Goal: Transaction & Acquisition: Purchase product/service

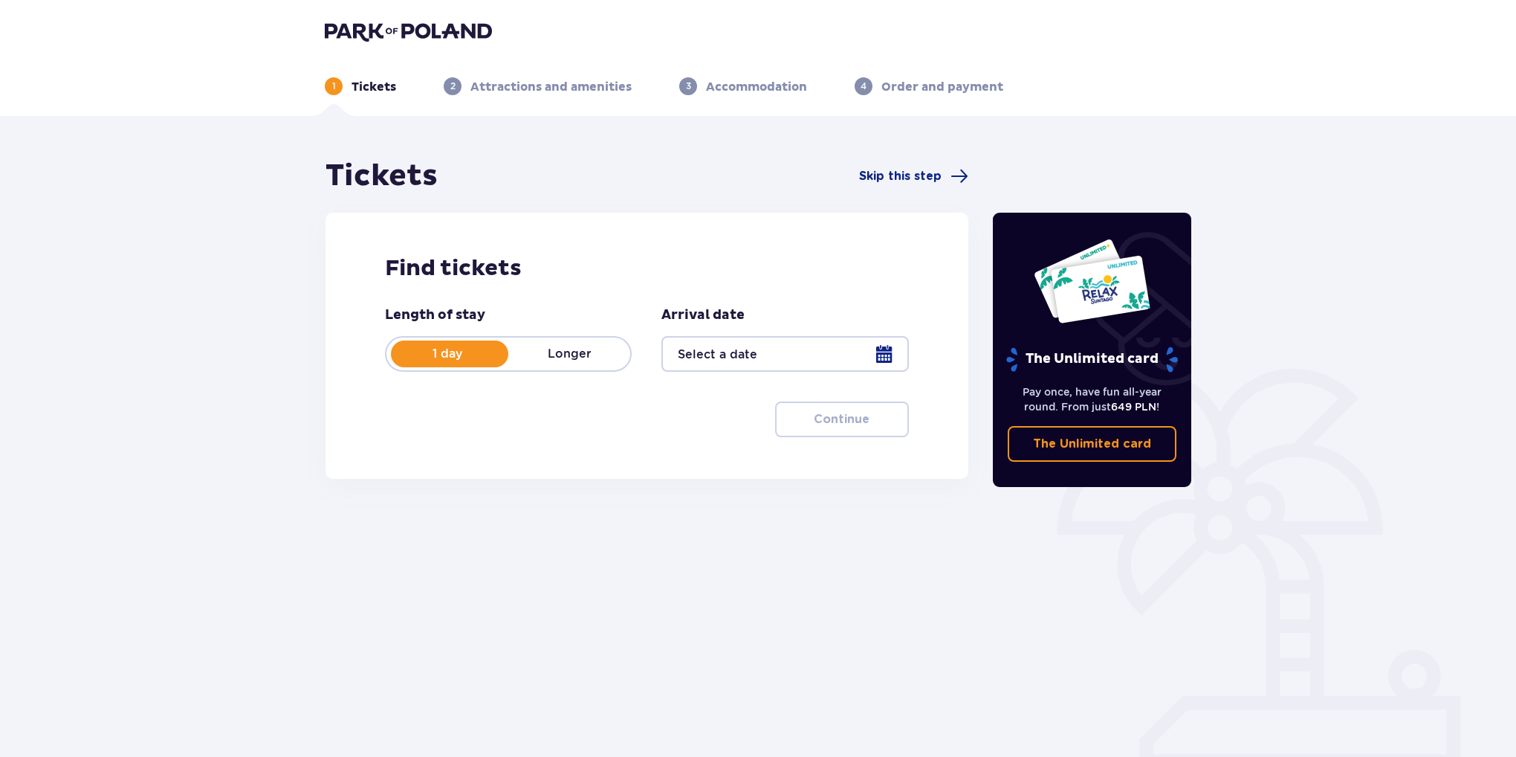
click at [757, 340] on div at bounding box center [784, 354] width 247 height 36
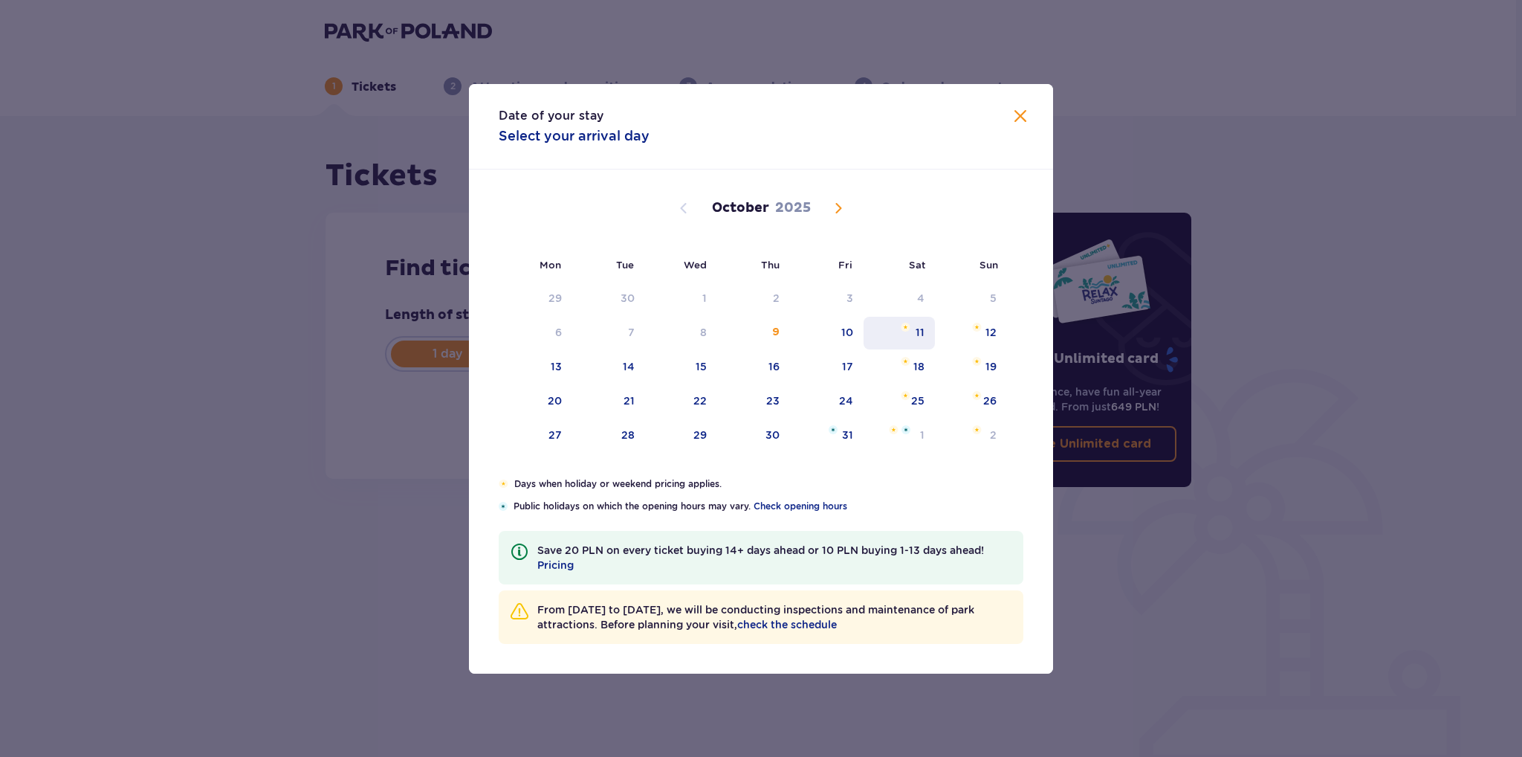
click at [907, 331] on div "11" at bounding box center [900, 333] width 72 height 33
type input "11.10.25"
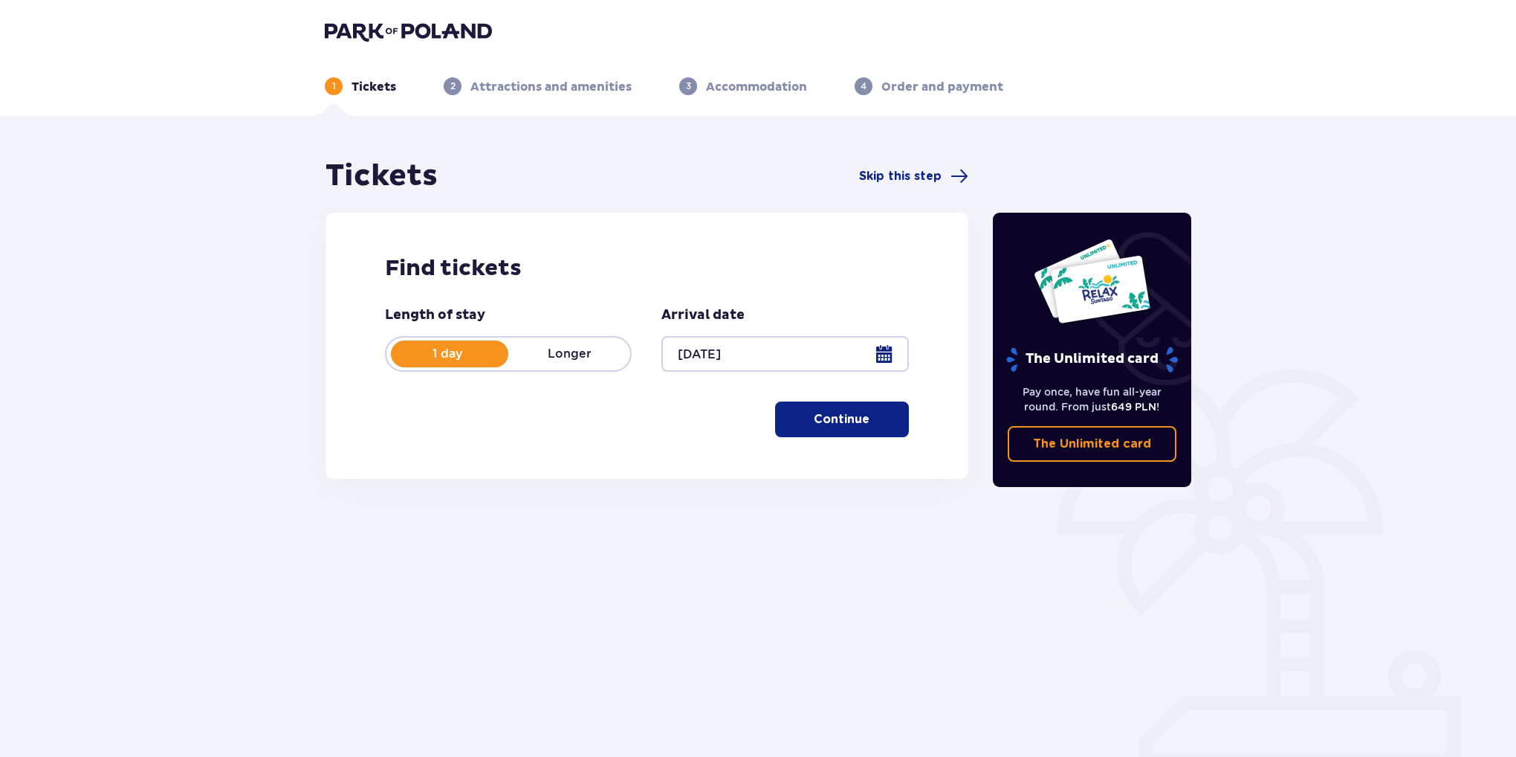
click at [882, 412] on button "Continue" at bounding box center [842, 419] width 134 height 36
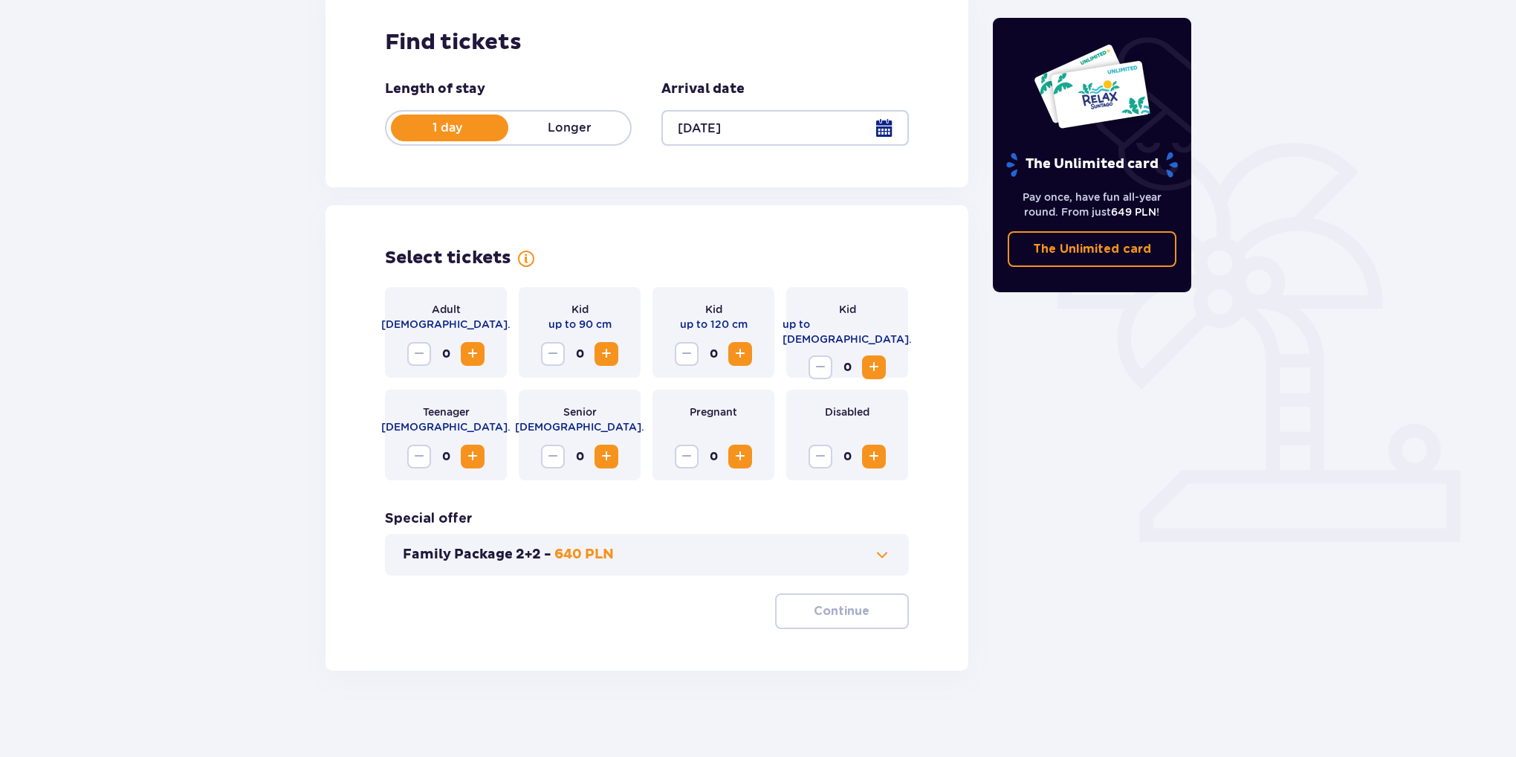
scroll to position [229, 0]
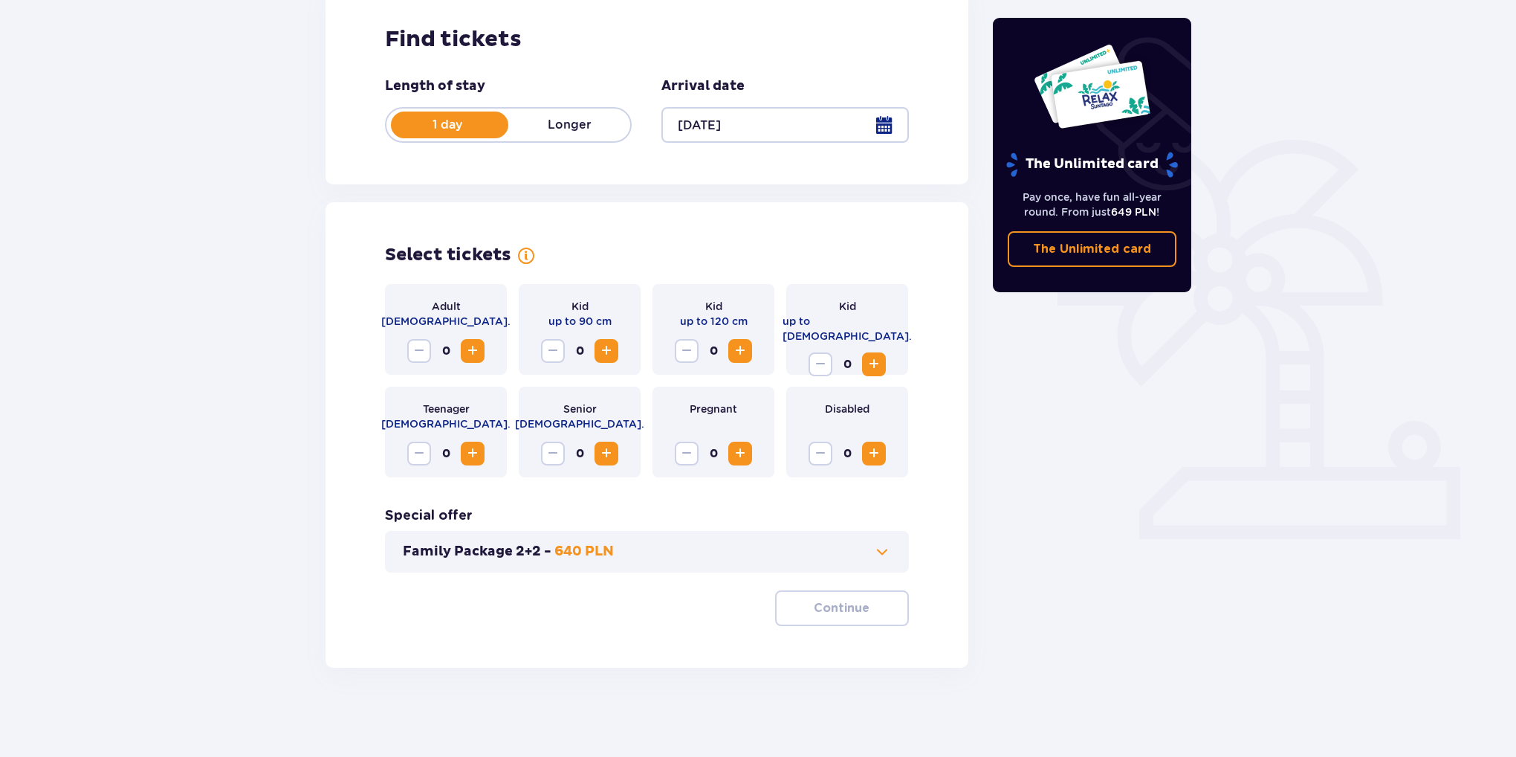
click at [477, 345] on span "Increase" at bounding box center [473, 351] width 18 height 18
click at [858, 611] on button "Continue" at bounding box center [842, 608] width 134 height 36
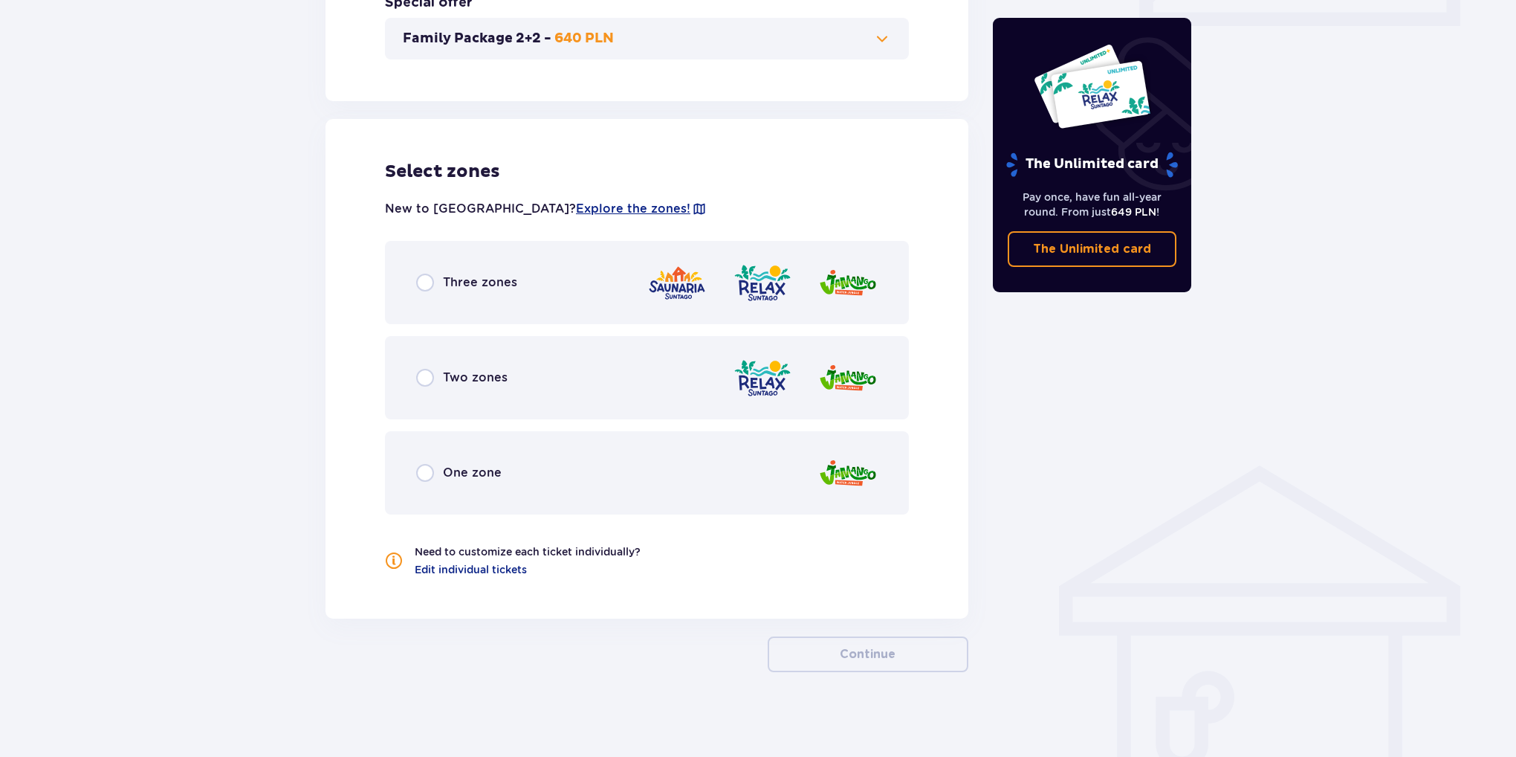
scroll to position [746, 0]
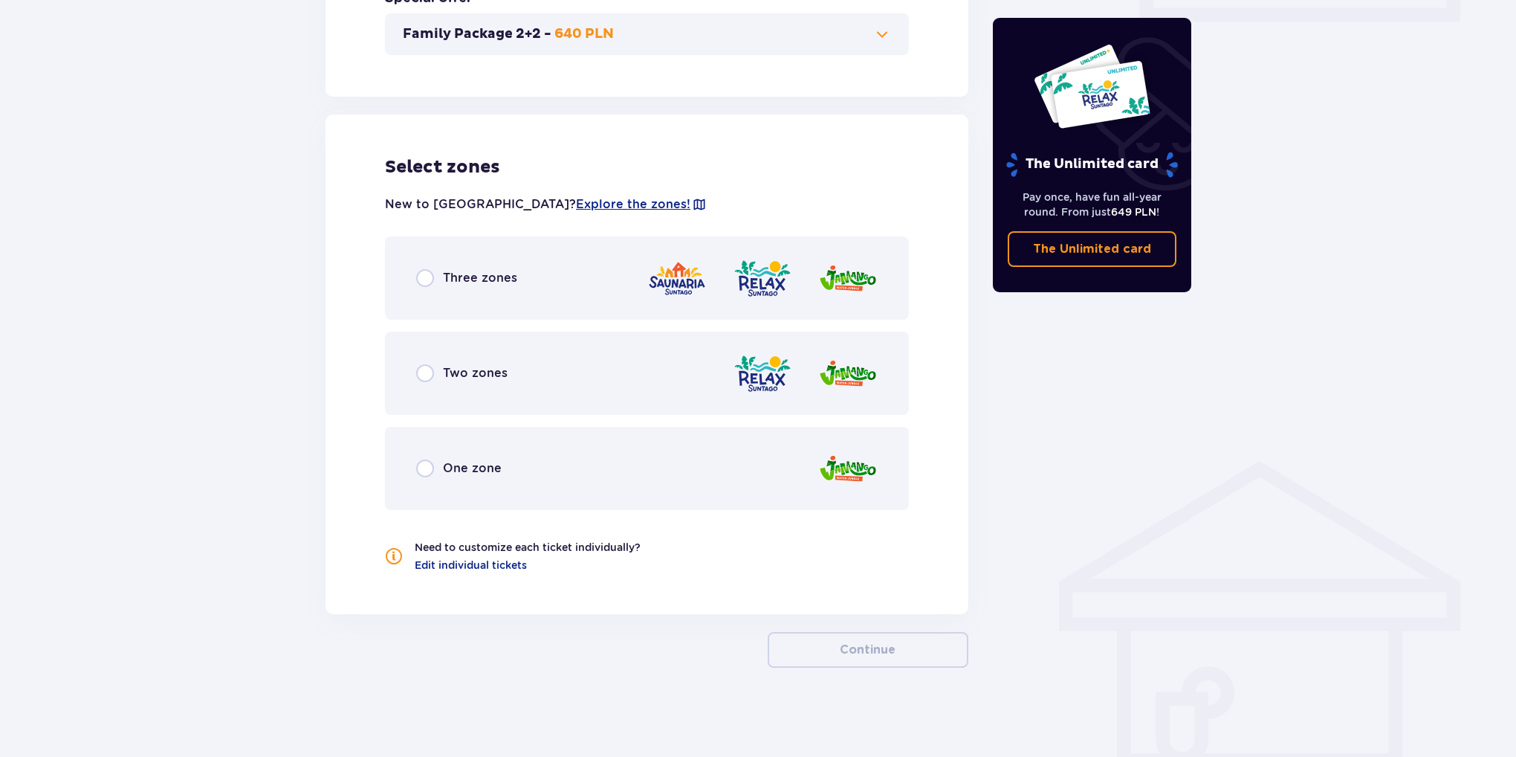
click at [444, 273] on span "Three zones" at bounding box center [480, 278] width 74 height 16
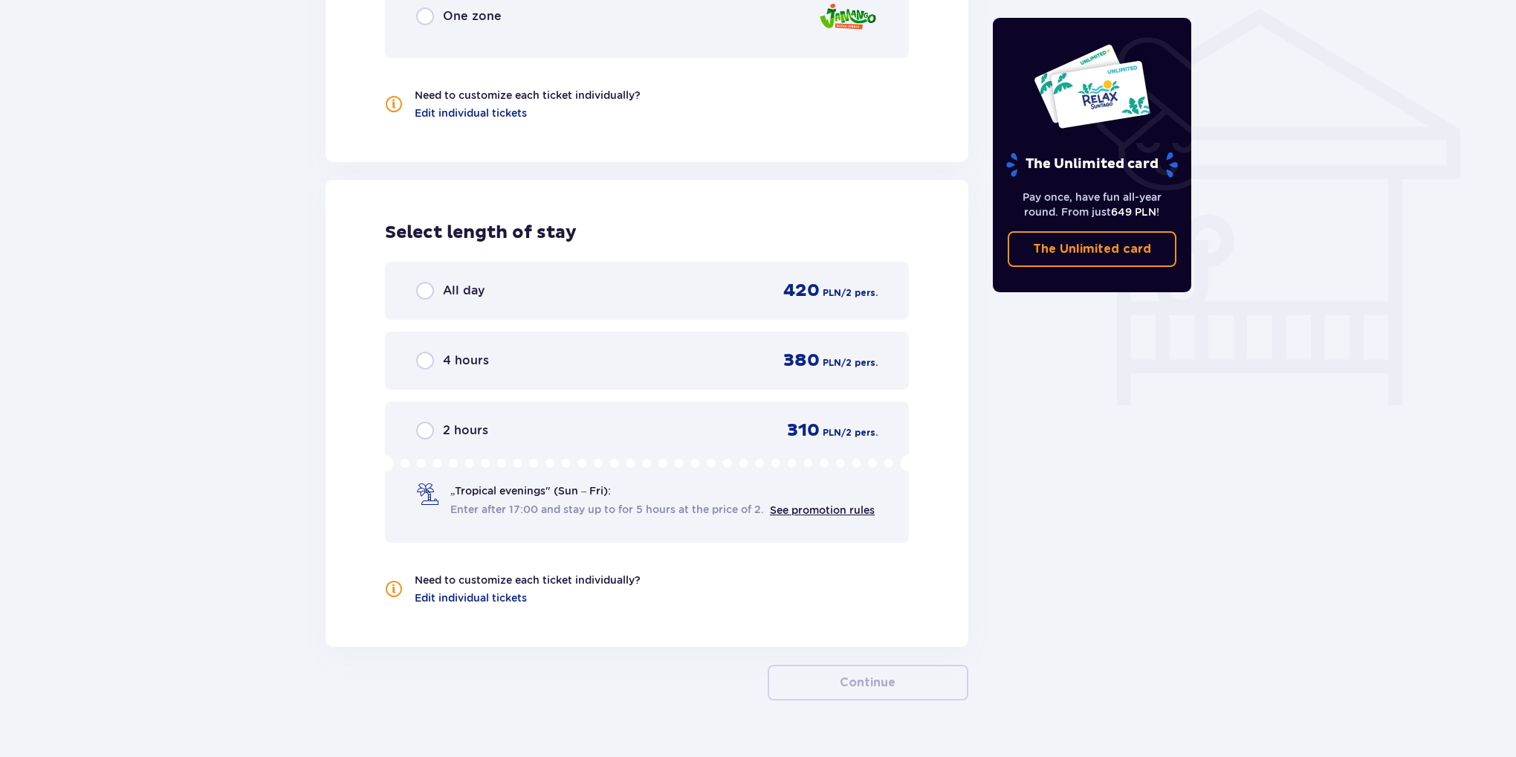
scroll to position [1229, 0]
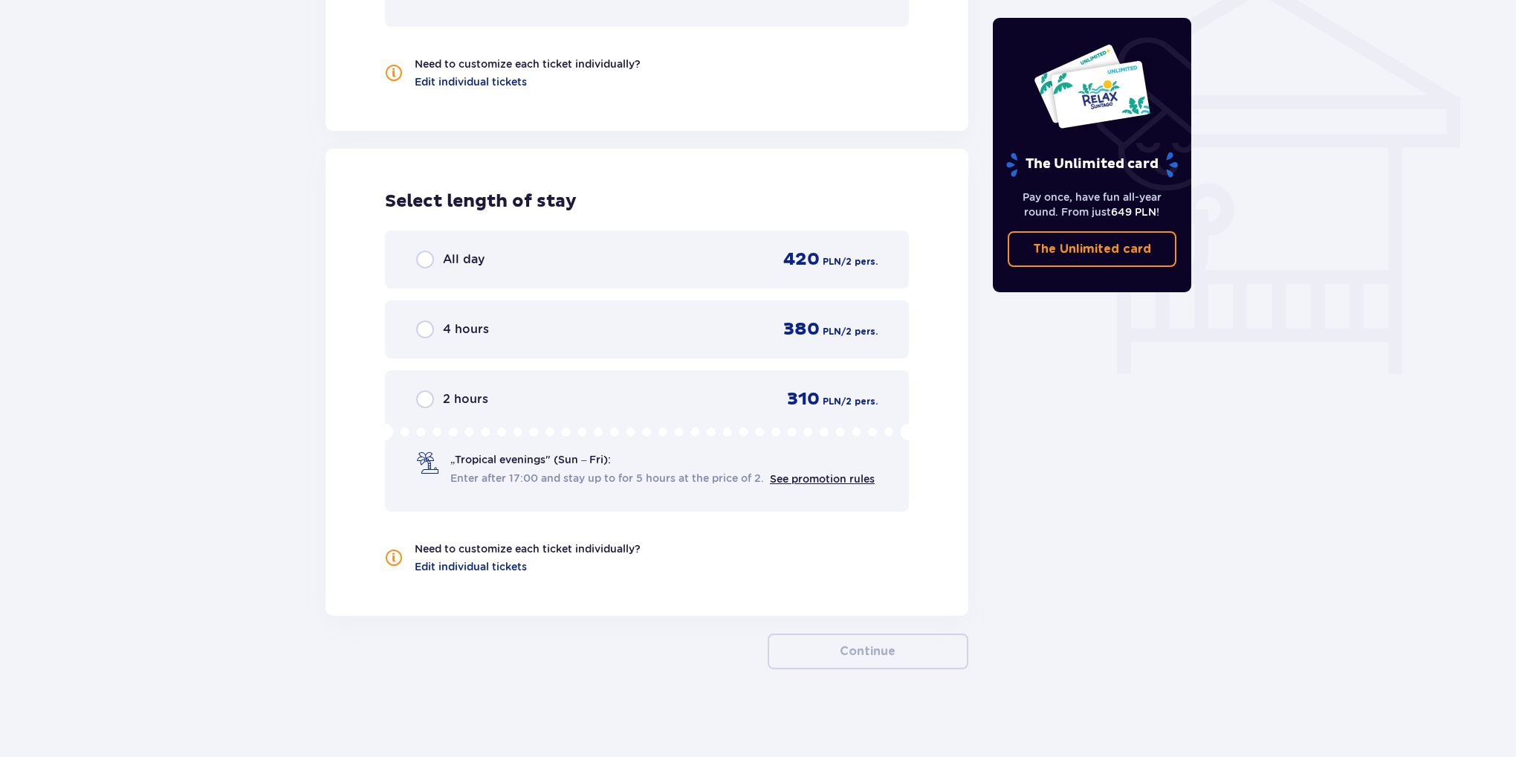
click at [621, 252] on div "All day 420 PLN / 2 pers." at bounding box center [646, 259] width 461 height 22
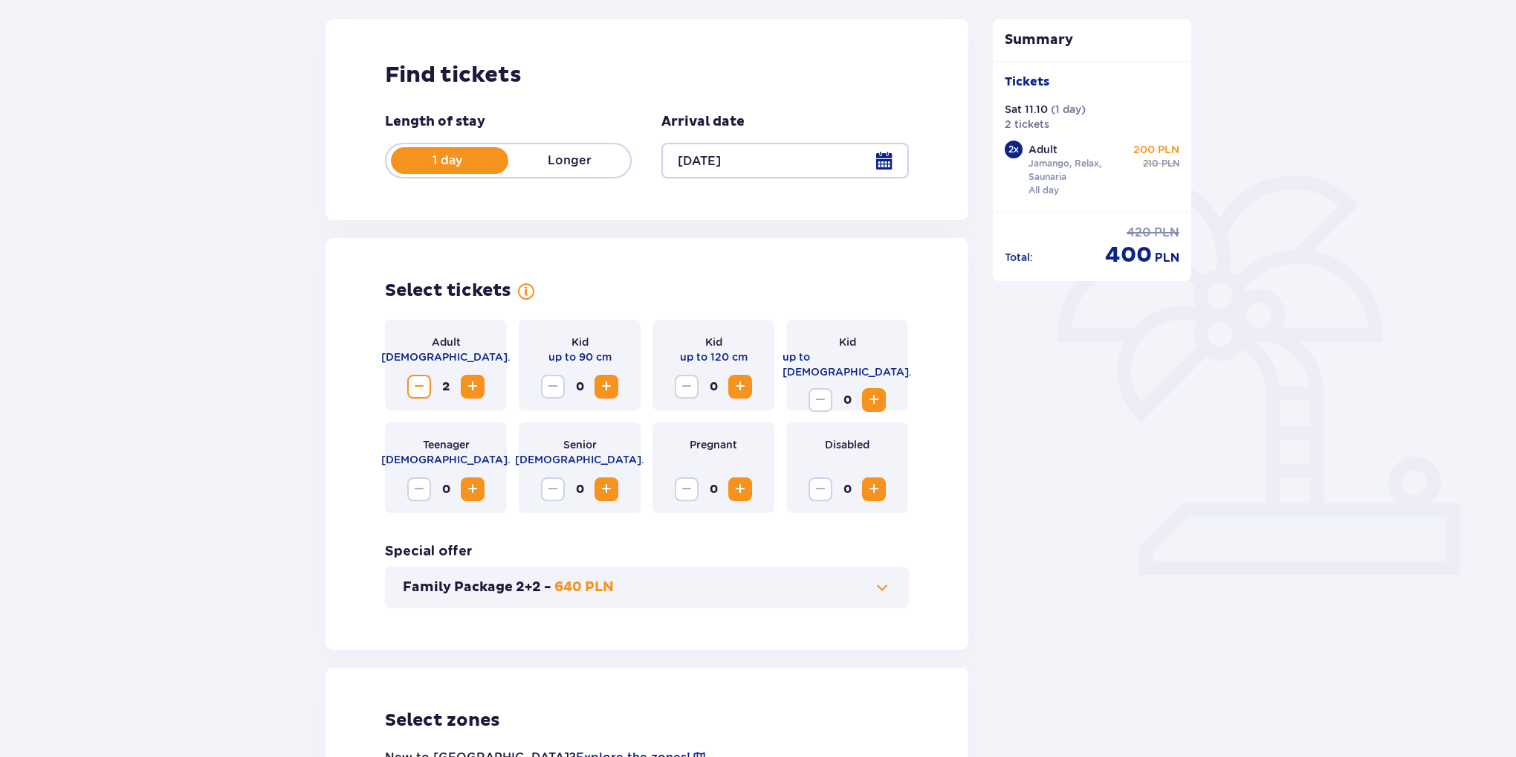
scroll to position [0, 0]
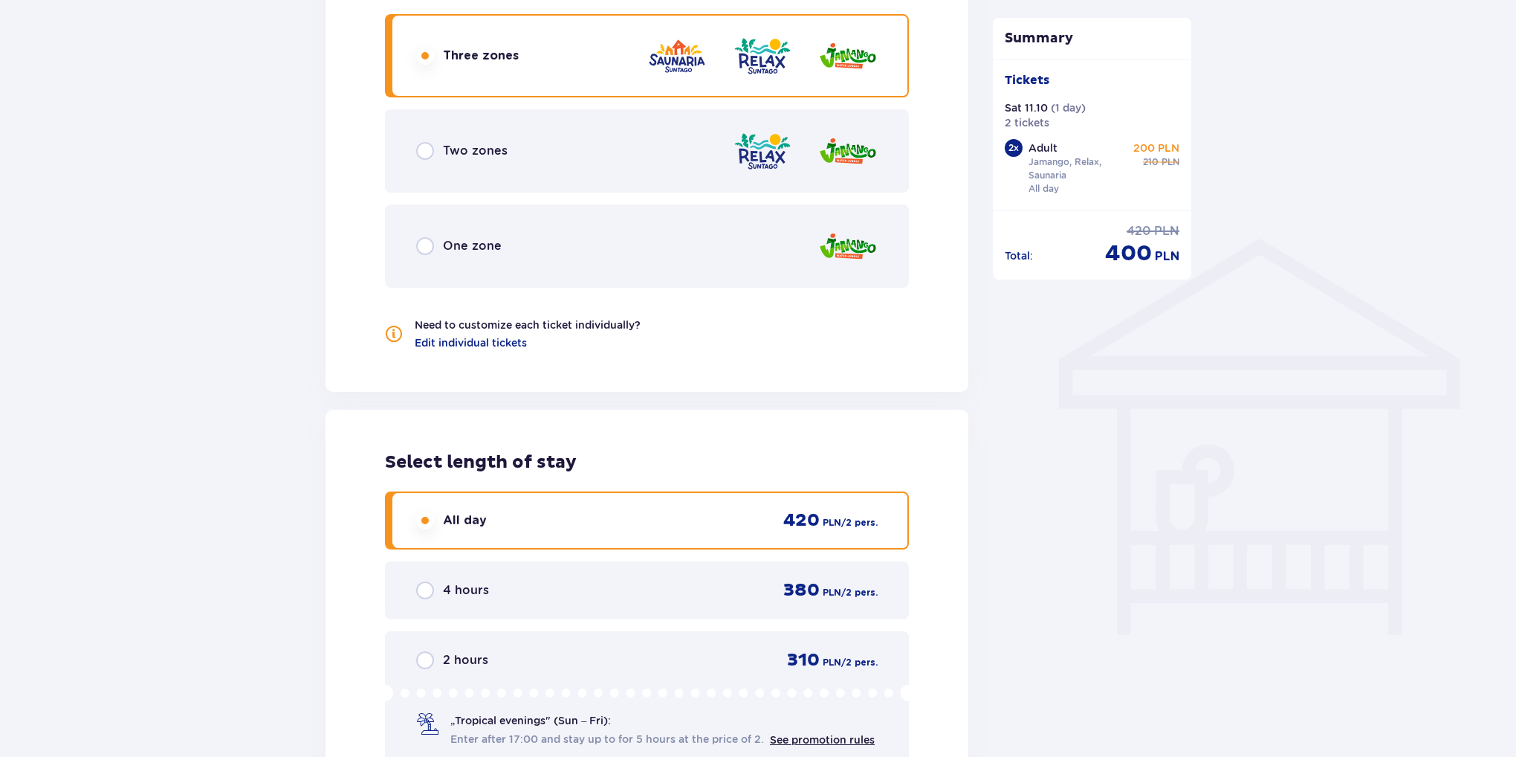
scroll to position [1312, 0]
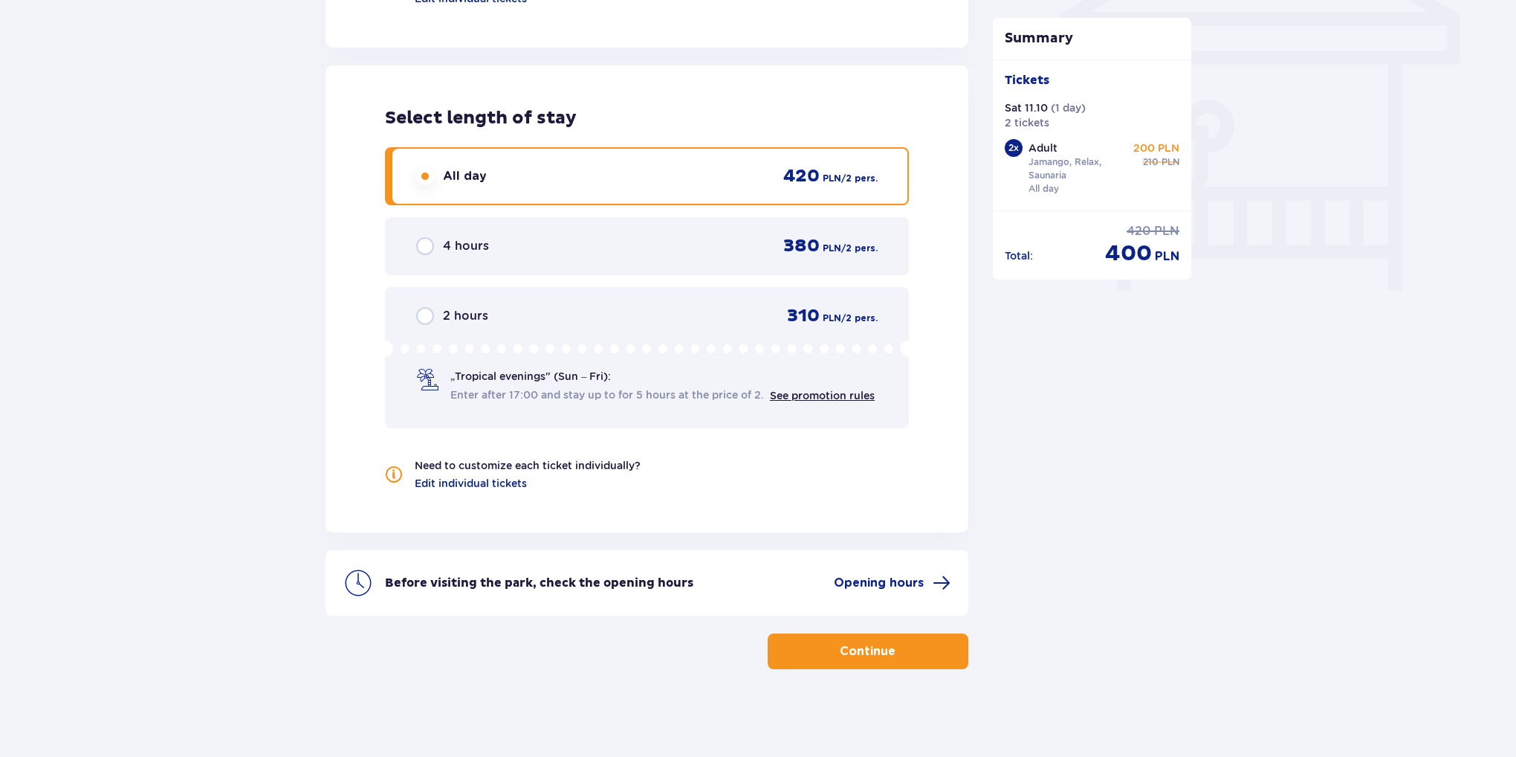
click at [843, 652] on p "Continue" at bounding box center [868, 651] width 56 height 16
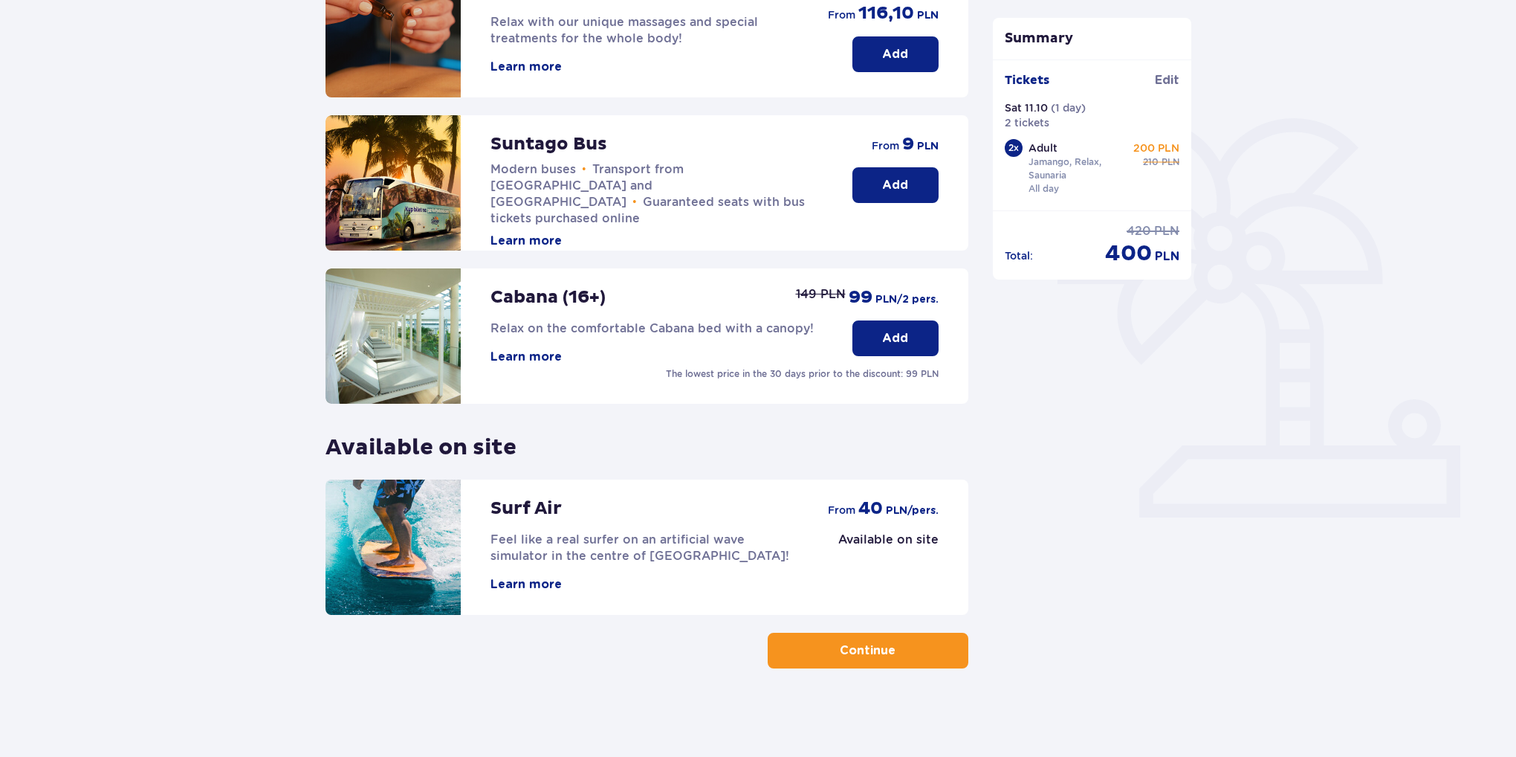
scroll to position [251, 0]
click at [934, 640] on button "Continue" at bounding box center [868, 650] width 201 height 36
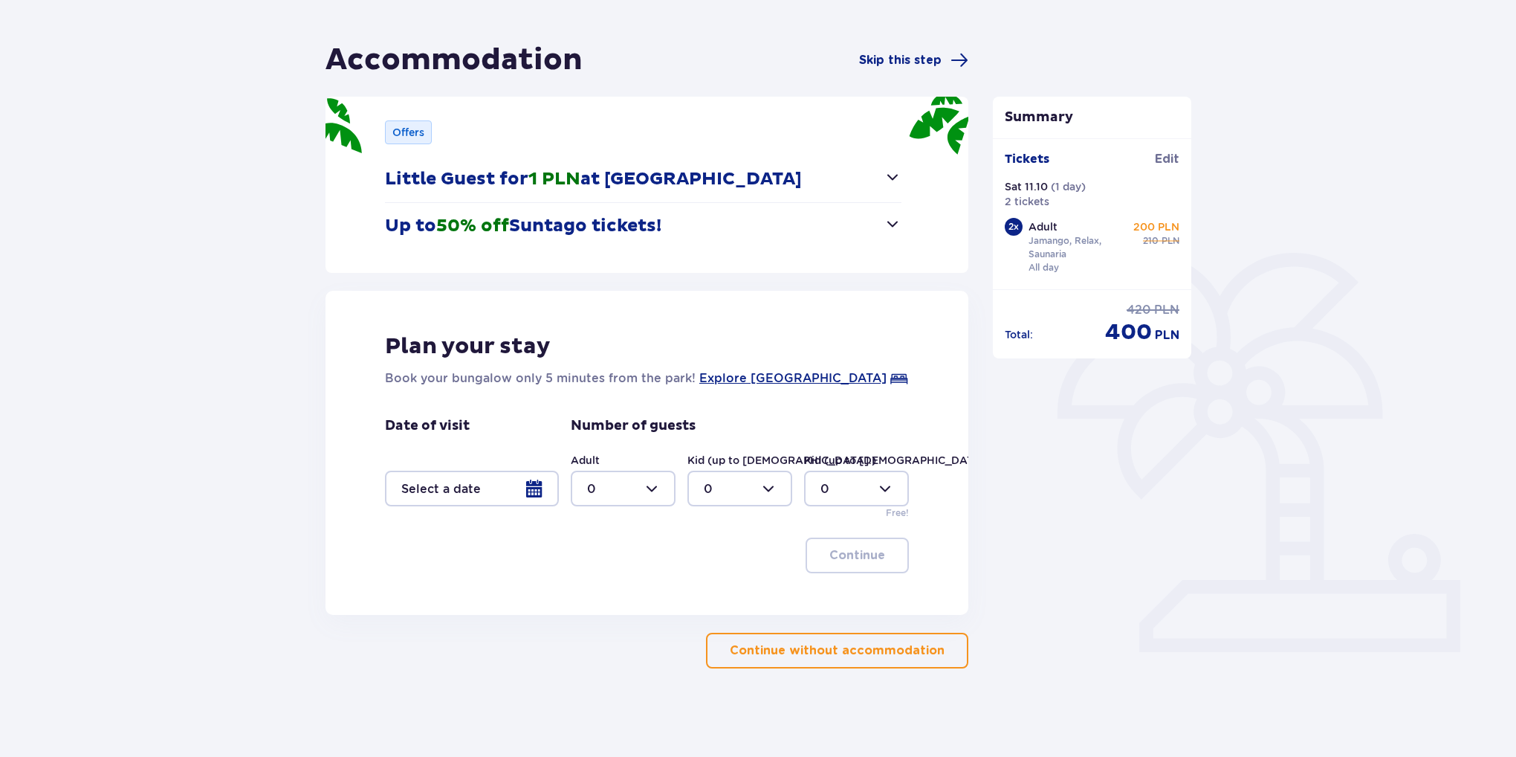
click at [888, 658] on button "Continue without accommodation" at bounding box center [837, 650] width 262 height 36
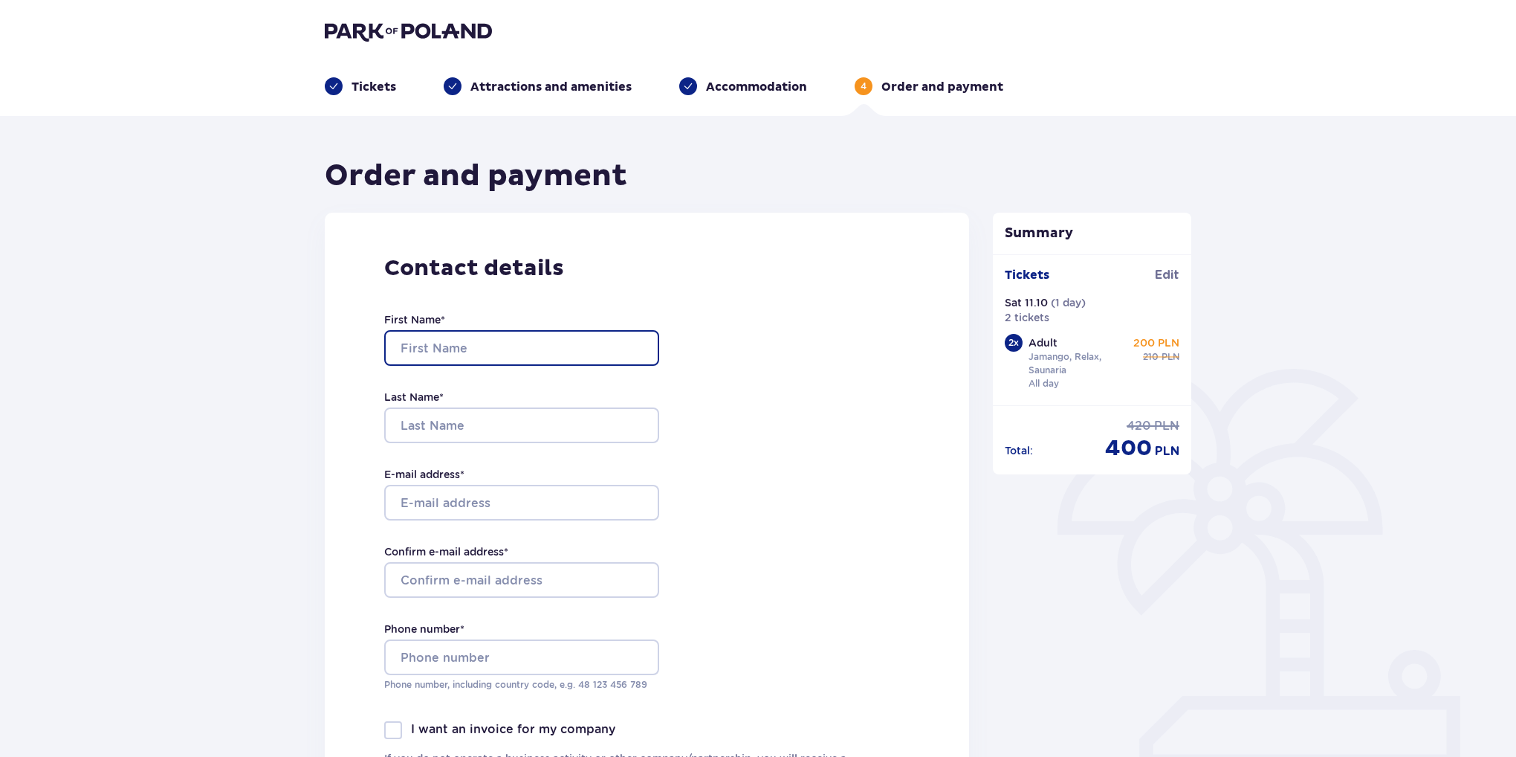
click at [528, 339] on input "First Name *" at bounding box center [521, 348] width 275 height 36
type input "Dzmitry"
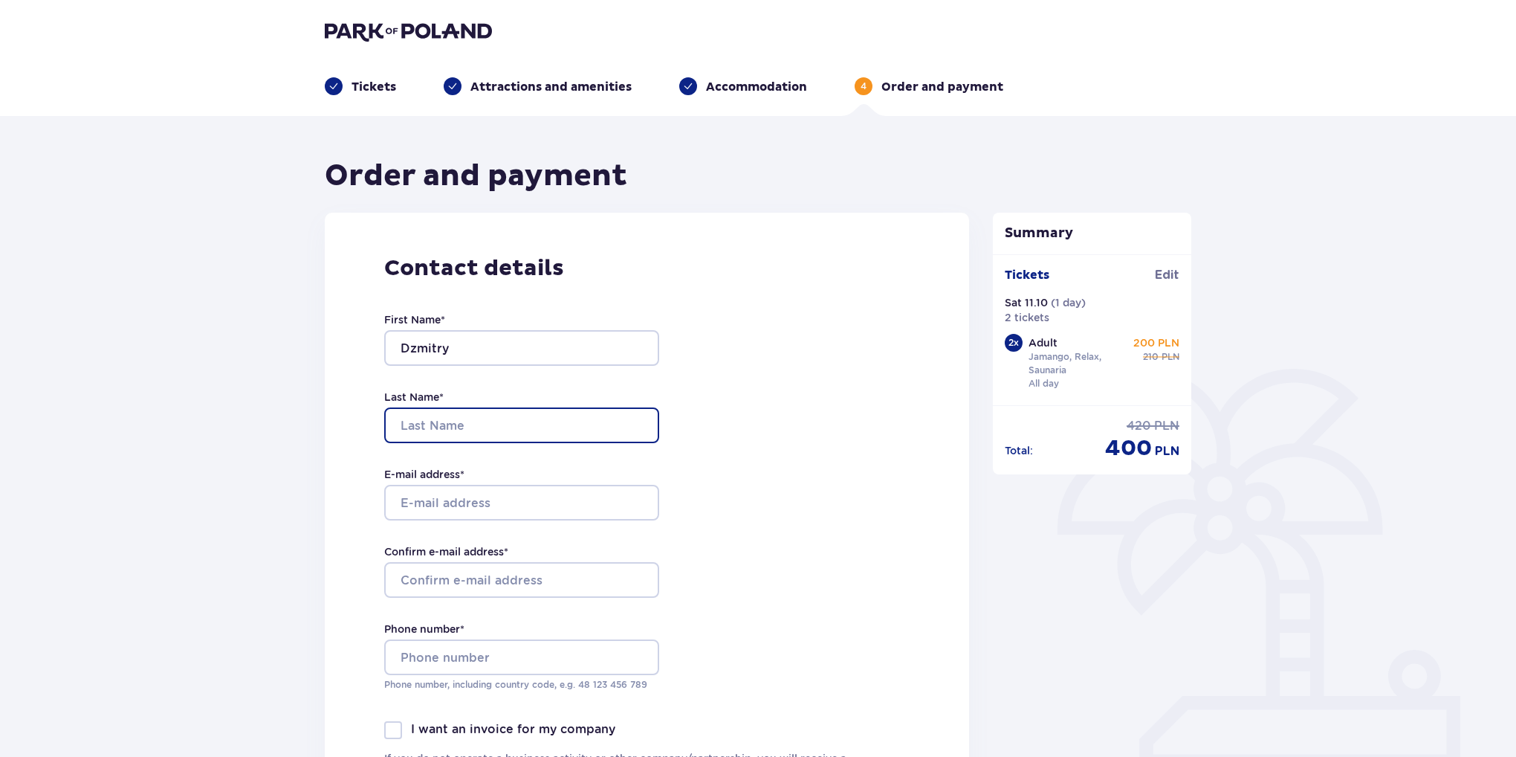
type input "Lapitski"
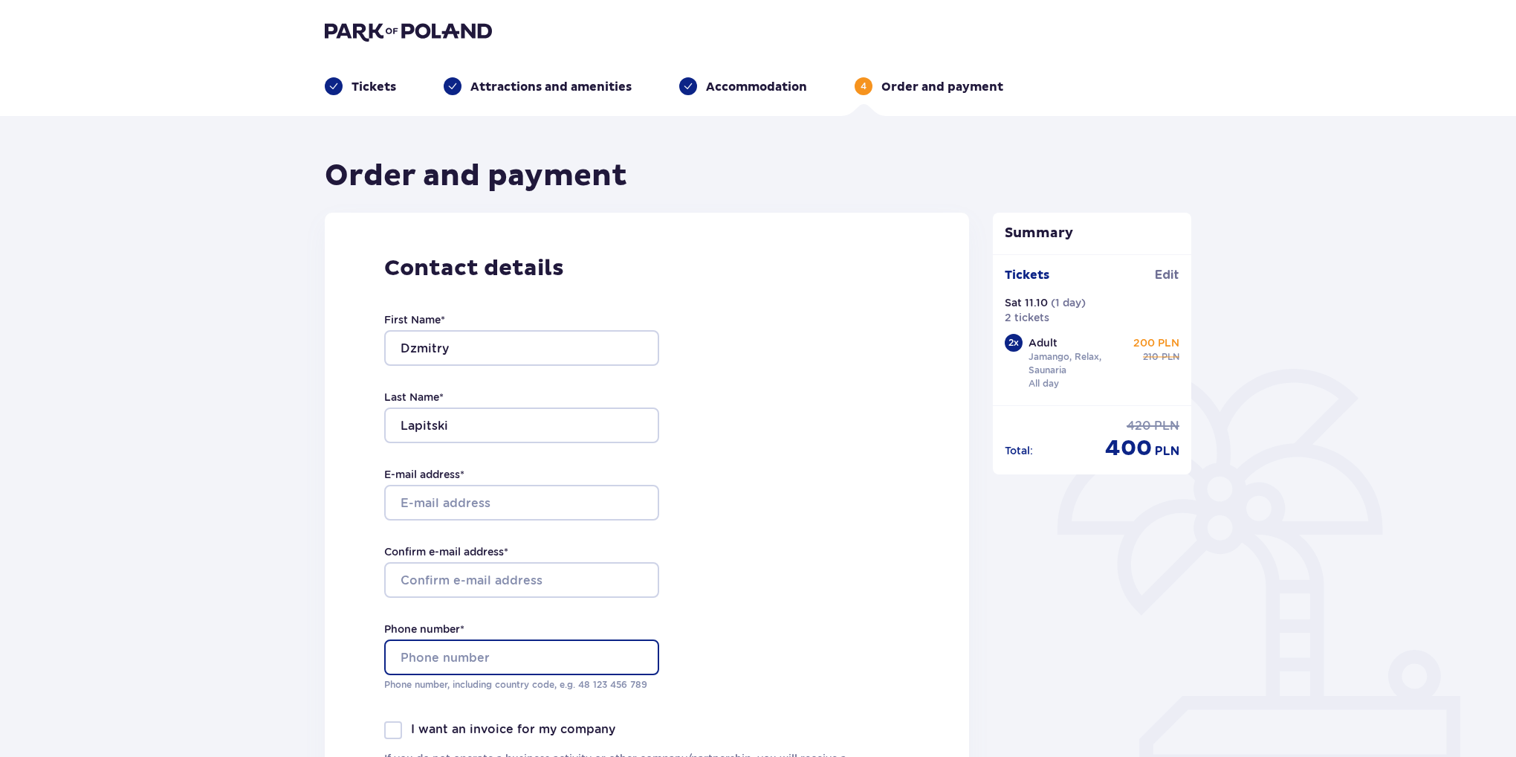
type input "062957646"
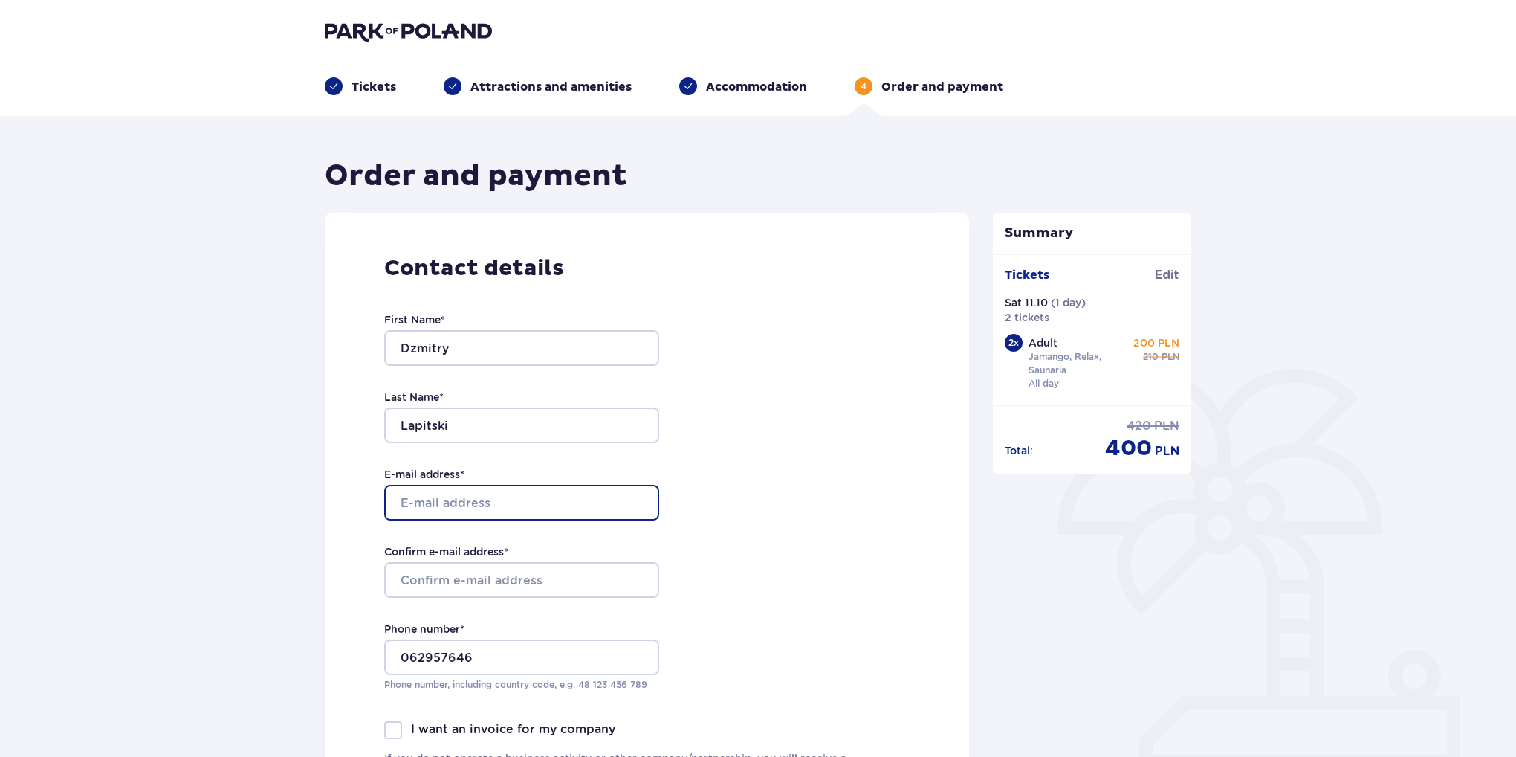
click at [488, 499] on input "E-mail address *" at bounding box center [521, 503] width 275 height 36
type input "[EMAIL_ADDRESS][DOMAIN_NAME]"
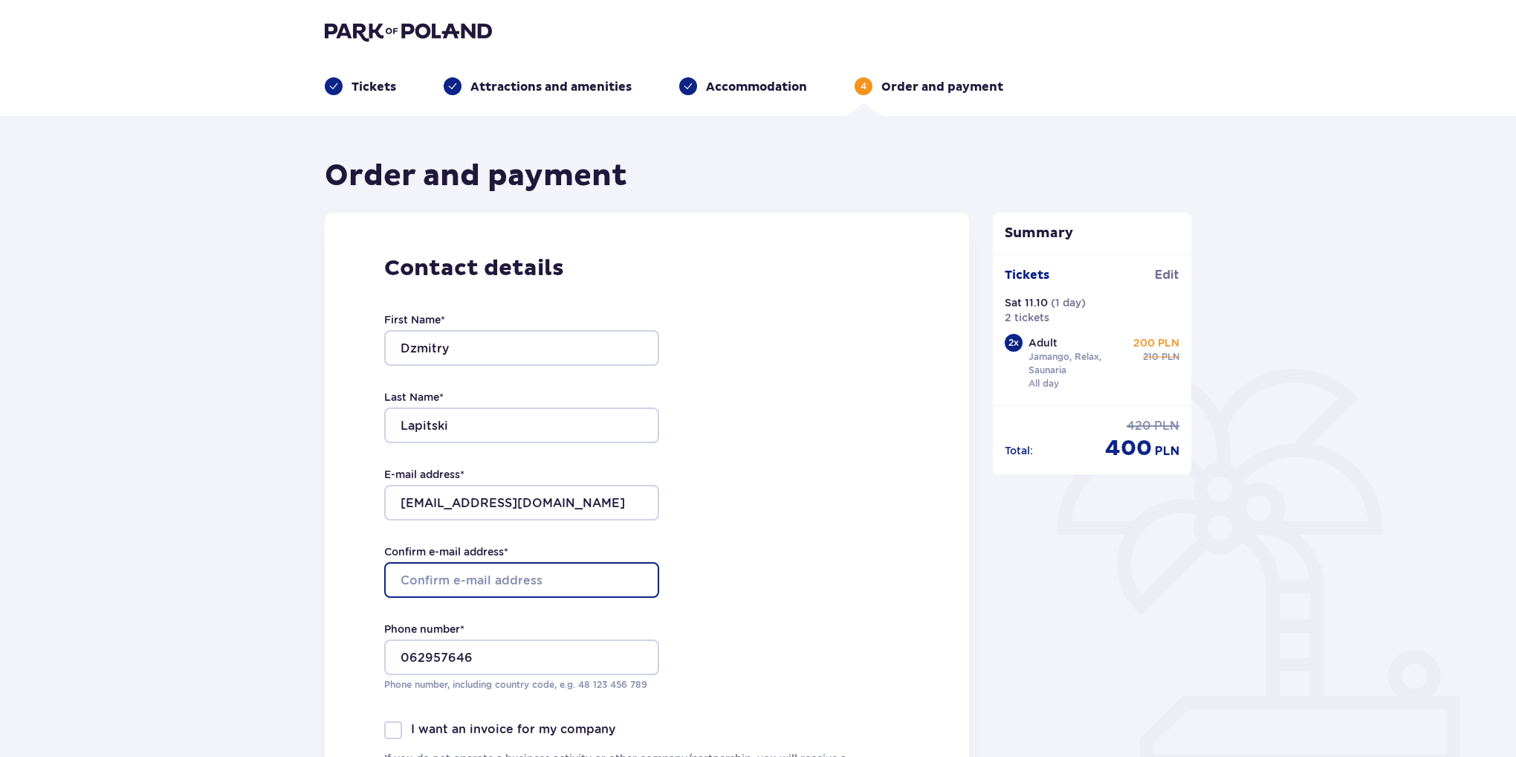
click at [523, 577] on input "Confirm e-mail address *" at bounding box center [521, 580] width 275 height 36
click at [494, 571] on input "Confirm e-mail address *" at bounding box center [521, 580] width 275 height 36
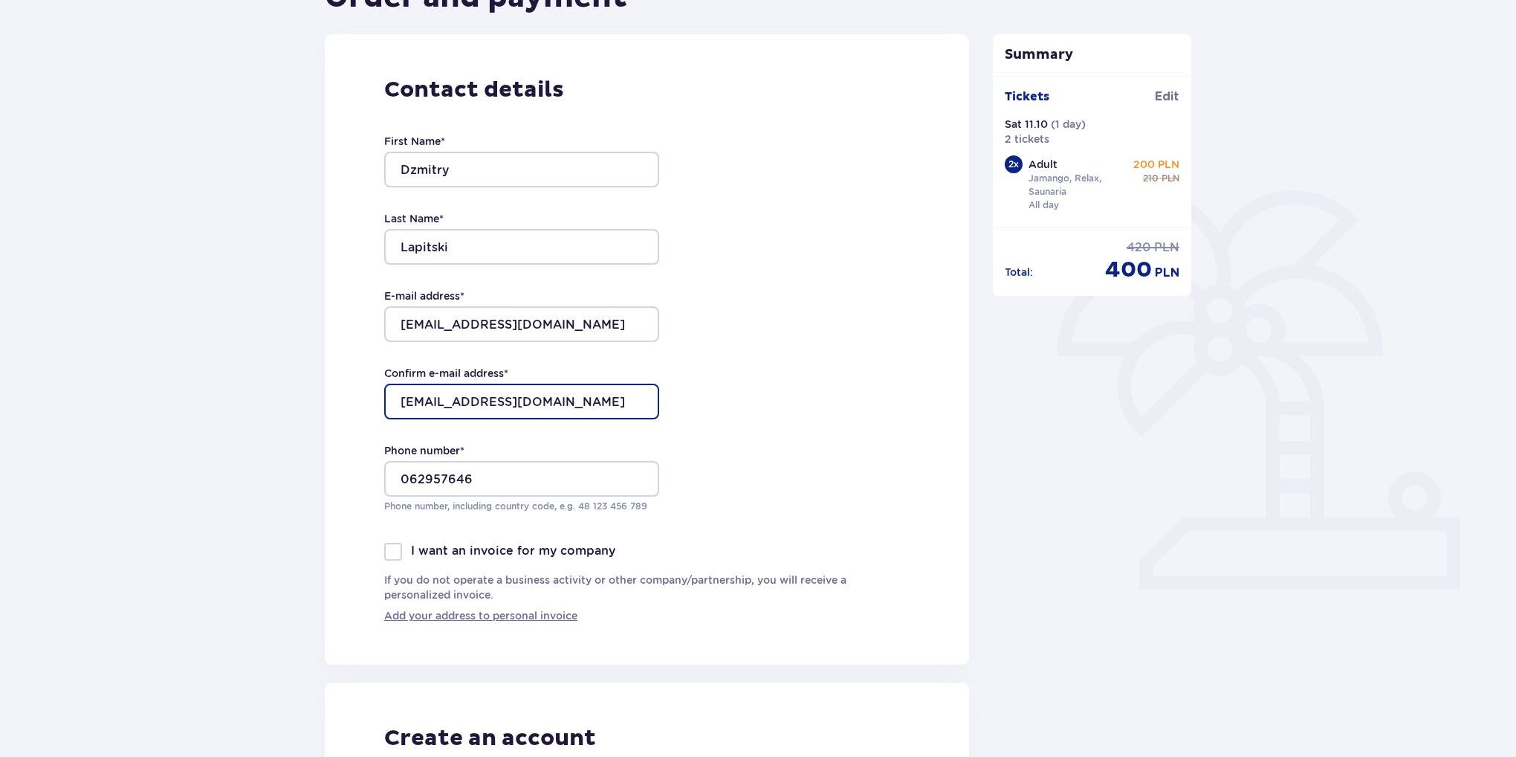
scroll to position [297, 0]
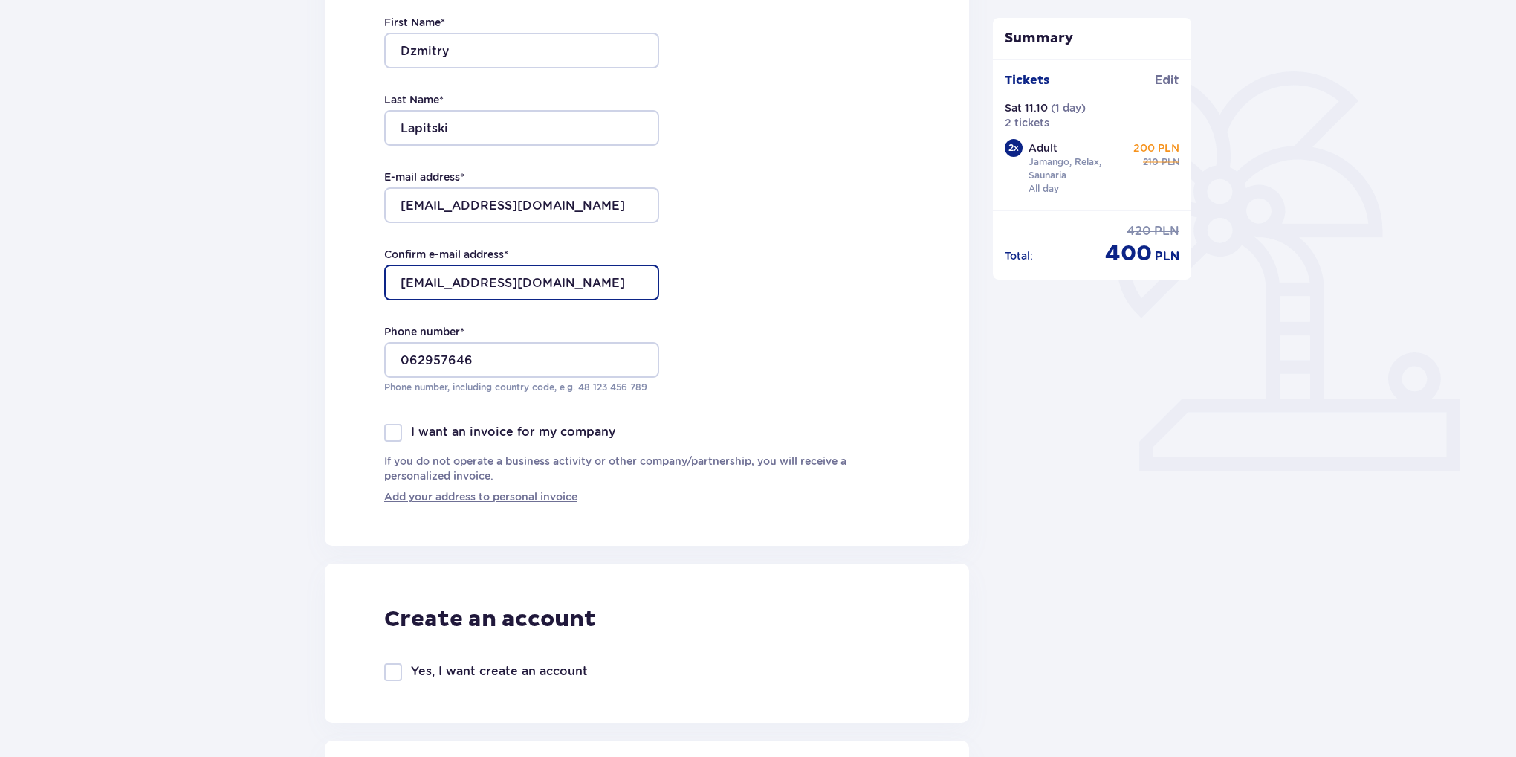
type input "[EMAIL_ADDRESS][DOMAIN_NAME]"
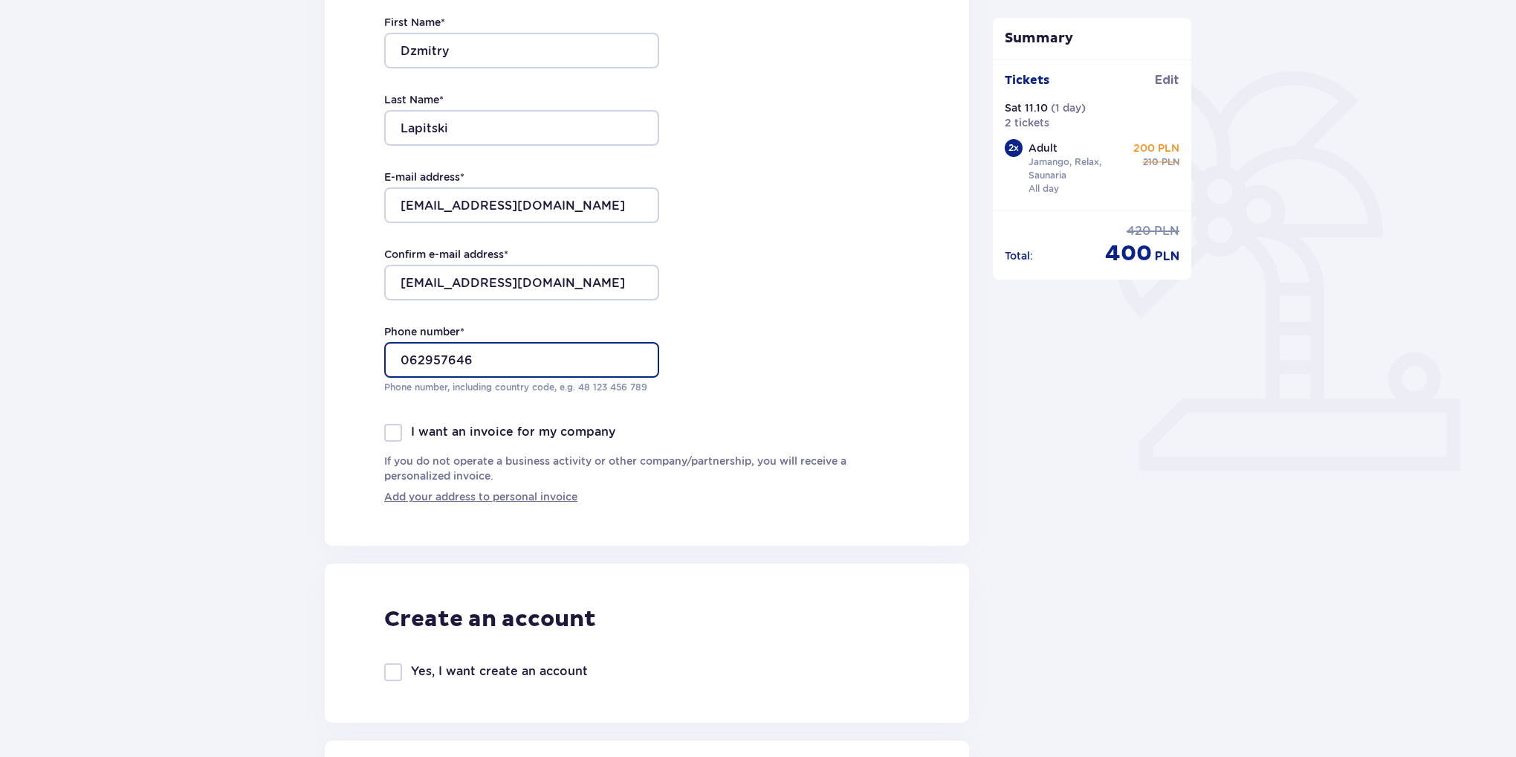
drag, startPoint x: 560, startPoint y: 371, endPoint x: 282, endPoint y: 365, distance: 278.0
click at [282, 365] on div "Order and payment Contact details First Name * Dzmitry Last Name * Lapitski E-m…" at bounding box center [758, 751] width 1516 height 1865
click at [470, 357] on input "+" at bounding box center [521, 360] width 275 height 36
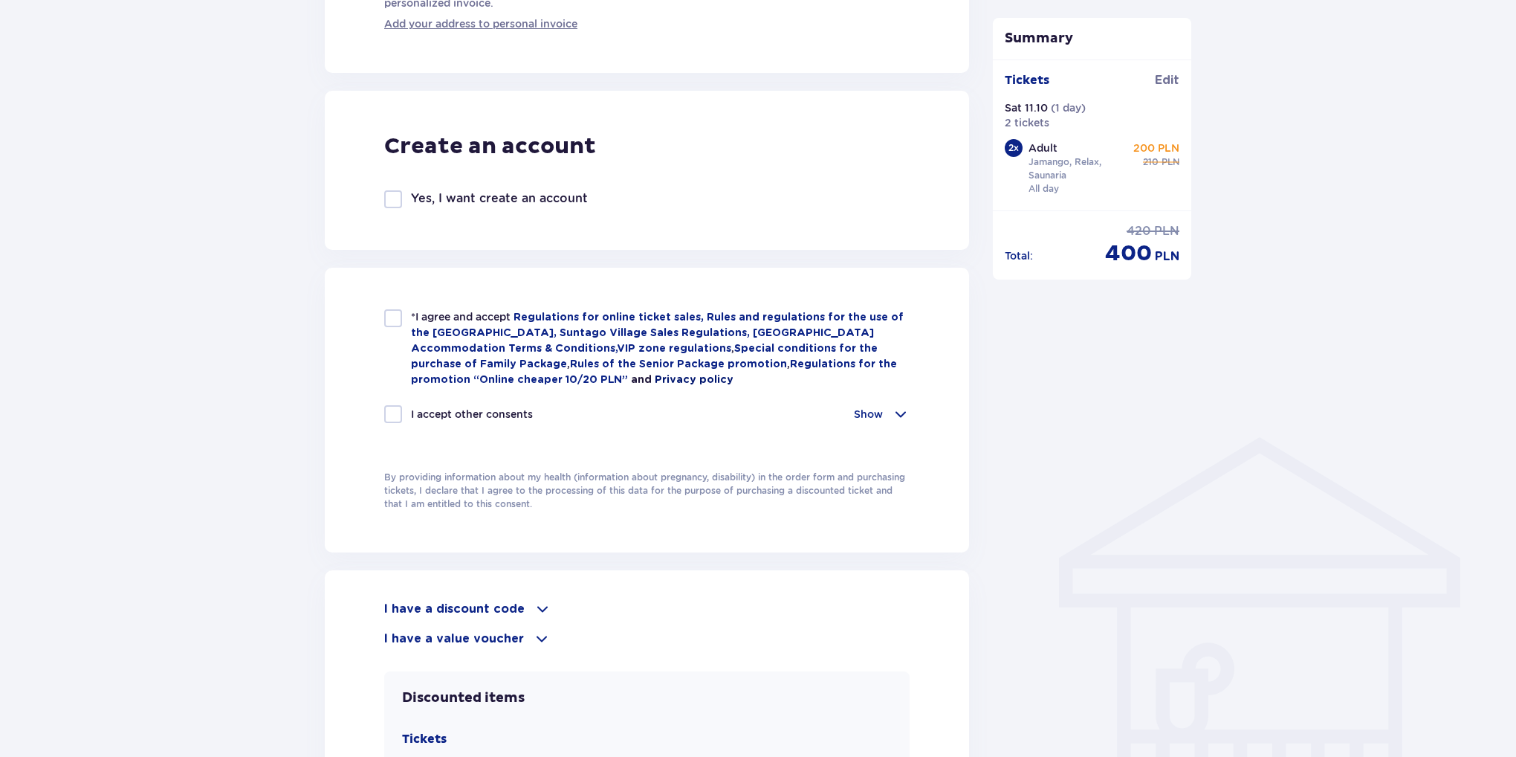
scroll to position [364, 0]
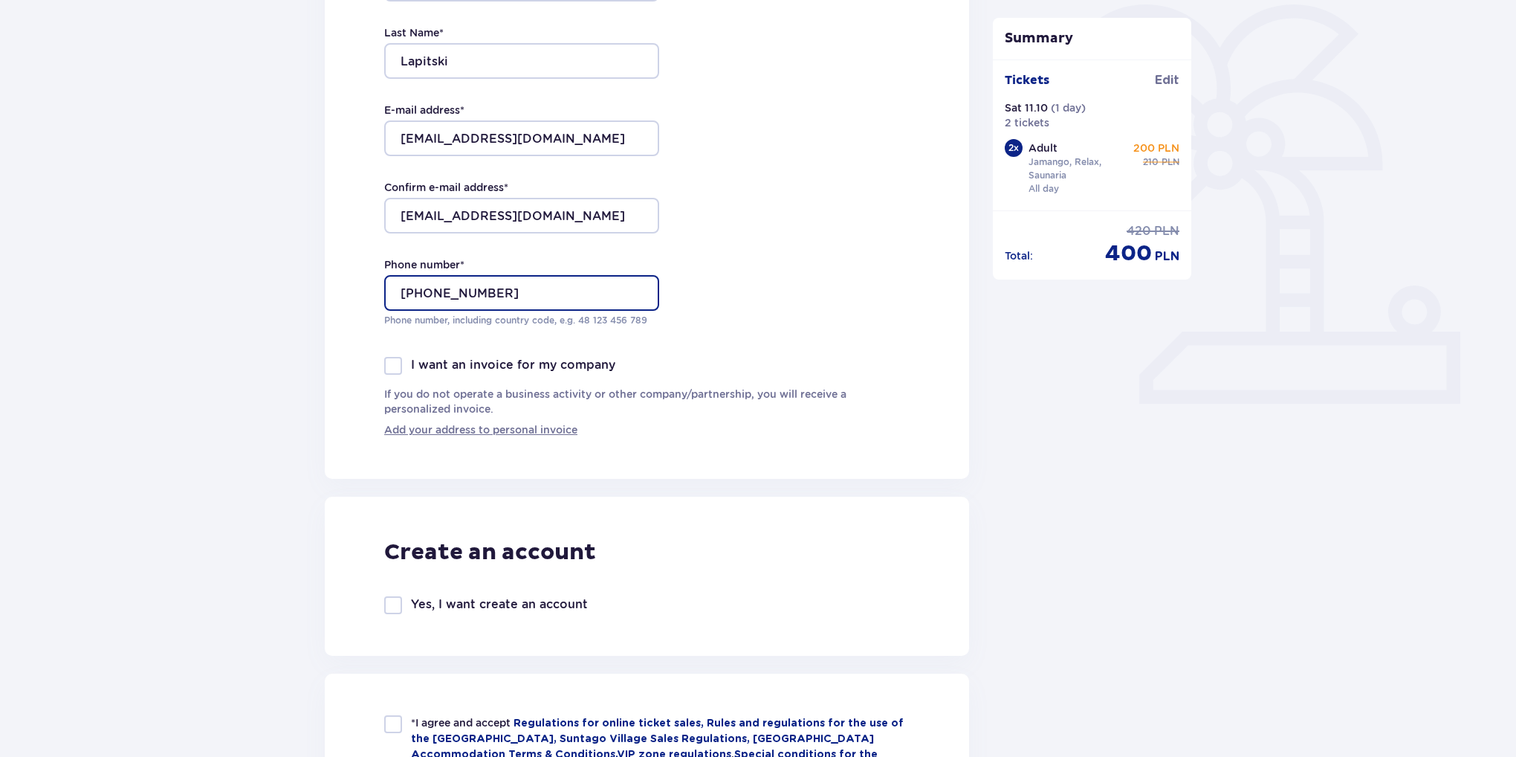
type input "+48513411132"
click at [389, 605] on div at bounding box center [393, 605] width 18 height 18
checkbox input "true"
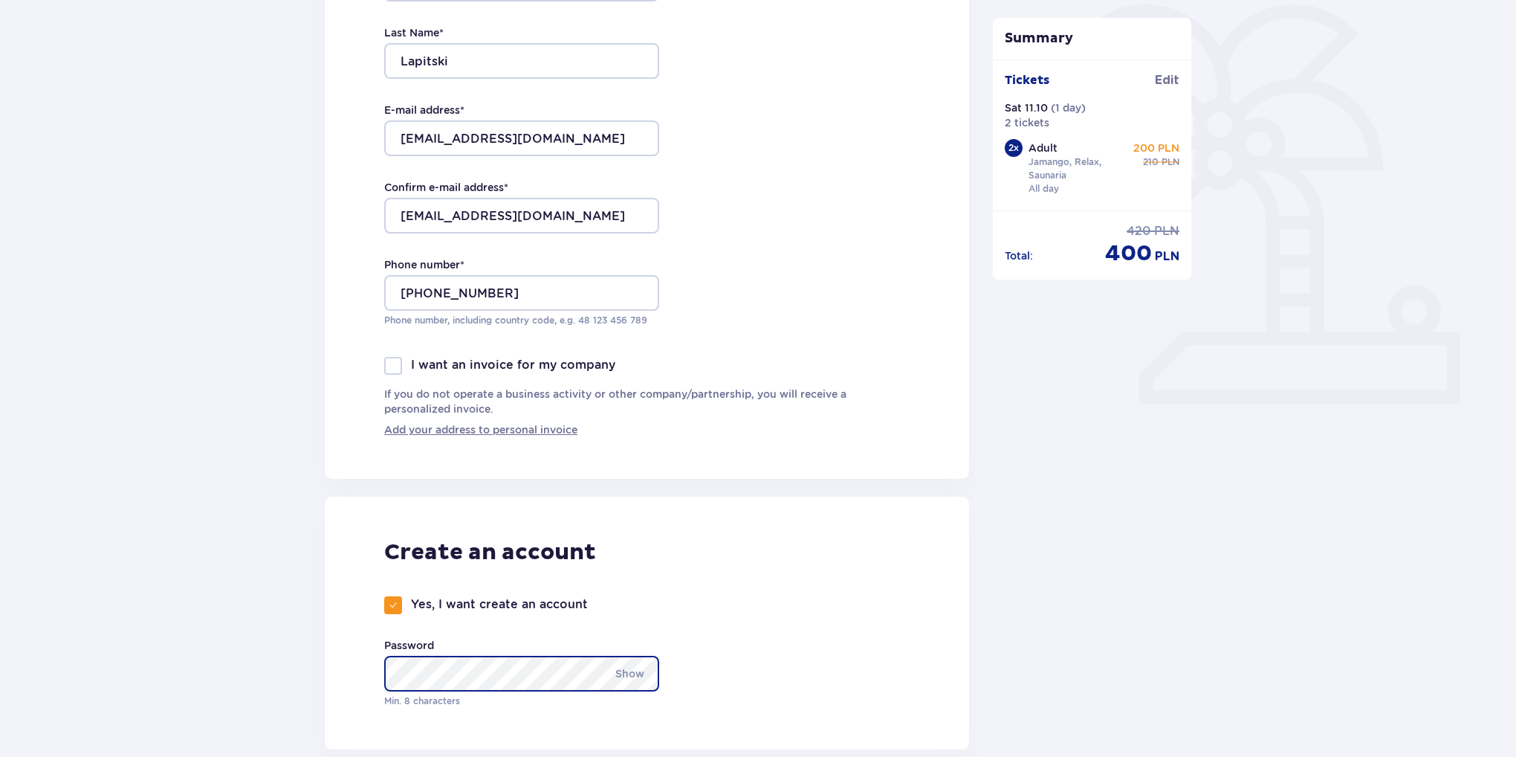
click at [305, 661] on div "Order and payment Contact details First Name * Dzmitry Last Name * Lapitski E-m…" at bounding box center [758, 731] width 1516 height 1958
click at [847, 675] on div "Create an account Yes, I want create an account Password Show Min. 8 characters" at bounding box center [647, 622] width 644 height 253
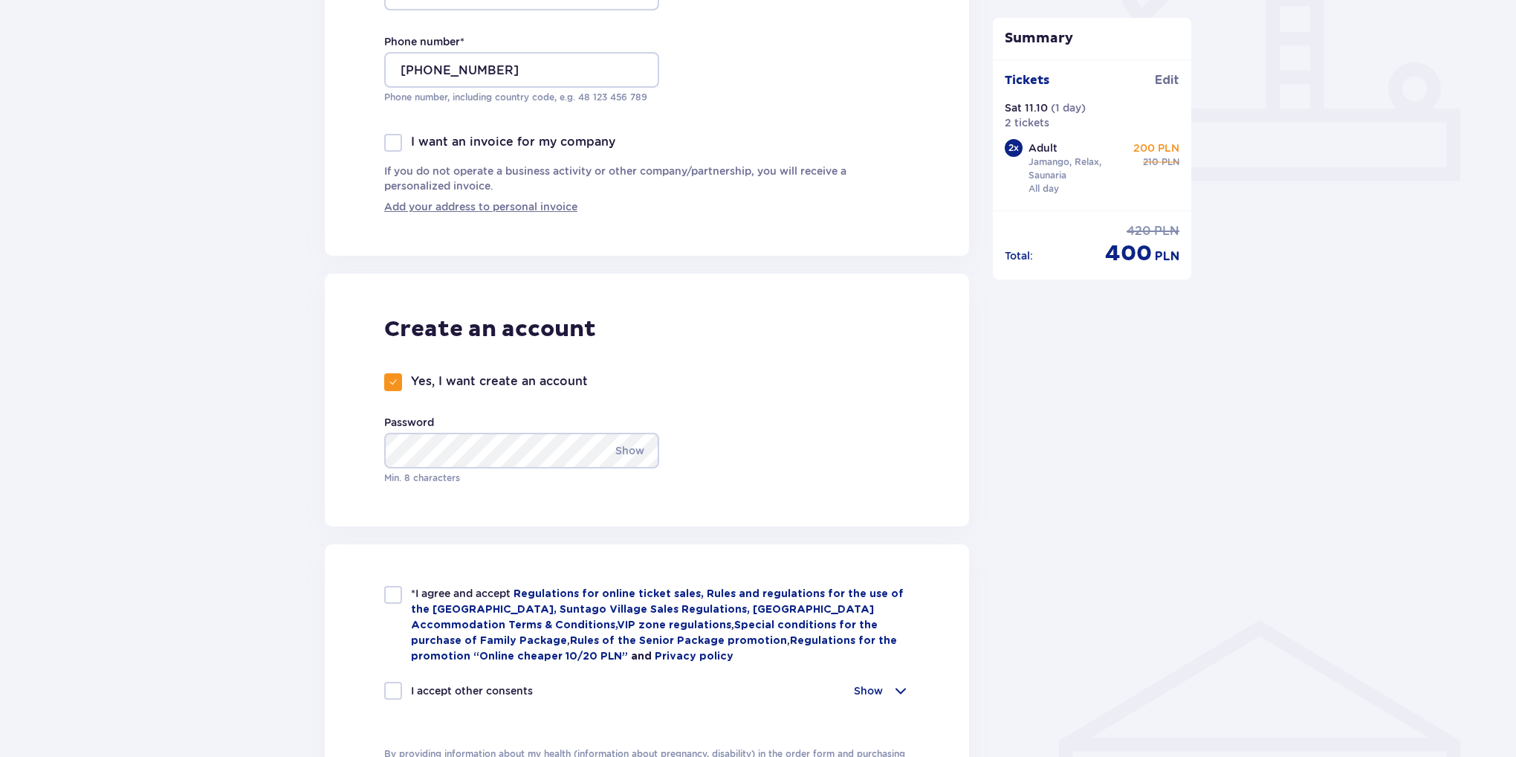
click at [394, 592] on div at bounding box center [393, 595] width 18 height 18
checkbox input "true"
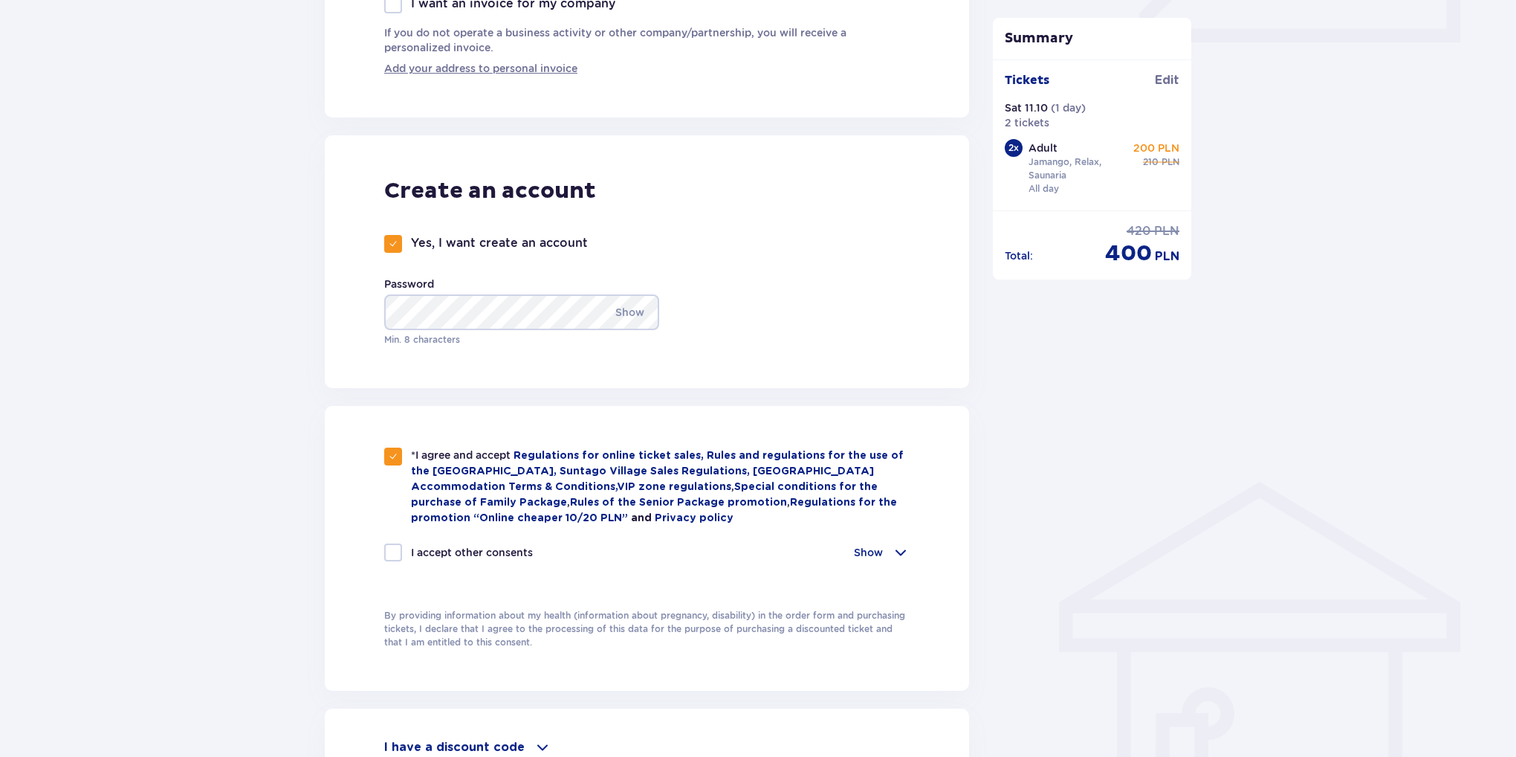
scroll to position [884, 0]
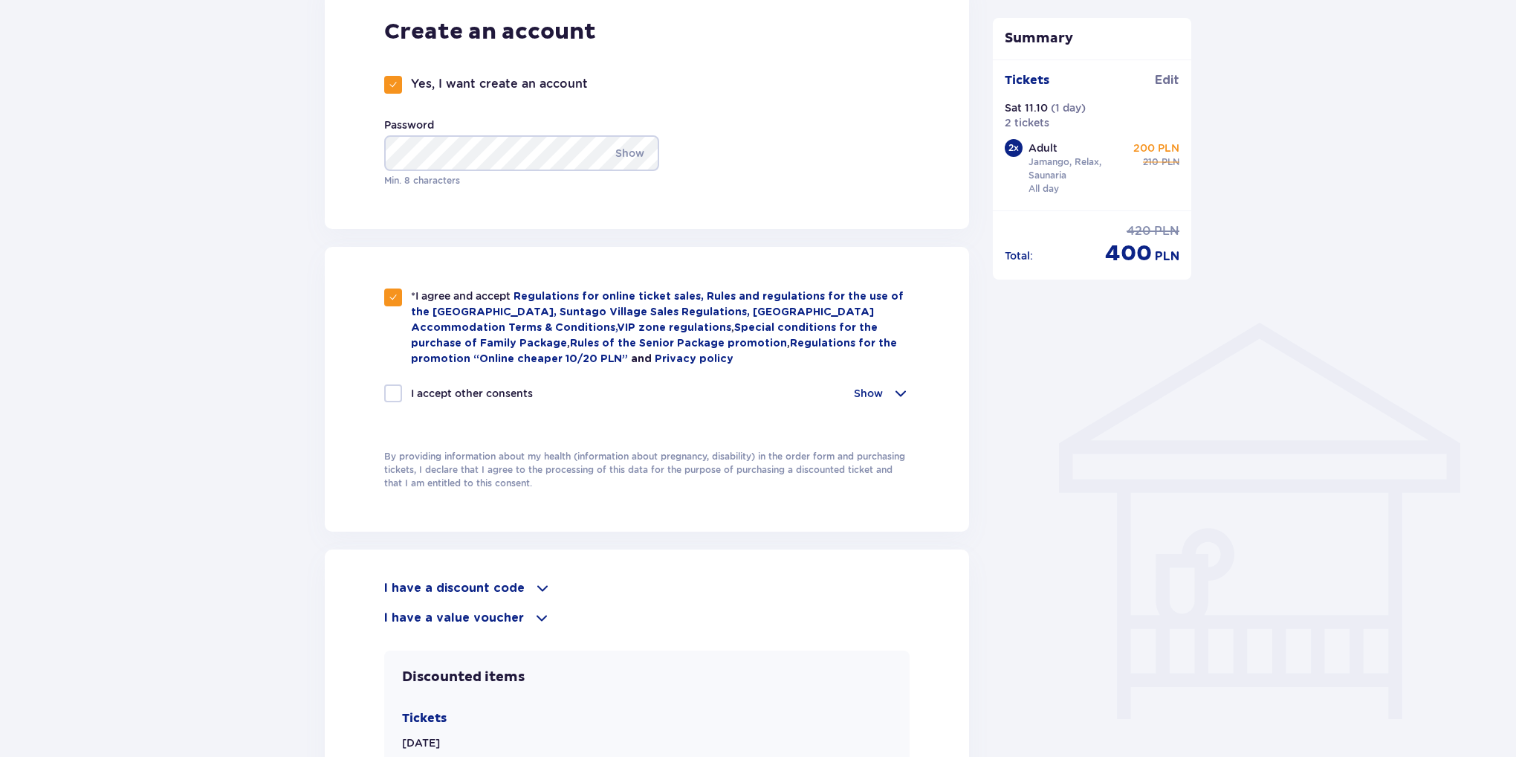
click at [534, 589] on span at bounding box center [543, 588] width 18 height 18
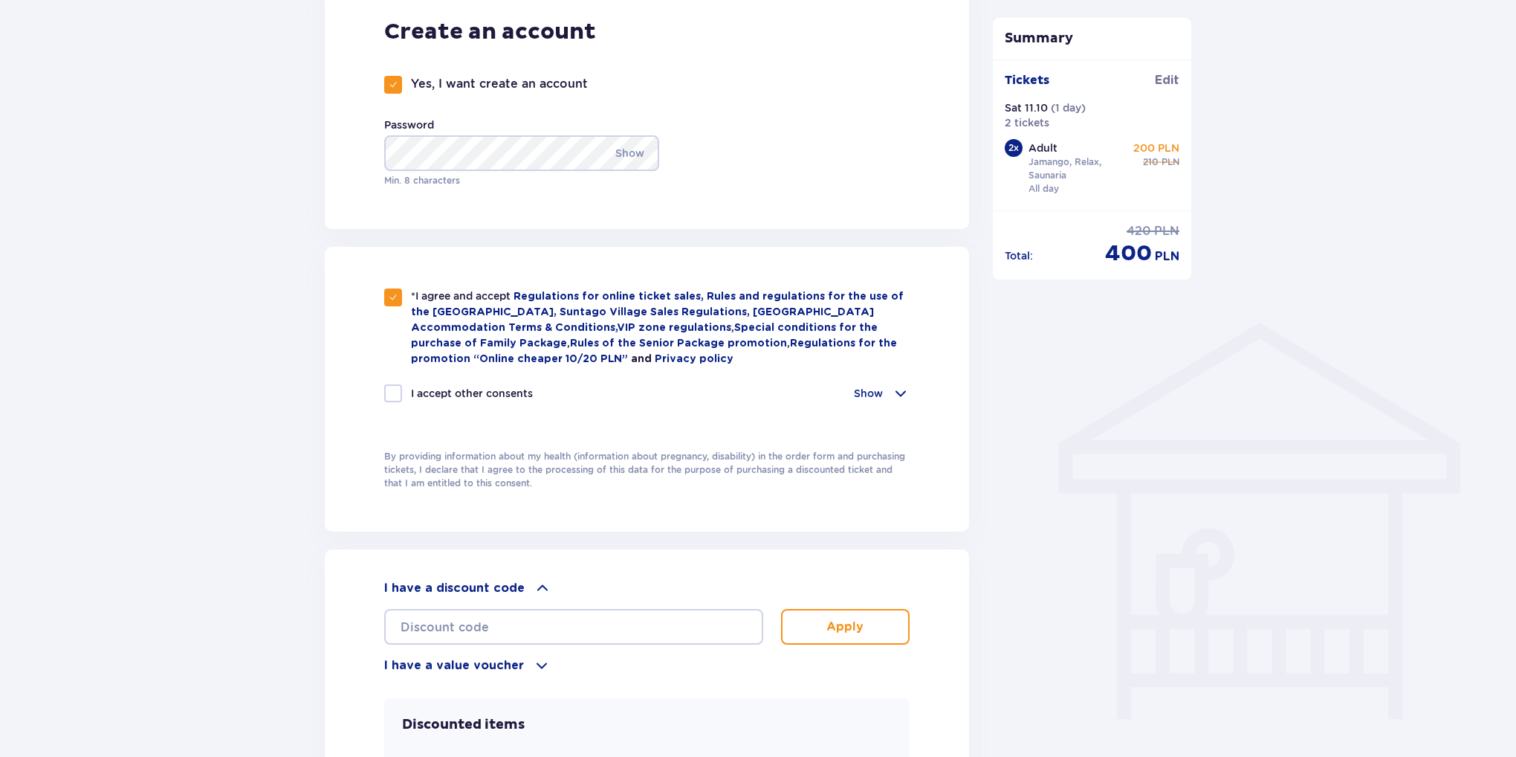
click at [533, 658] on span at bounding box center [542, 665] width 18 height 18
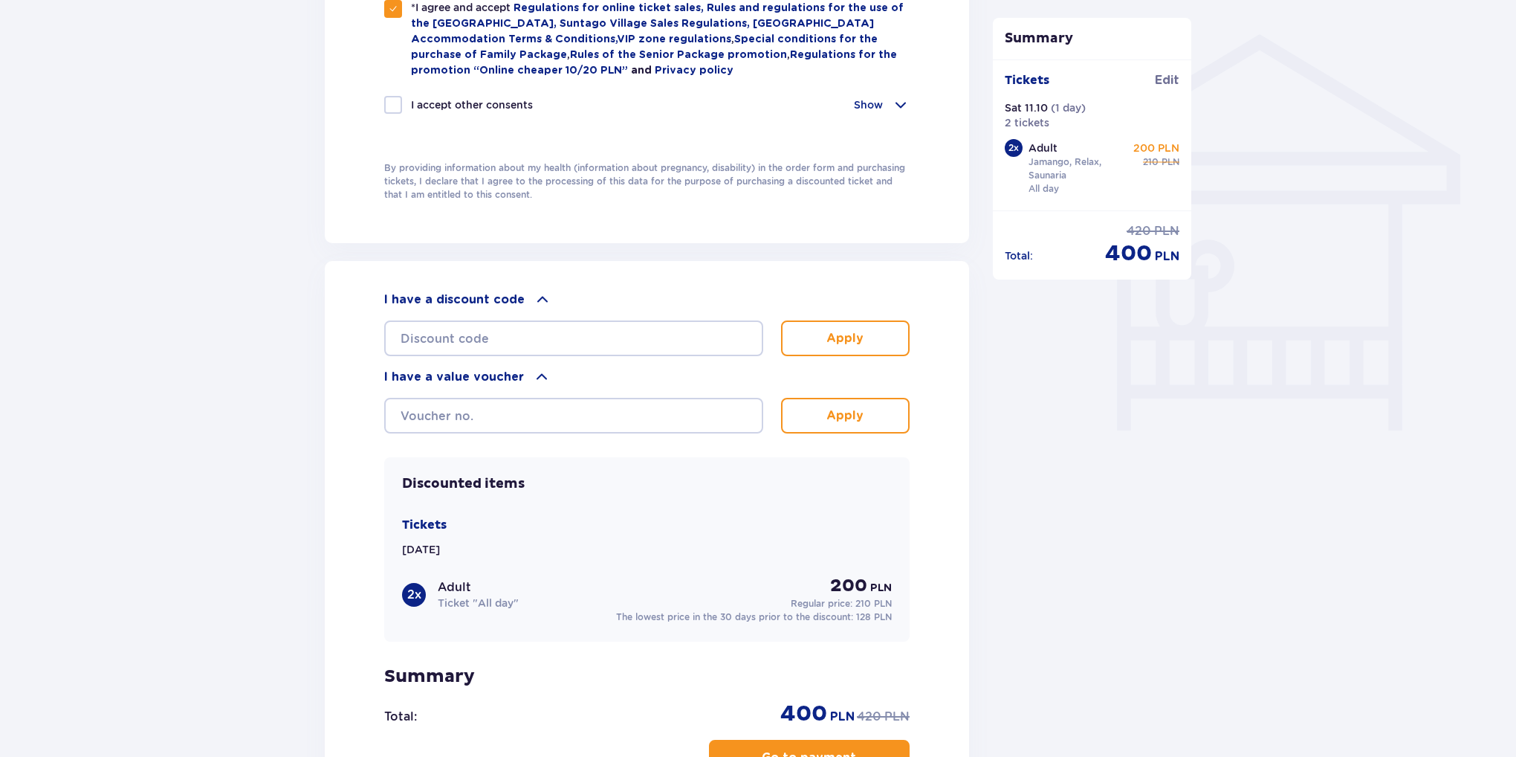
scroll to position [1182, 0]
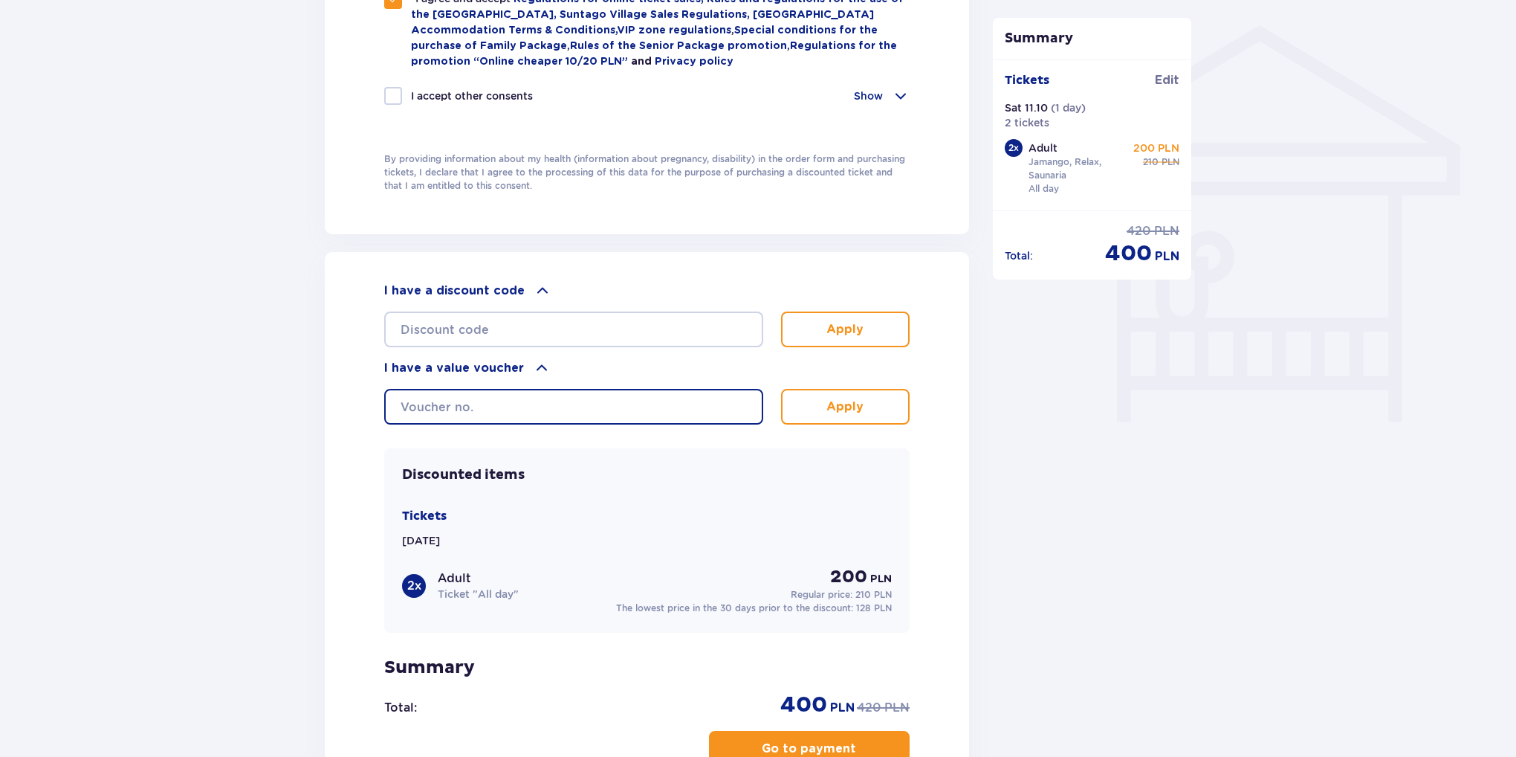
click at [507, 411] on input "text" at bounding box center [573, 407] width 379 height 36
paste input "0650001116335525"
type input "0650001116335525"
click at [871, 409] on button "Apply" at bounding box center [845, 407] width 129 height 36
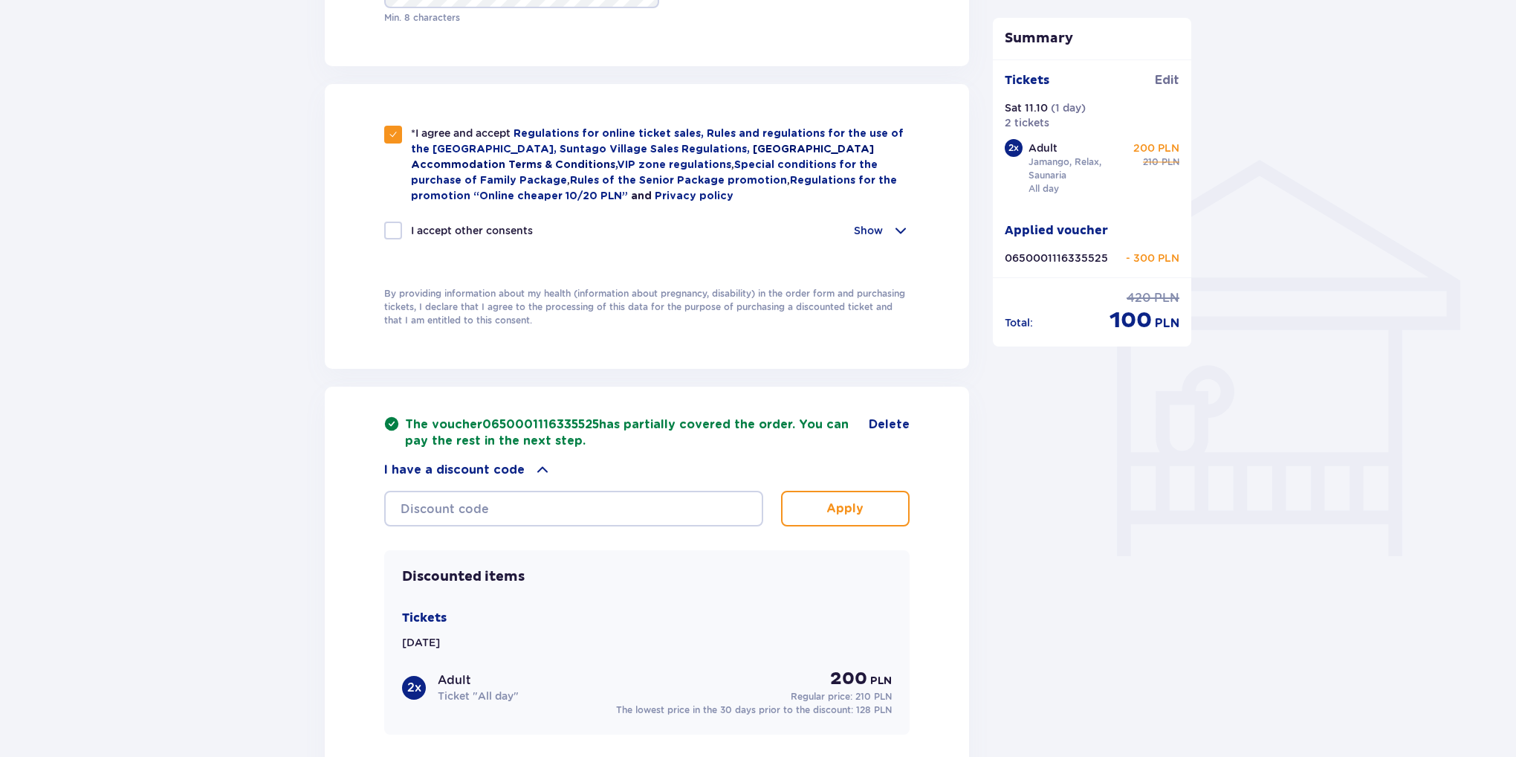
scroll to position [1069, 0]
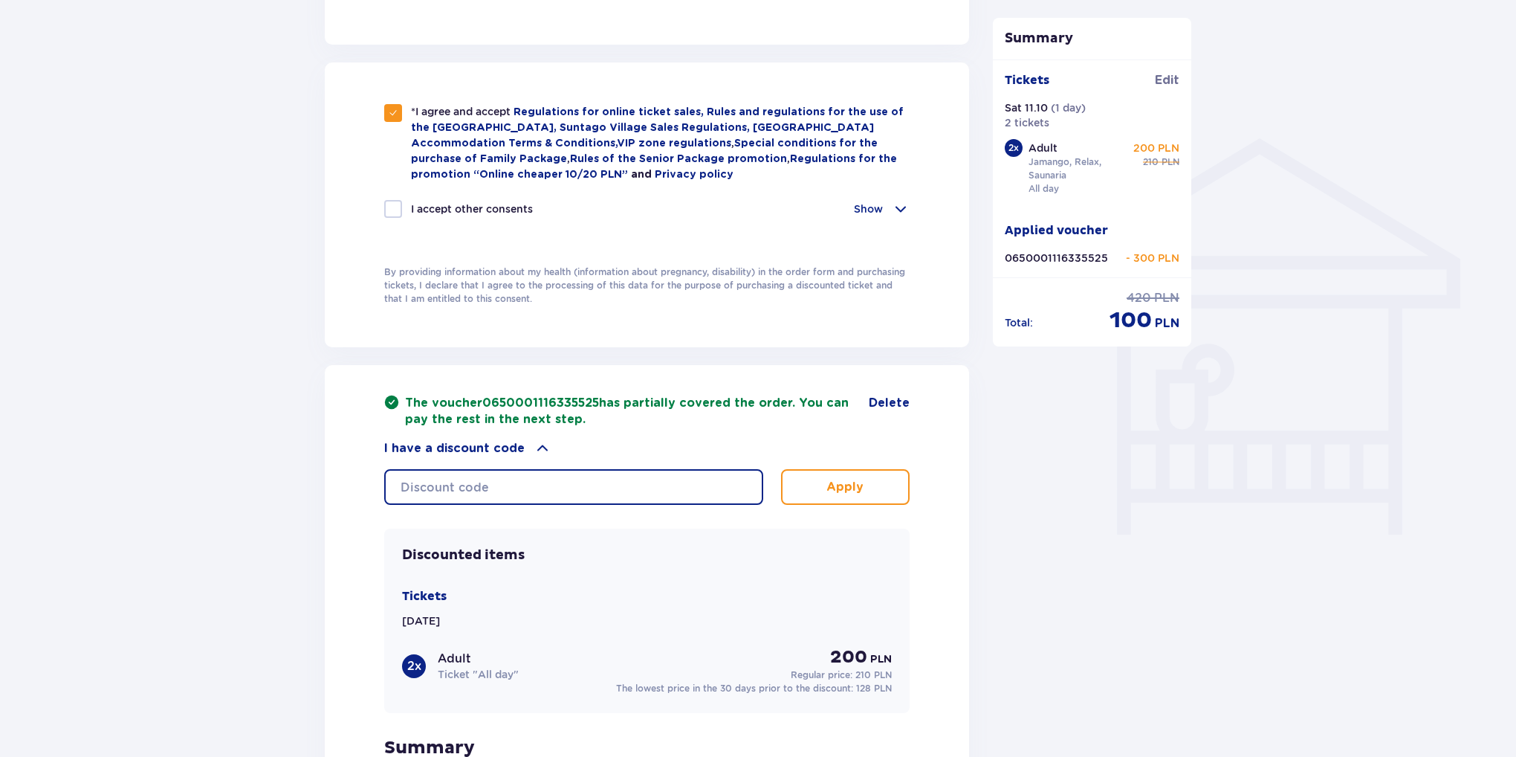
click at [572, 488] on input "text" at bounding box center [573, 487] width 379 height 36
paste input "0650000107109034"
type input "0650000107109034"
click at [812, 492] on button "Apply" at bounding box center [845, 487] width 129 height 36
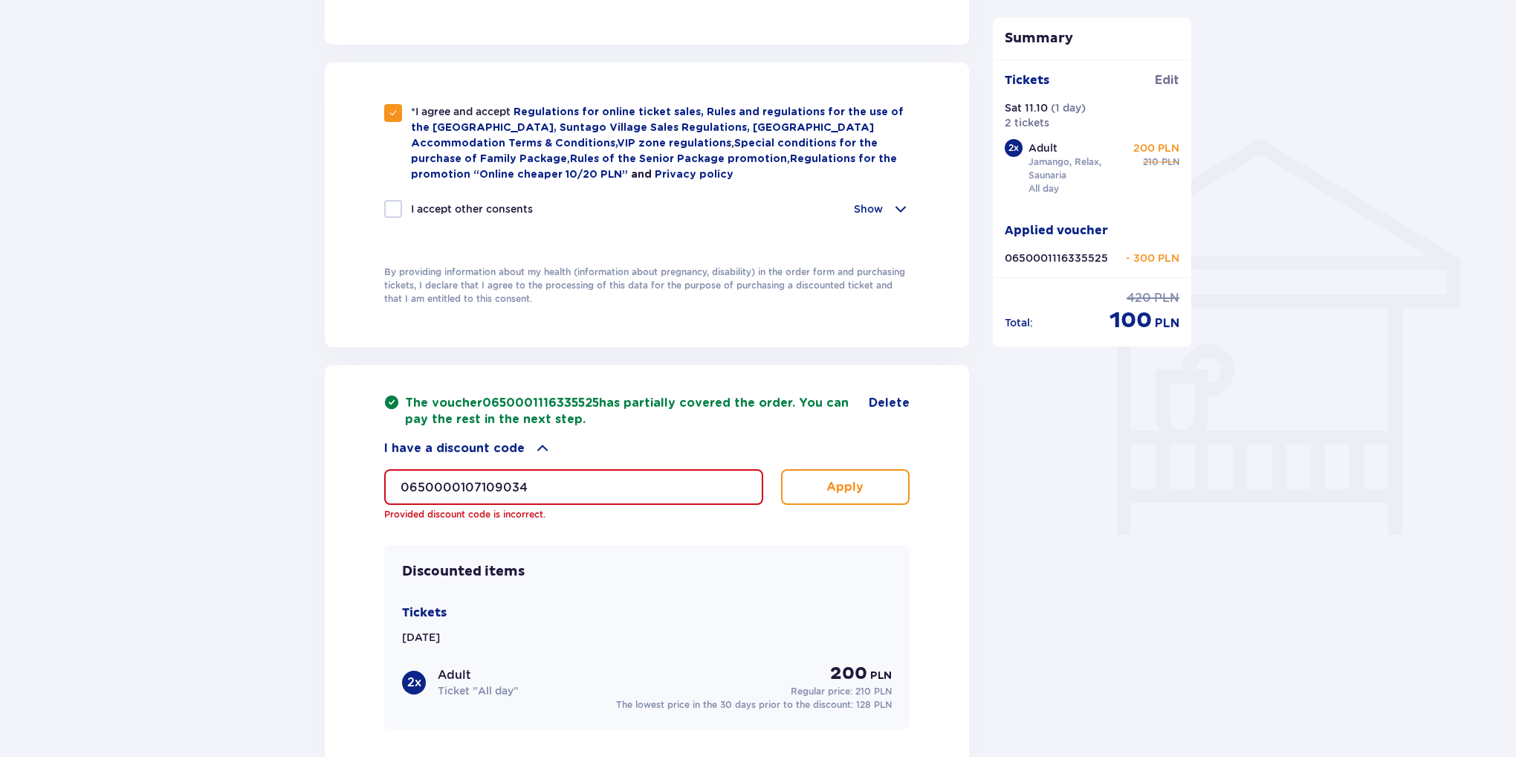
drag, startPoint x: 604, startPoint y: 482, endPoint x: 282, endPoint y: 482, distance: 321.8
click at [282, 482] on div "Order and payment Contact details First Name * Dzmitry Last Name * Lapitski E-m…" at bounding box center [758, 99] width 1516 height 2104
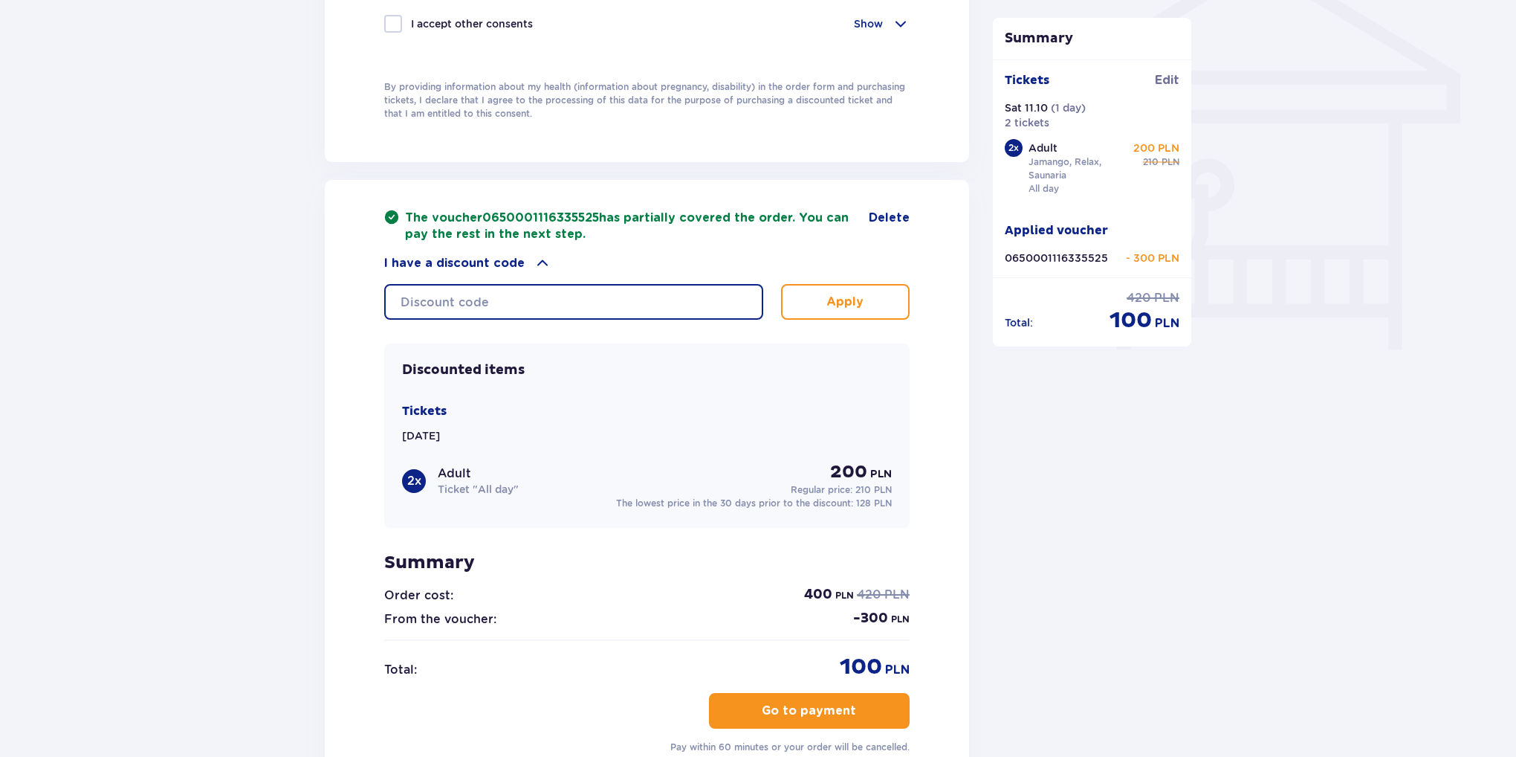
scroll to position [1440, 0]
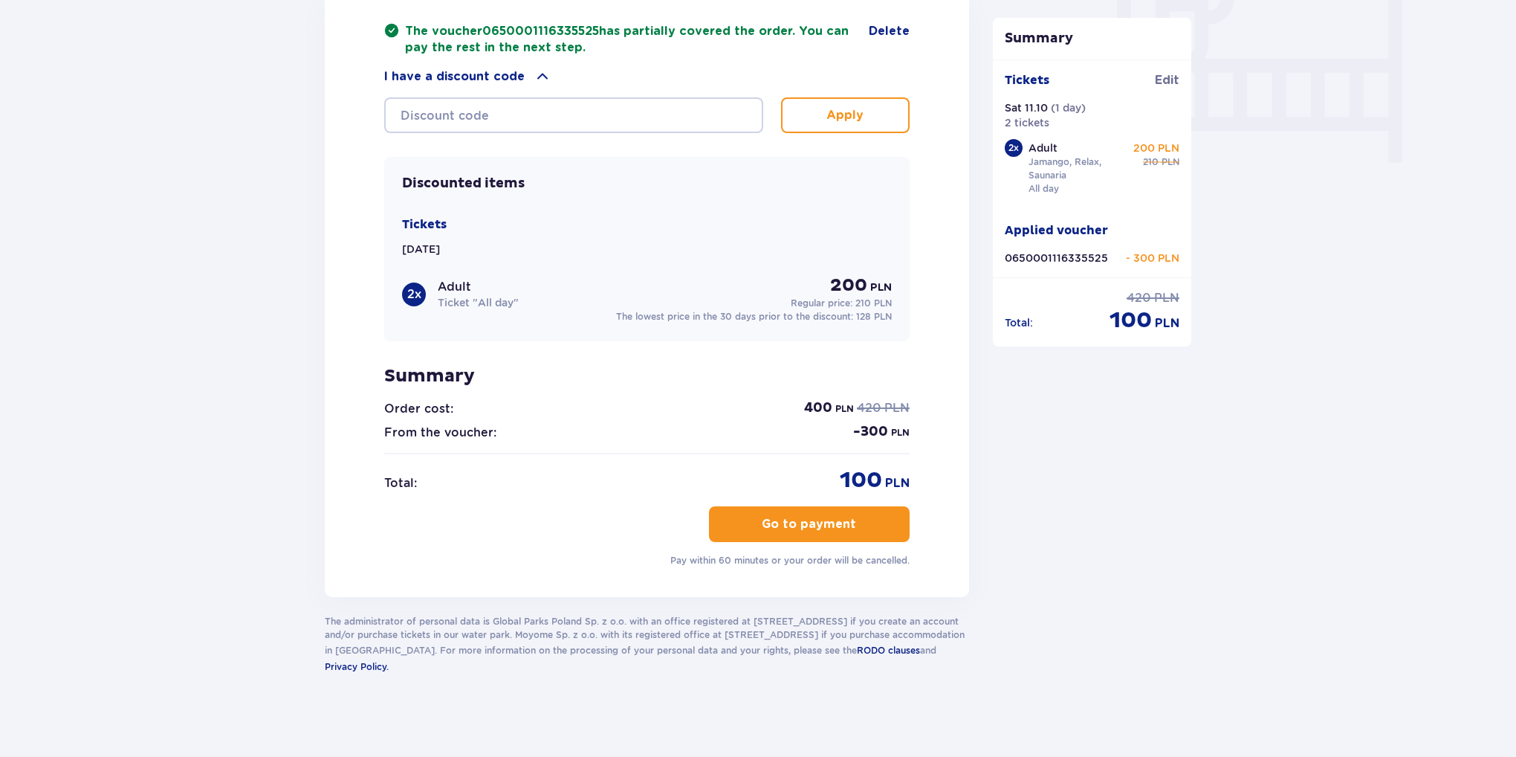
click at [811, 527] on p "Go to payment" at bounding box center [809, 524] width 94 height 16
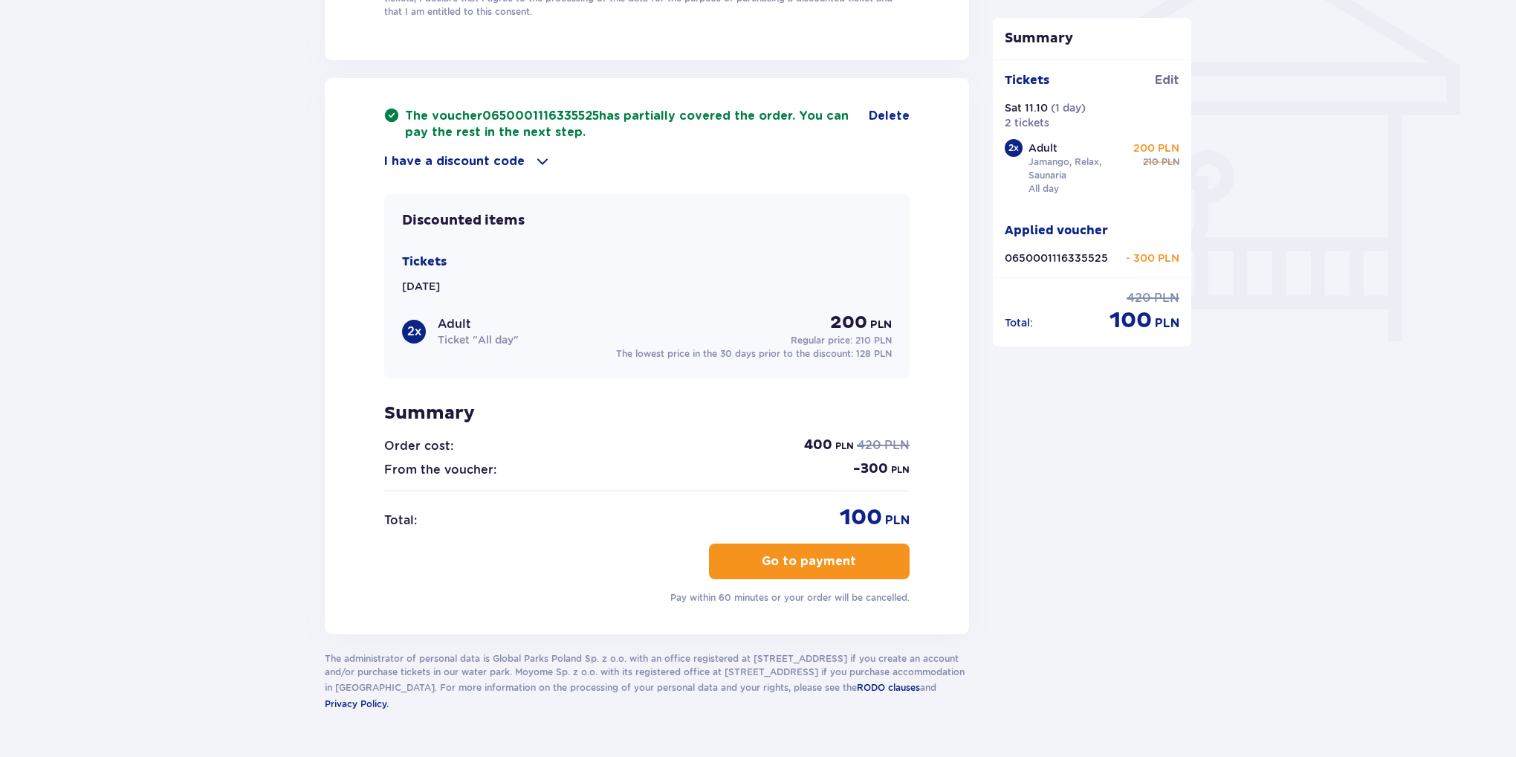
scroll to position [1076, 0]
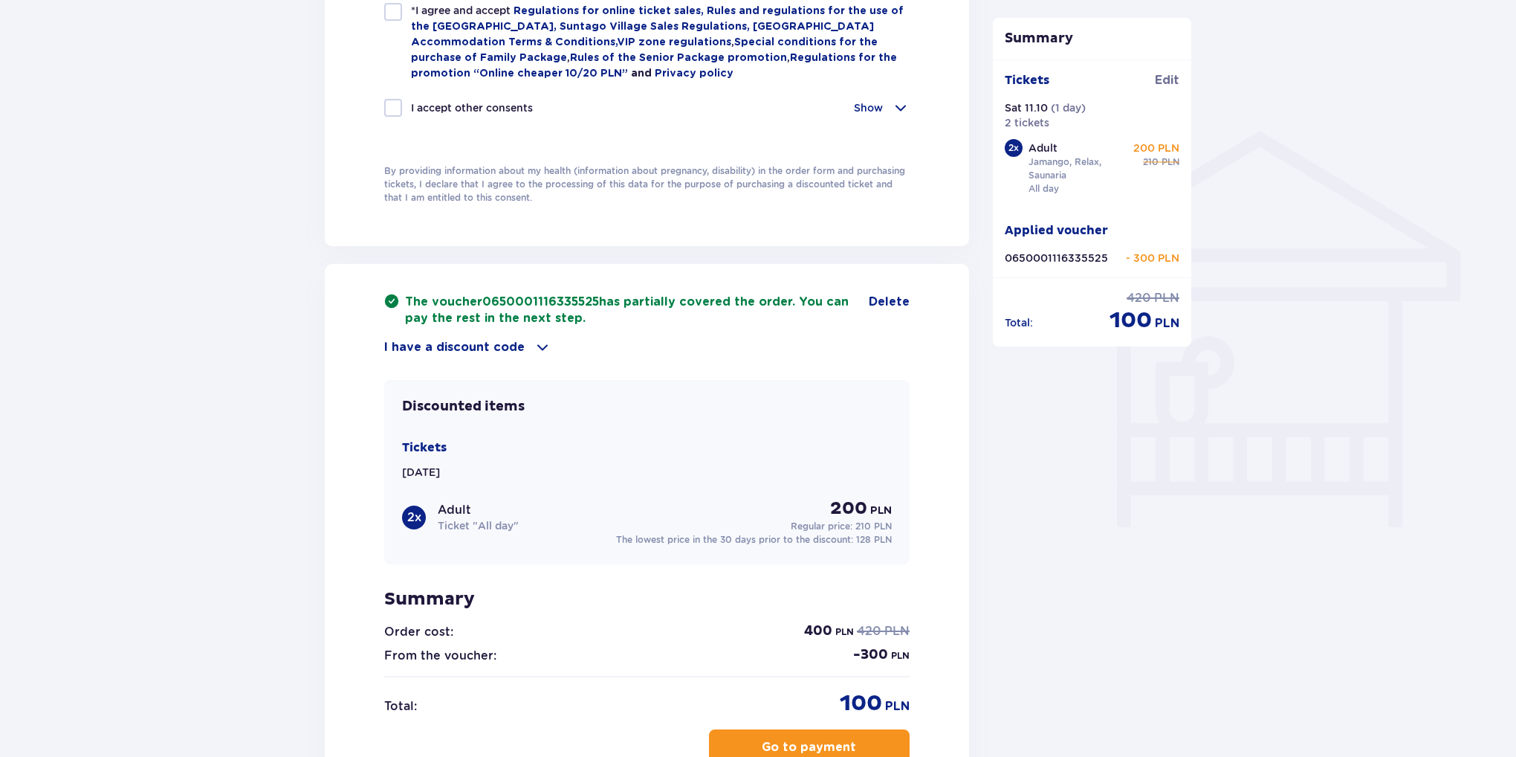
click at [540, 342] on span at bounding box center [543, 347] width 18 height 18
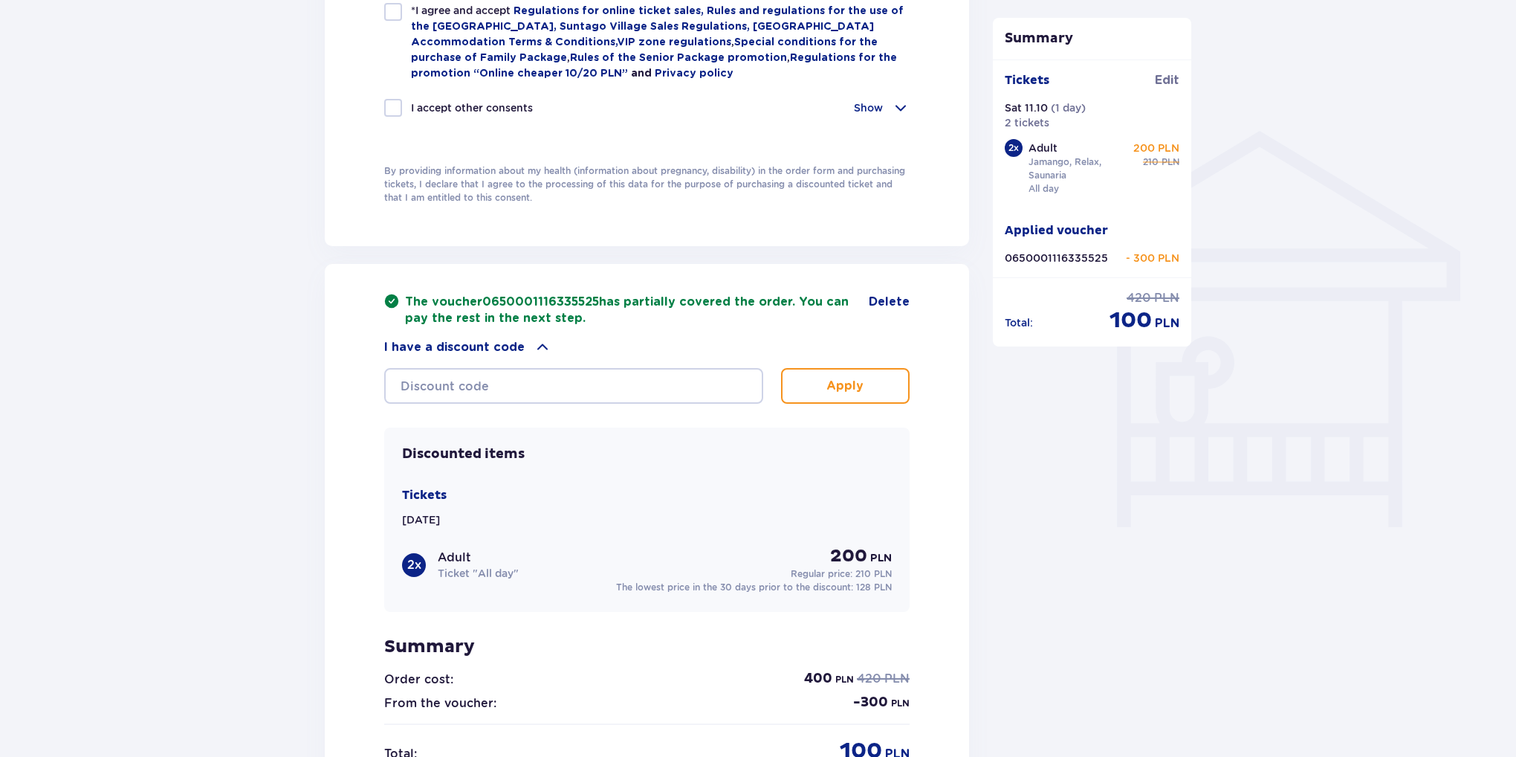
click at [540, 342] on span at bounding box center [543, 347] width 18 height 18
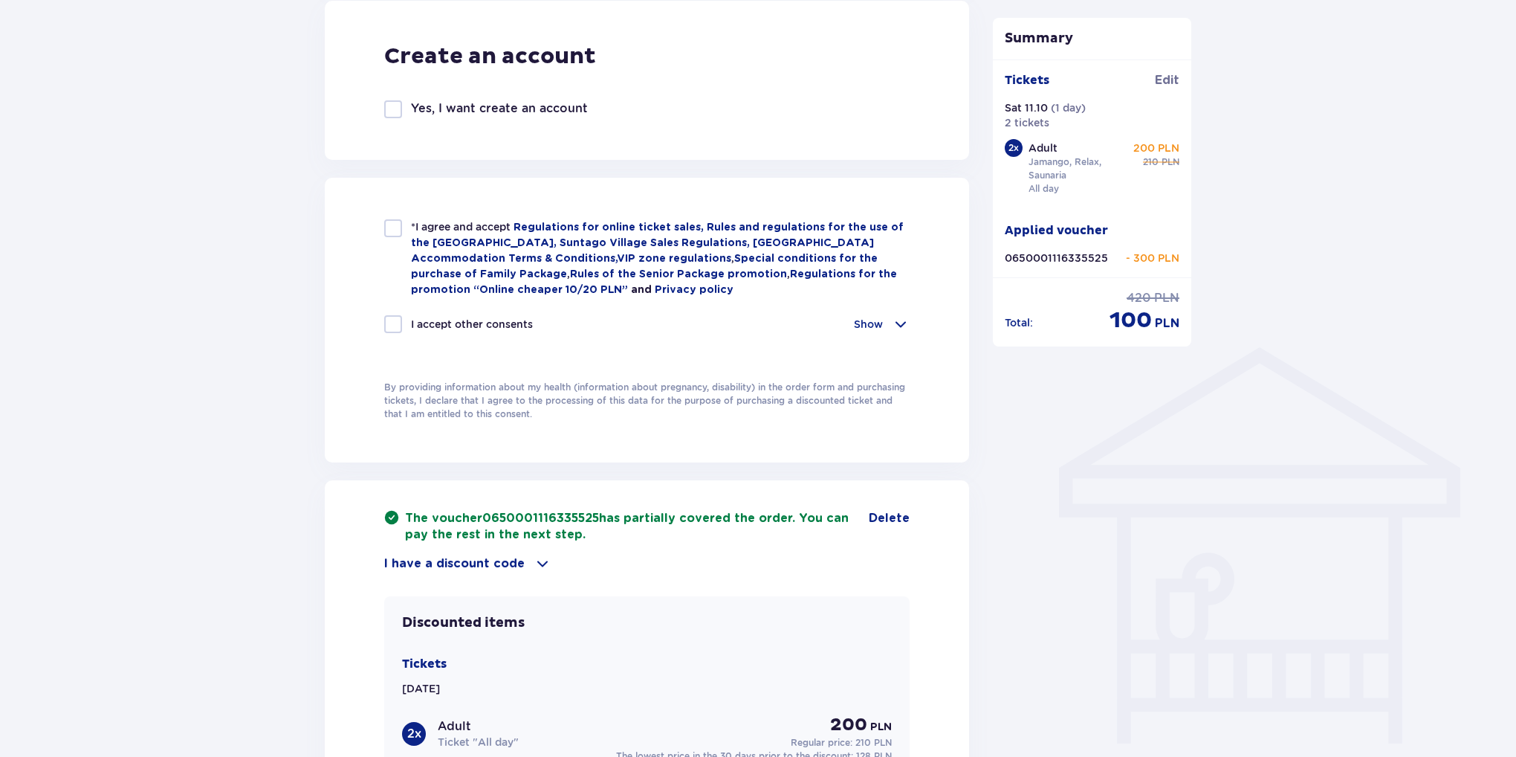
scroll to position [853, 0]
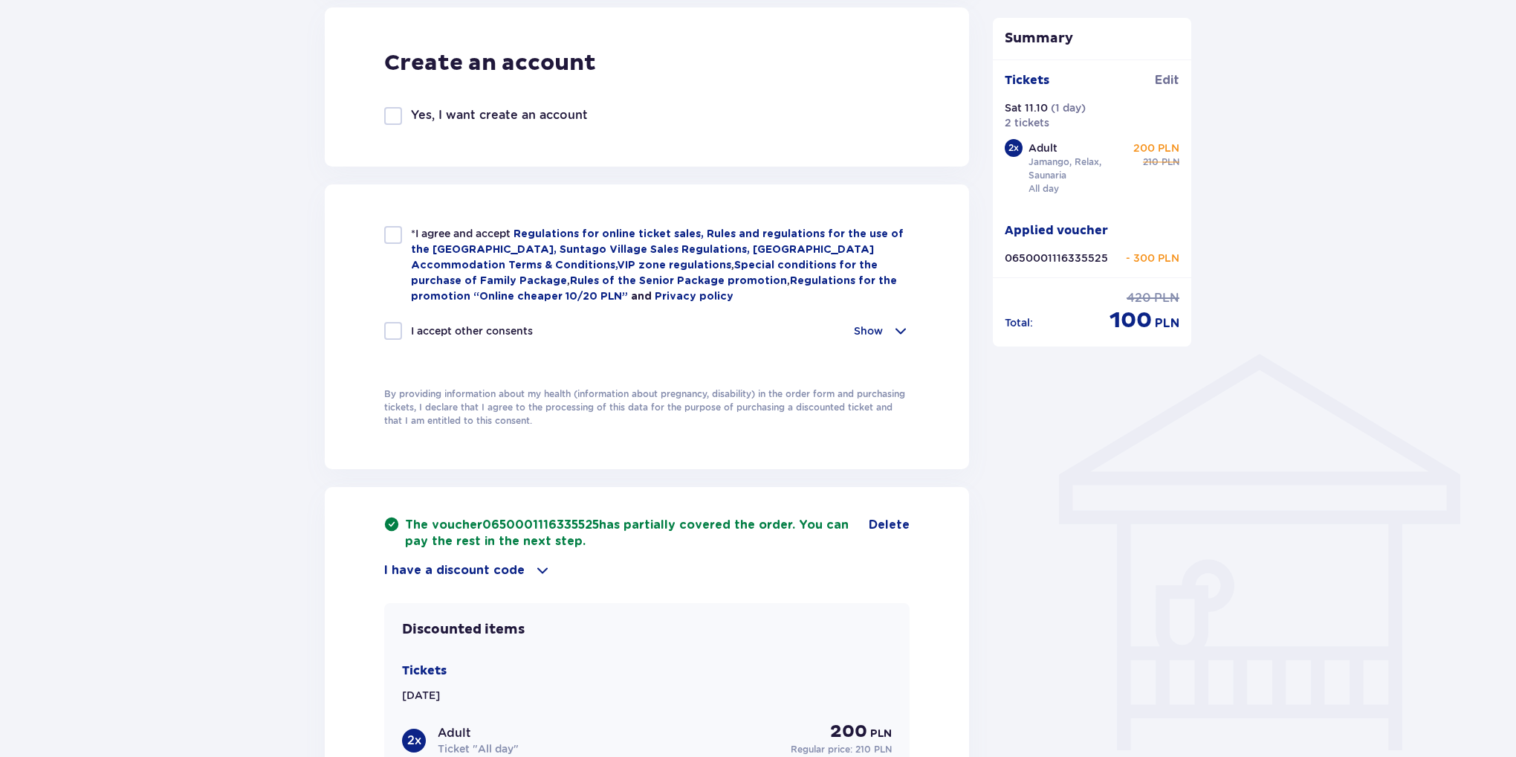
click at [378, 235] on div "*I agree and accept Regulations for online ticket sales, Rules and regulations …" at bounding box center [647, 326] width 644 height 285
click at [387, 236] on div at bounding box center [393, 235] width 18 height 18
checkbox input "true"
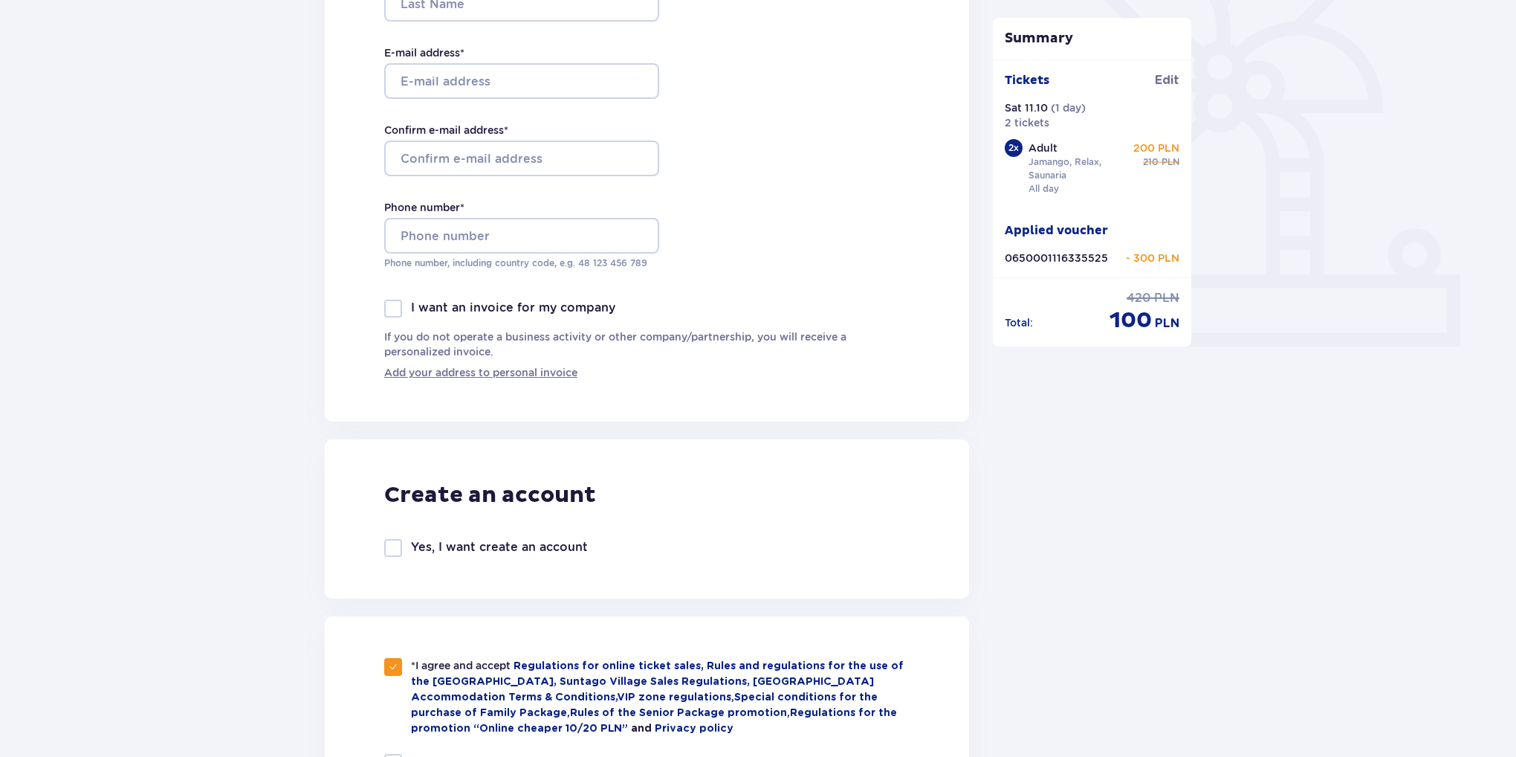
scroll to position [259, 0]
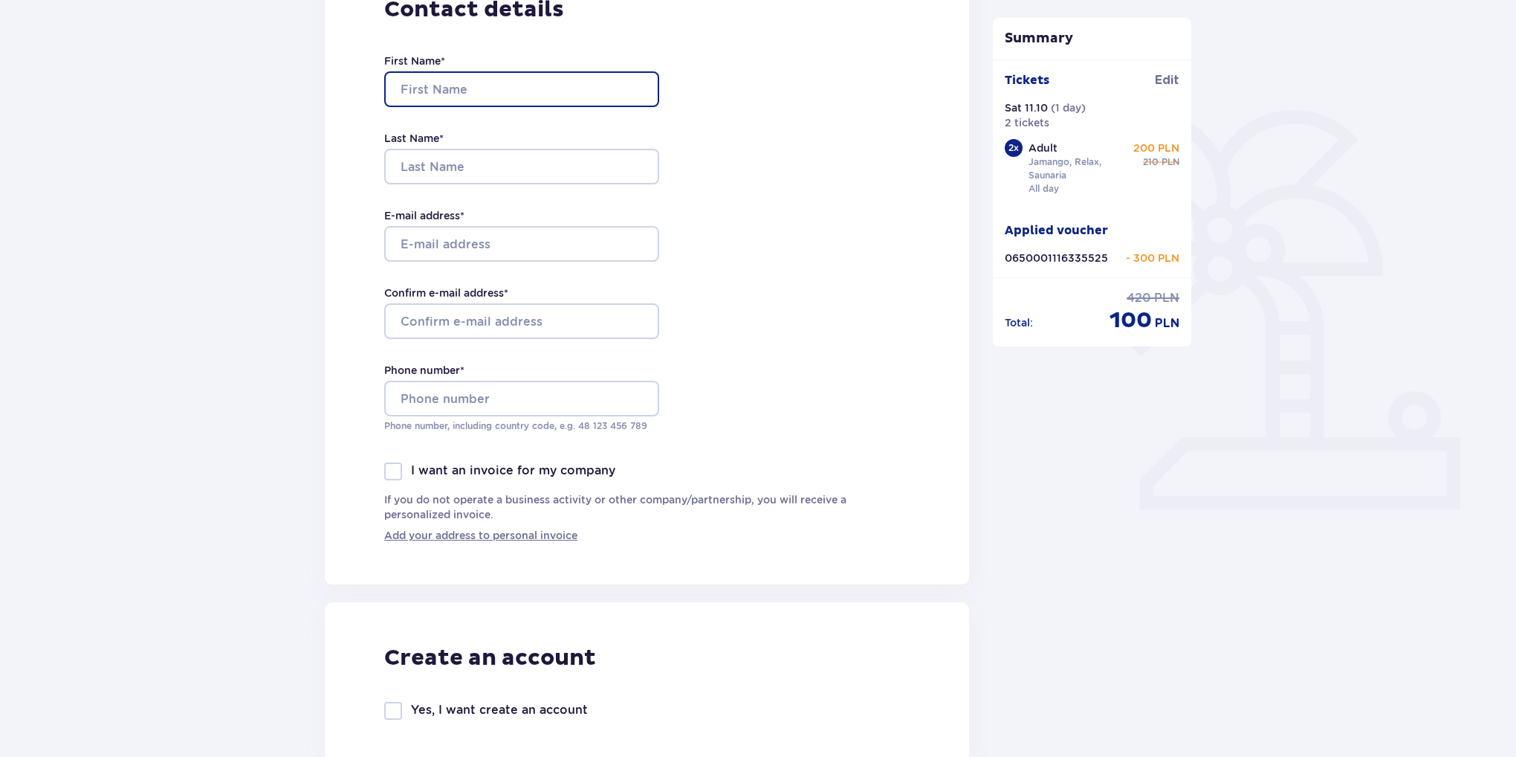
click at [428, 91] on input "First Name *" at bounding box center [521, 89] width 275 height 36
type input "Dzmitry"
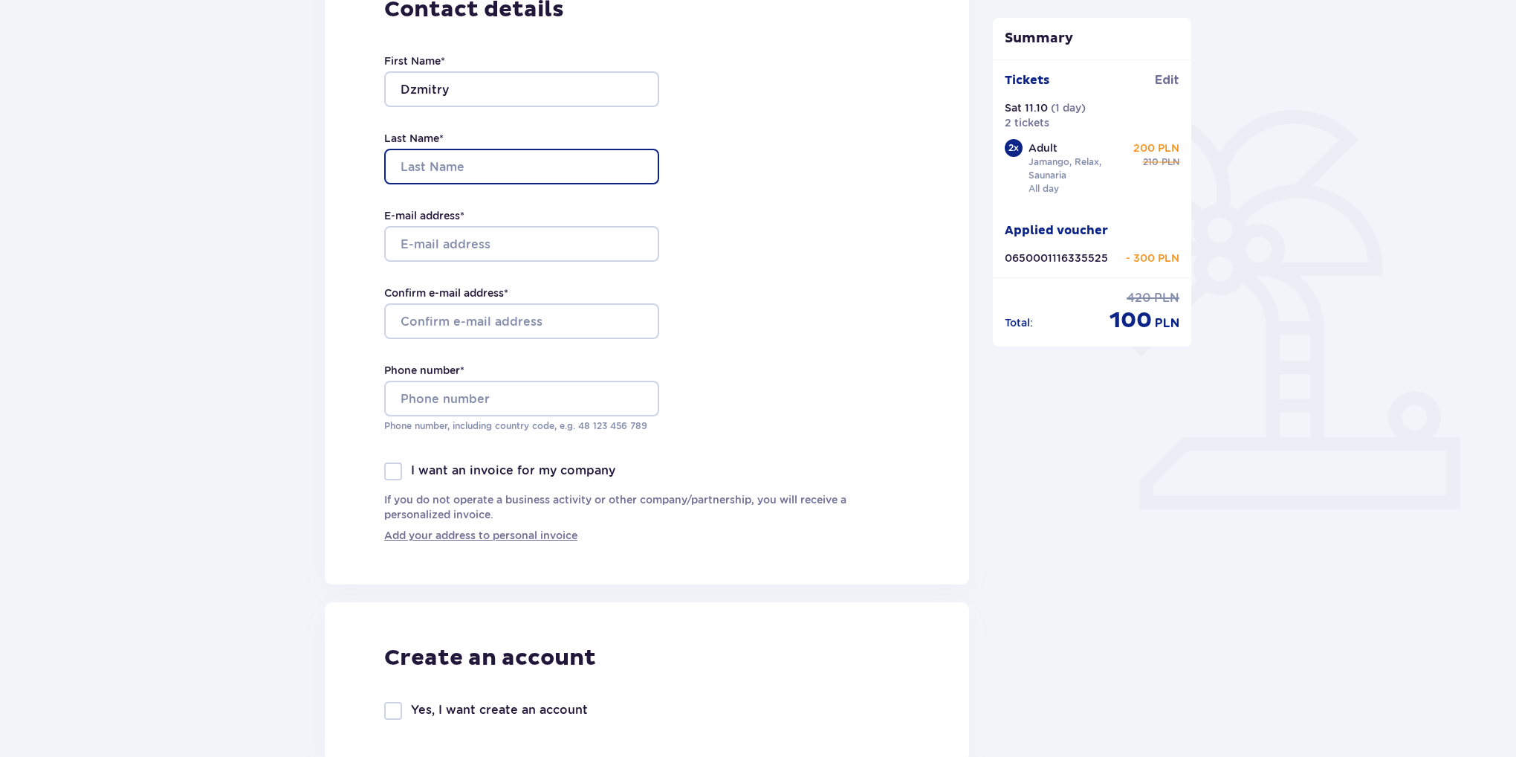
type input "Lapitski"
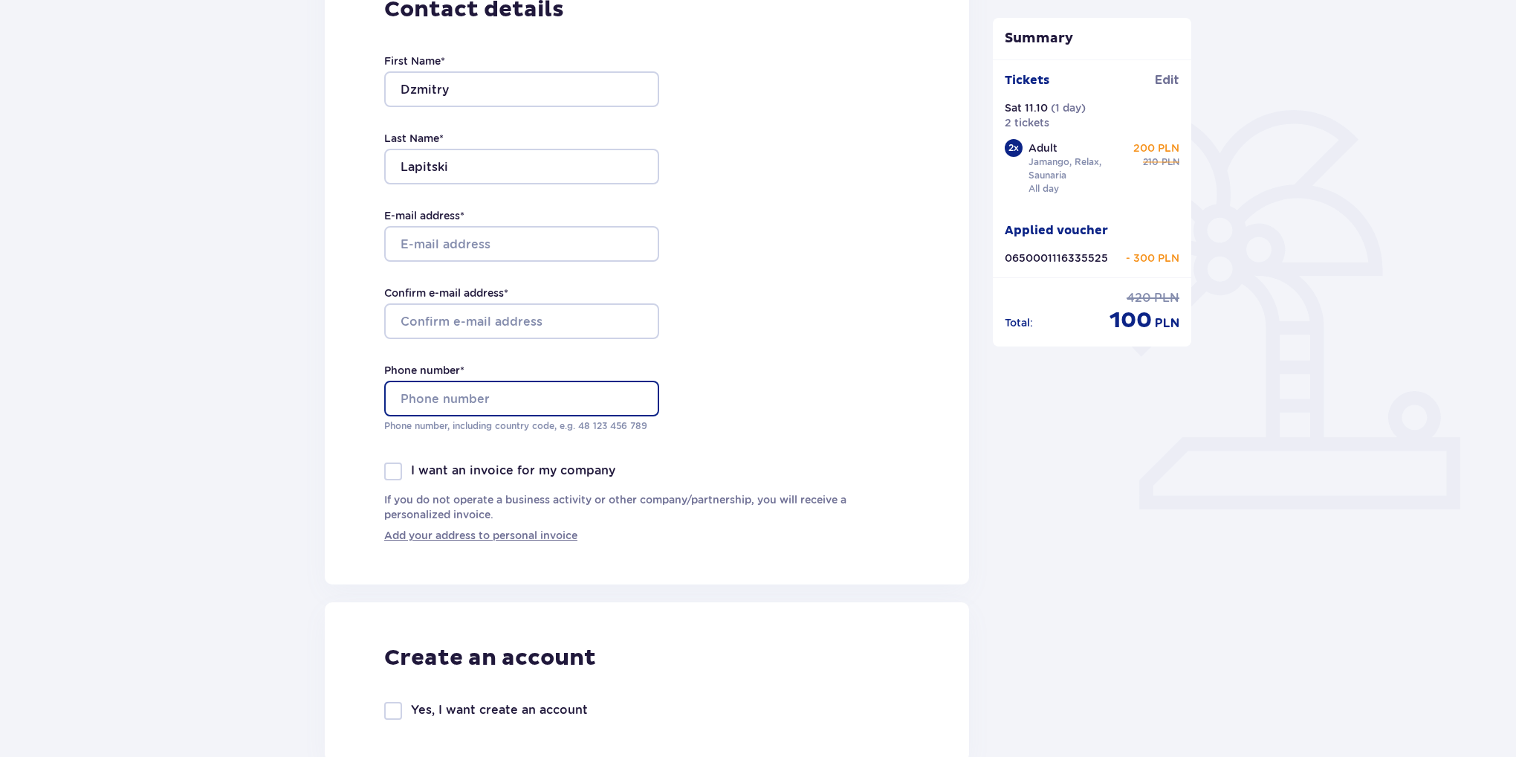
type input "062957646"
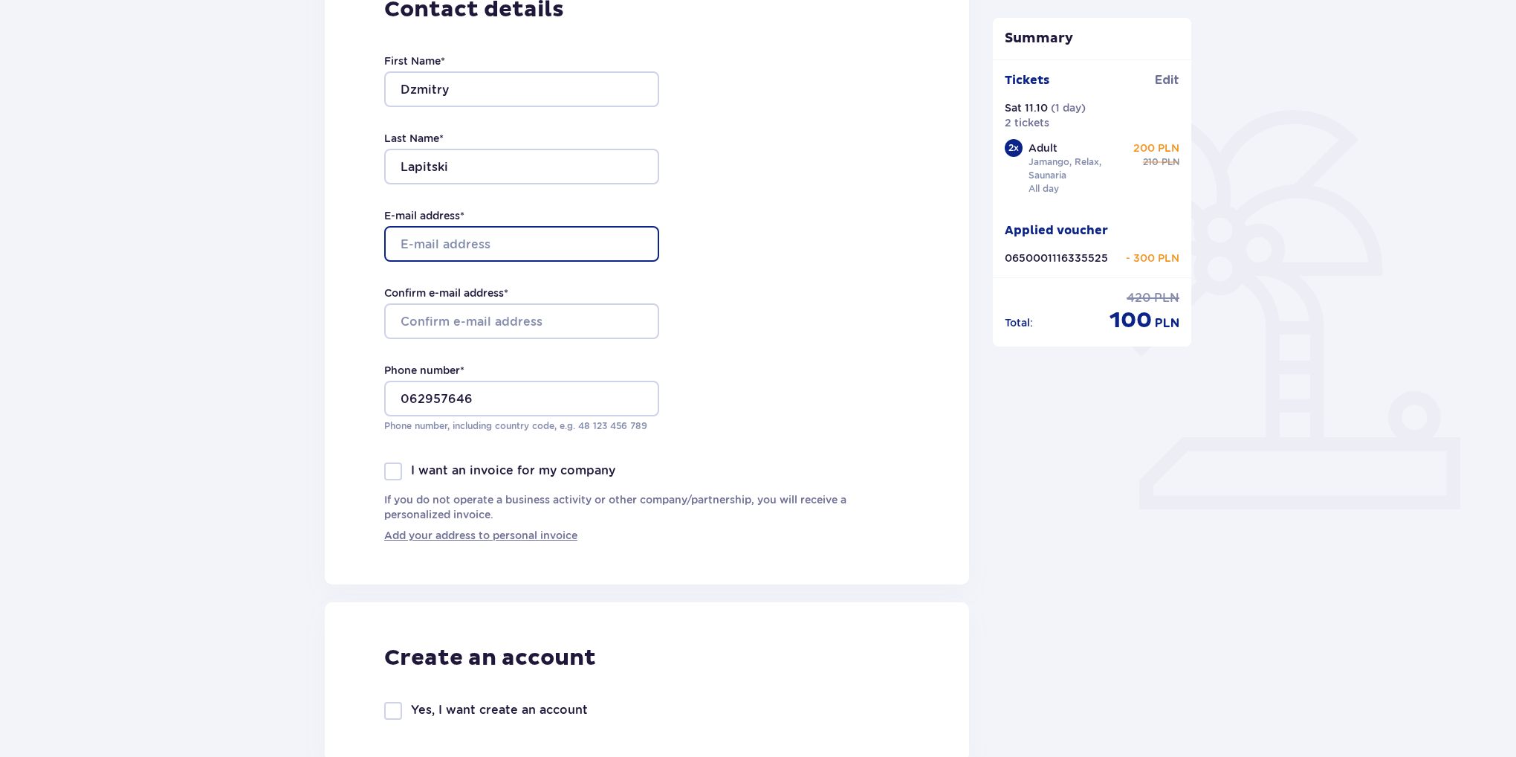
click at [464, 236] on input "E-mail address *" at bounding box center [521, 244] width 275 height 36
type input "dlapitski@gmail.com"
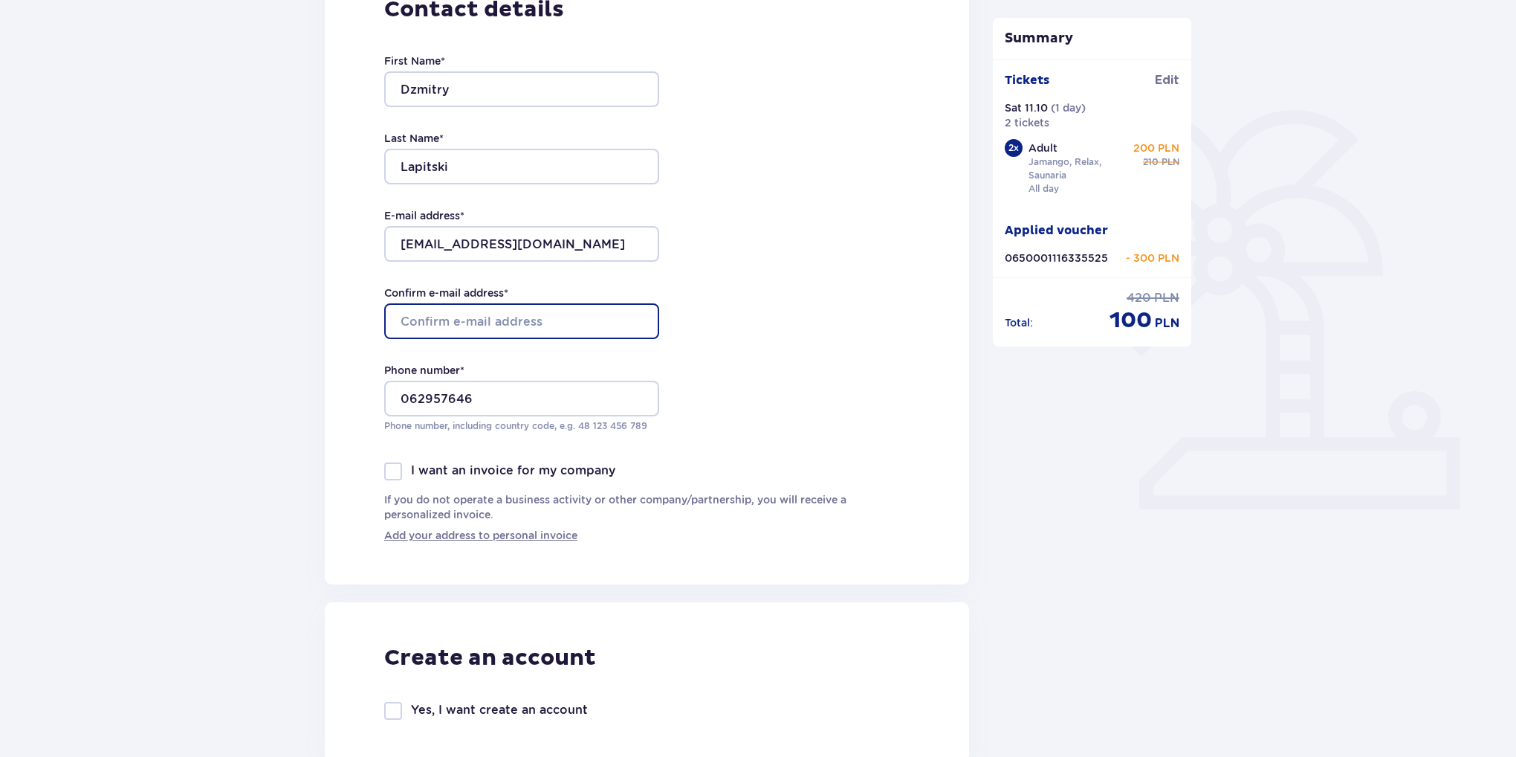
click at [459, 322] on input "Confirm e-mail address *" at bounding box center [521, 321] width 275 height 36
type input "dlapitski@gmail.com"
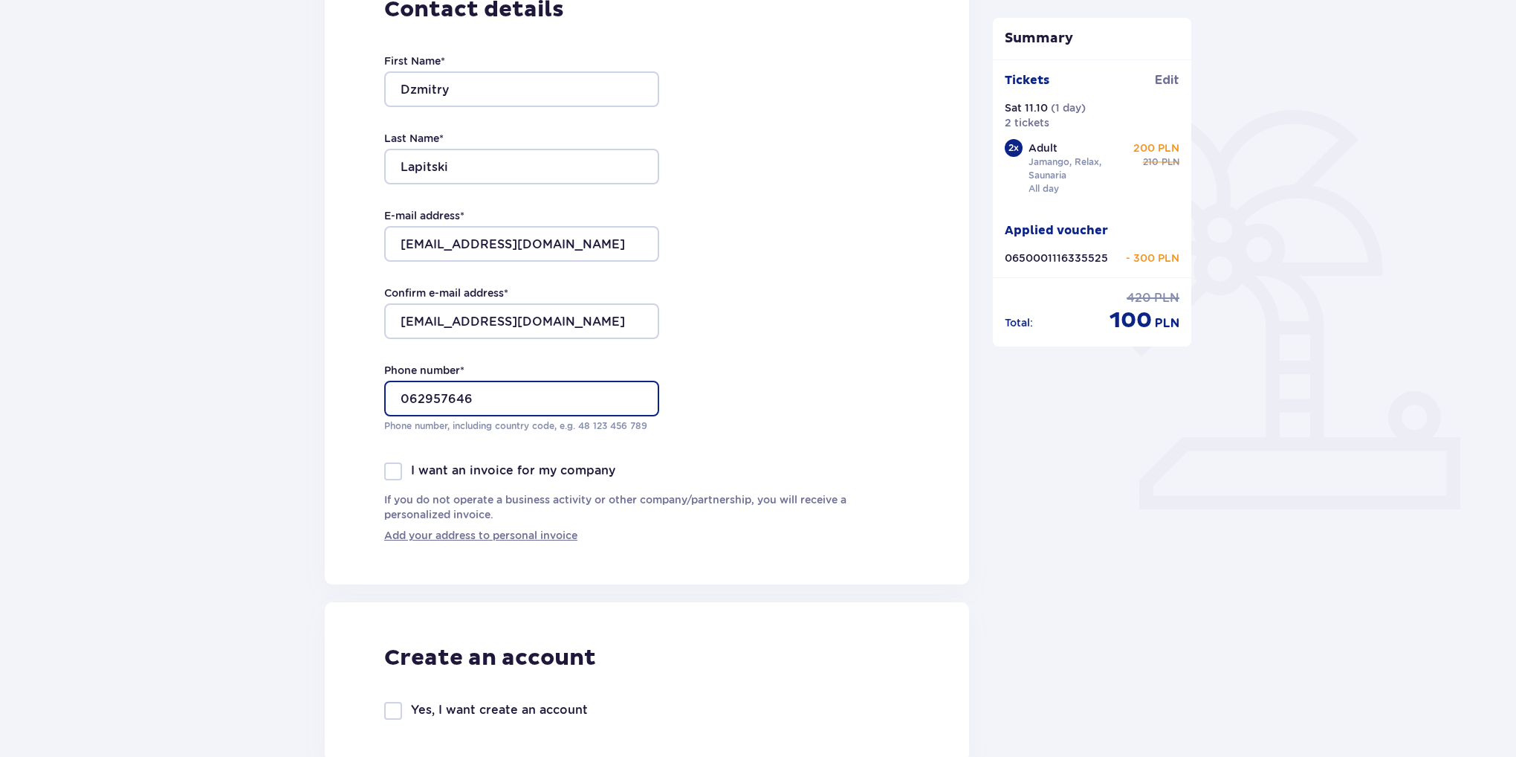
click at [478, 401] on input "062957646" at bounding box center [521, 398] width 275 height 36
drag, startPoint x: 506, startPoint y: 398, endPoint x: 323, endPoint y: 398, distance: 183.6
type input "+48513411132"
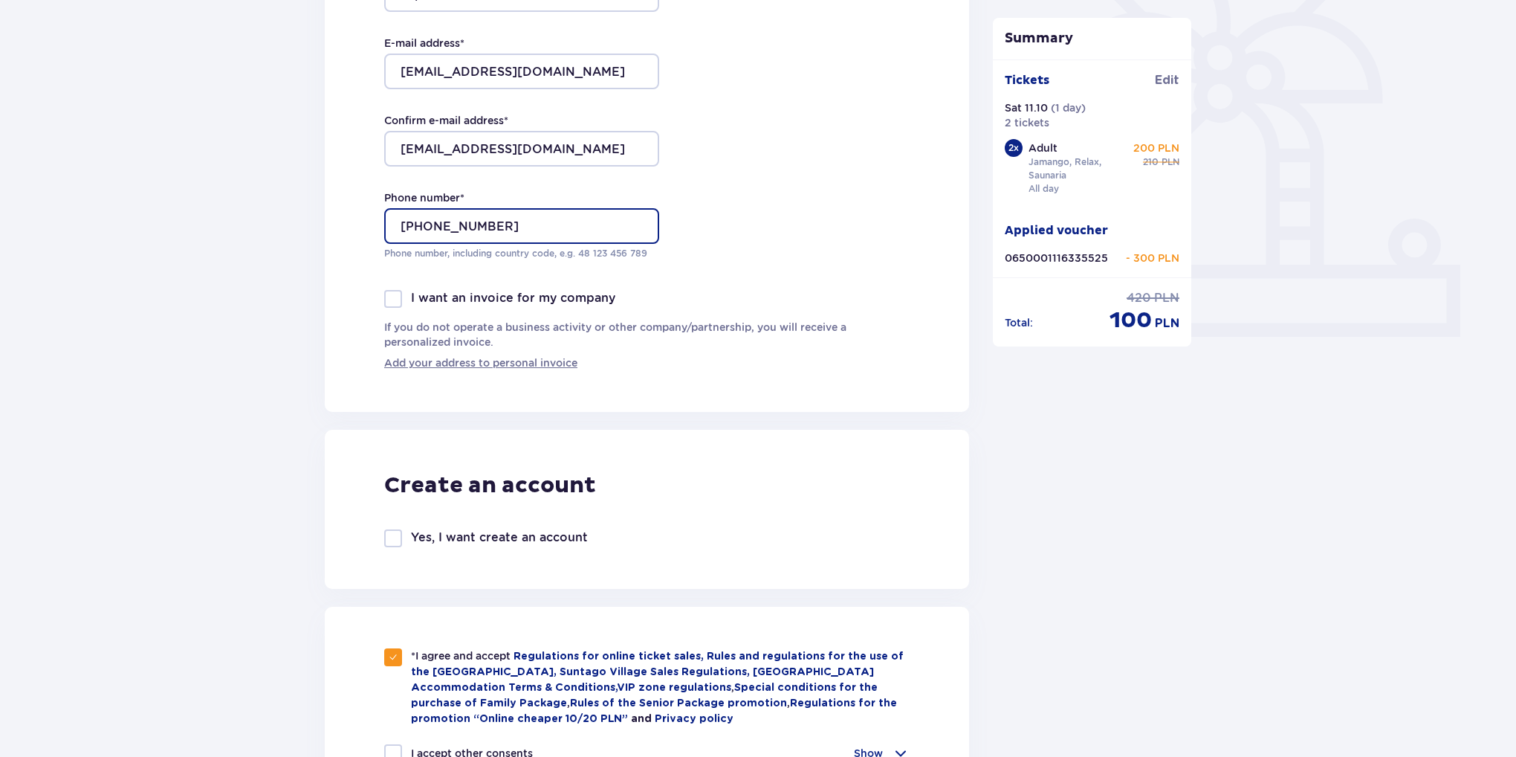
scroll to position [482, 0]
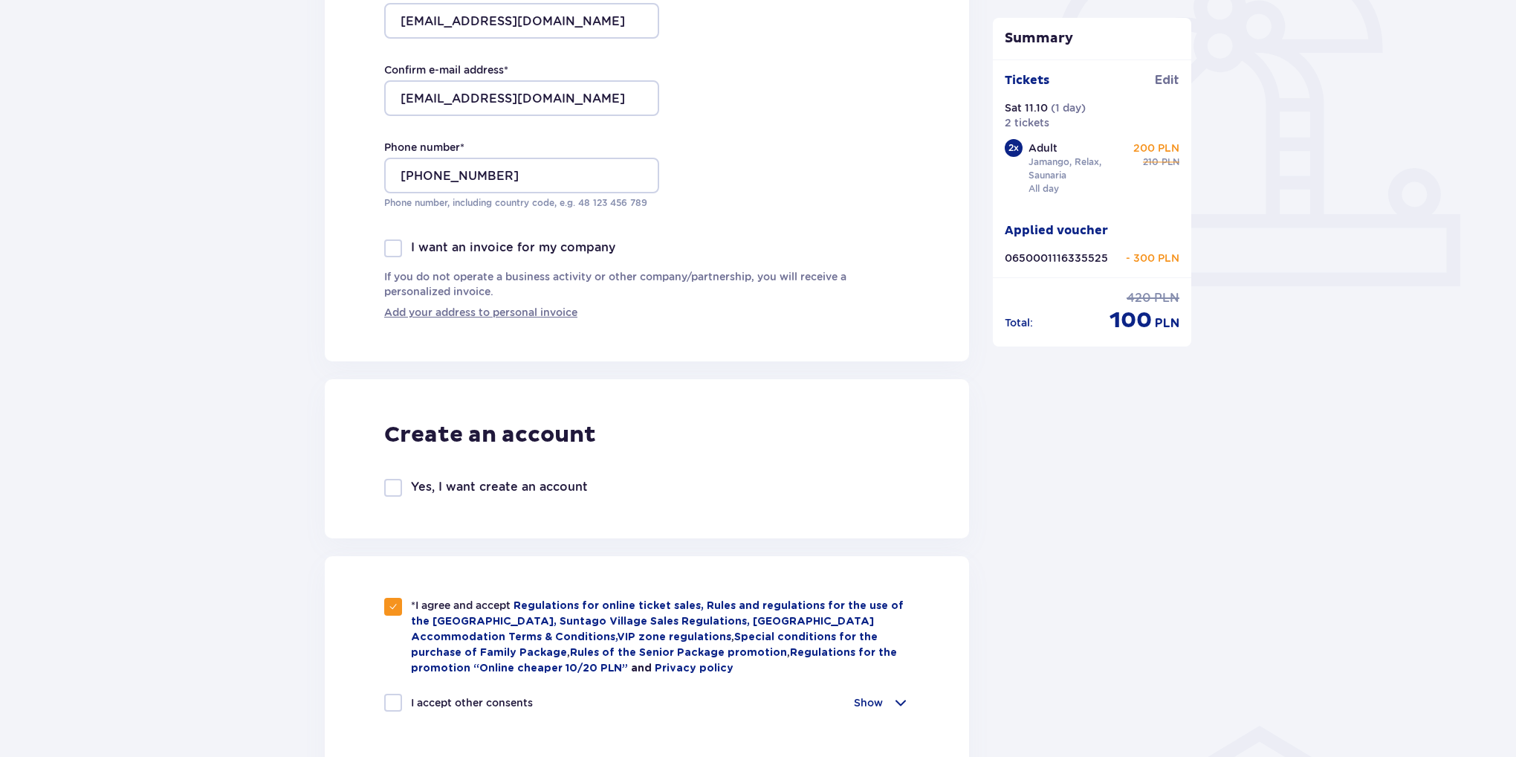
click at [504, 492] on p "Yes, I want create an account" at bounding box center [499, 487] width 177 height 16
checkbox input "true"
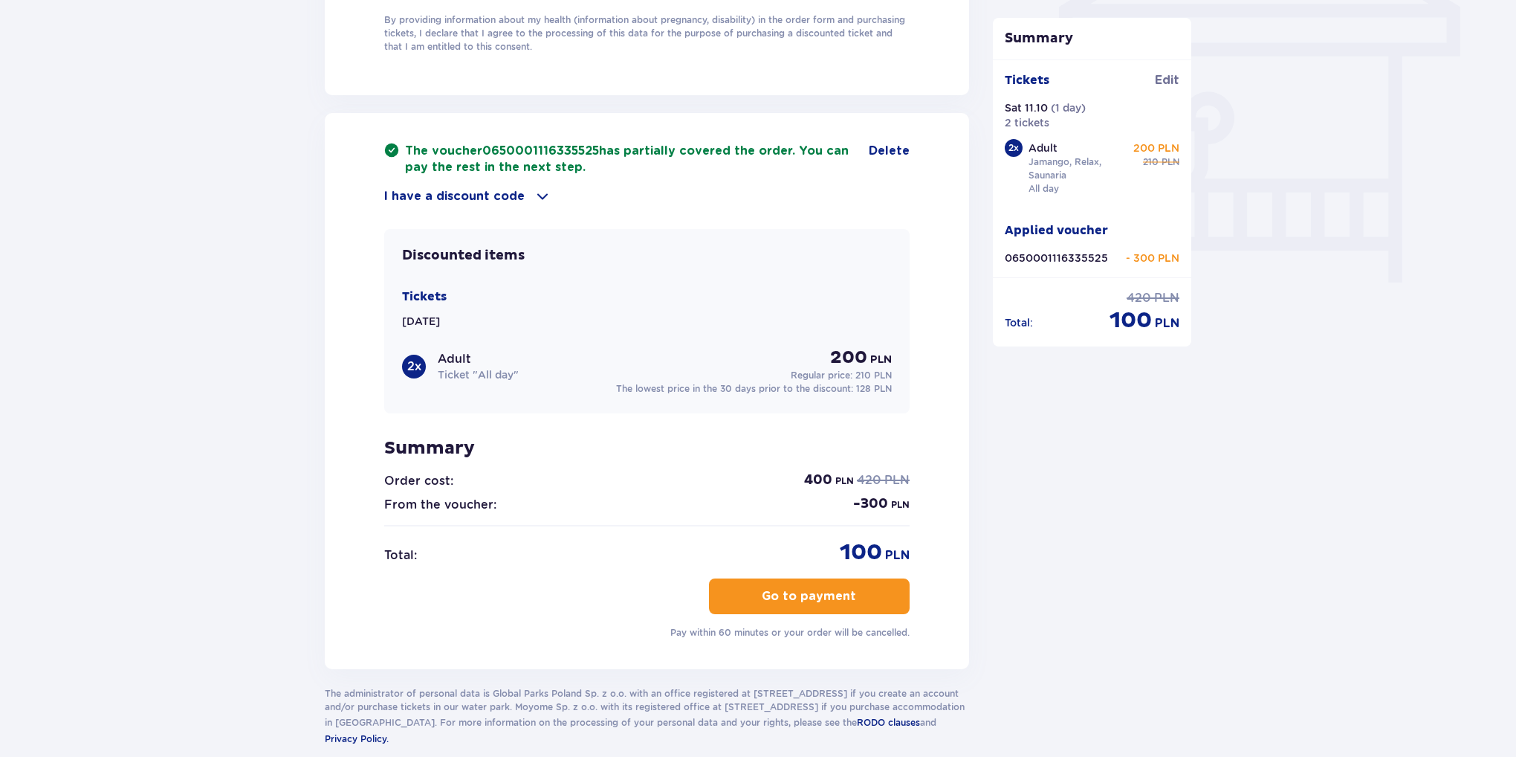
scroll to position [1338, 0]
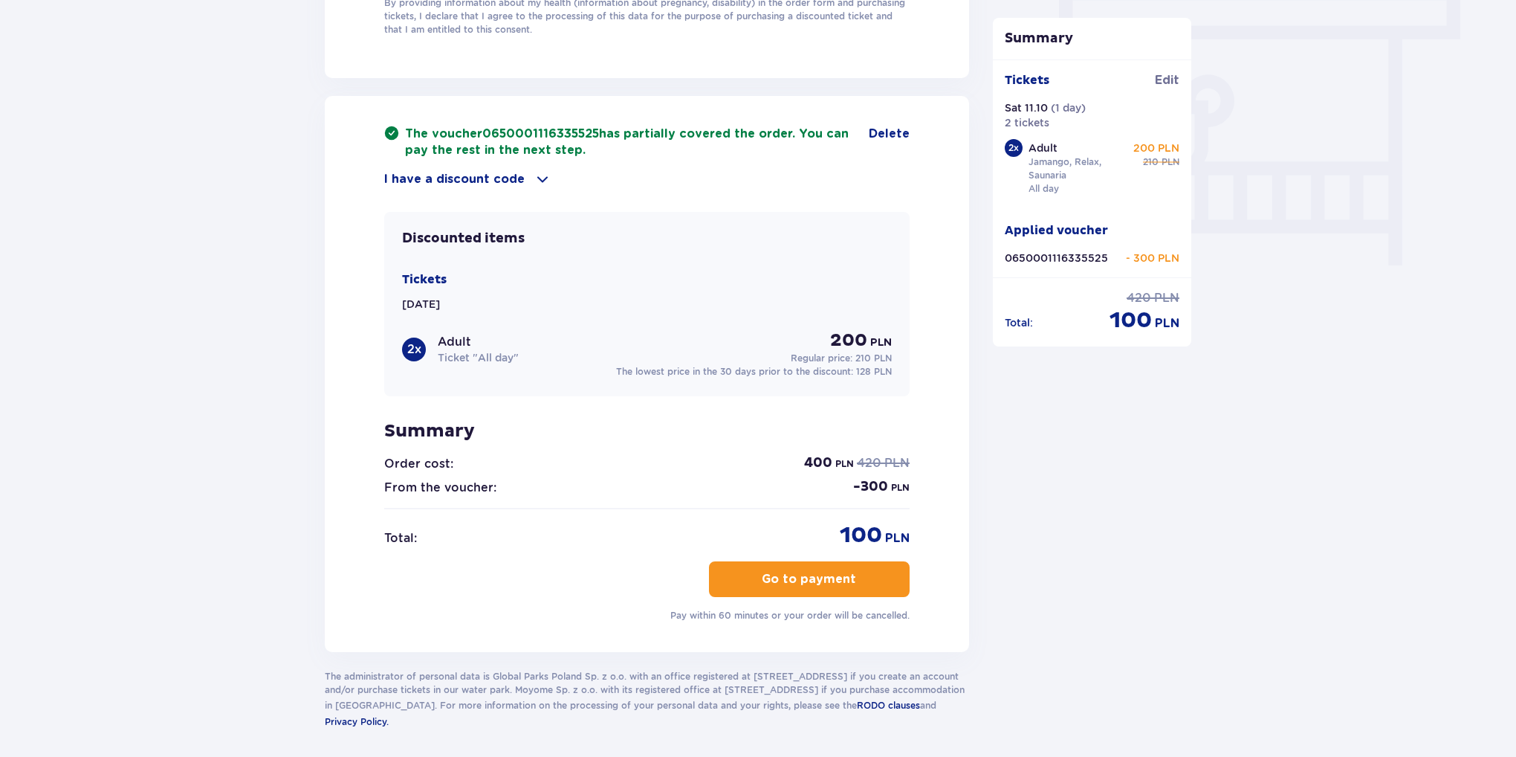
click at [841, 577] on p "Go to payment" at bounding box center [809, 579] width 94 height 16
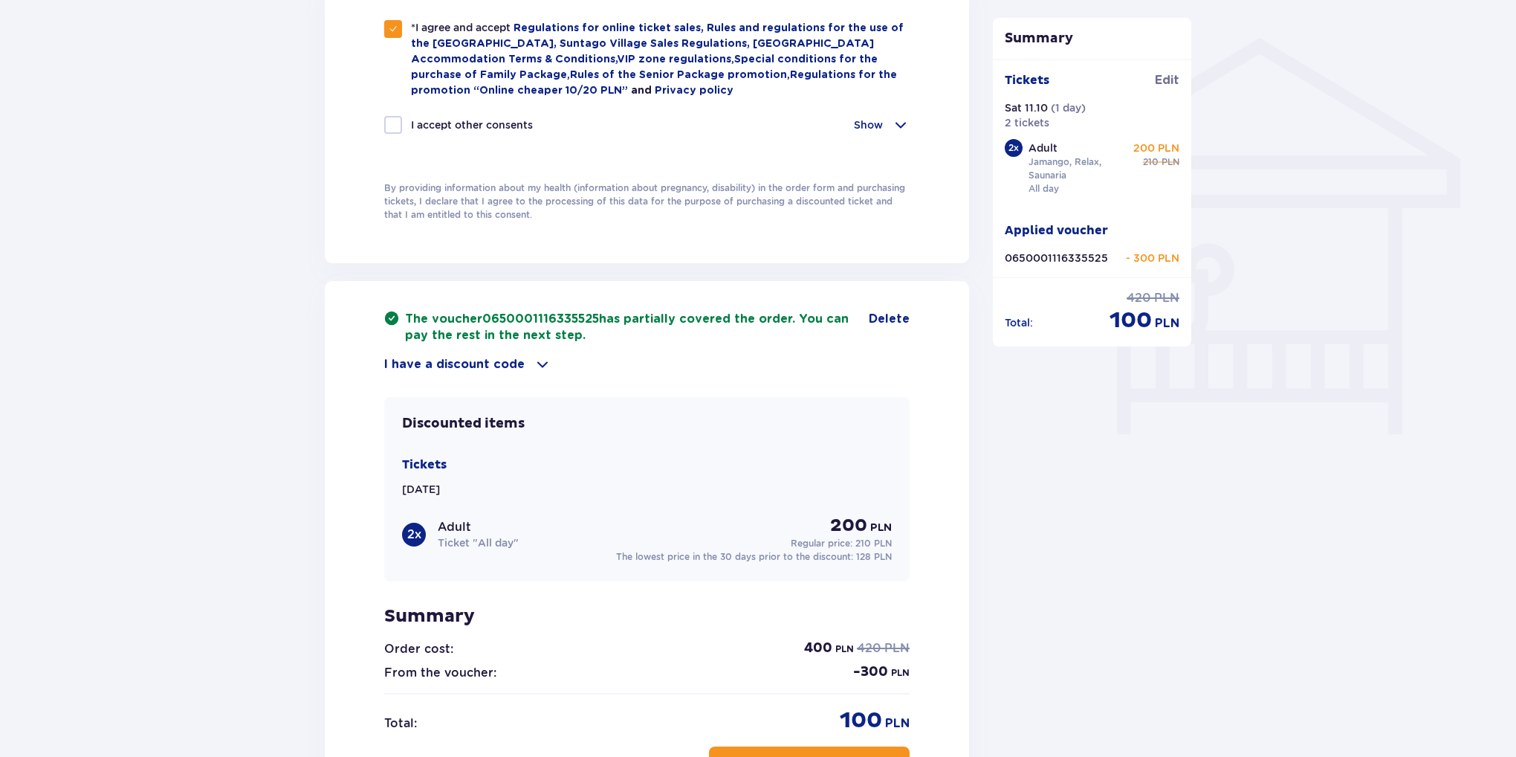
scroll to position [1189, 0]
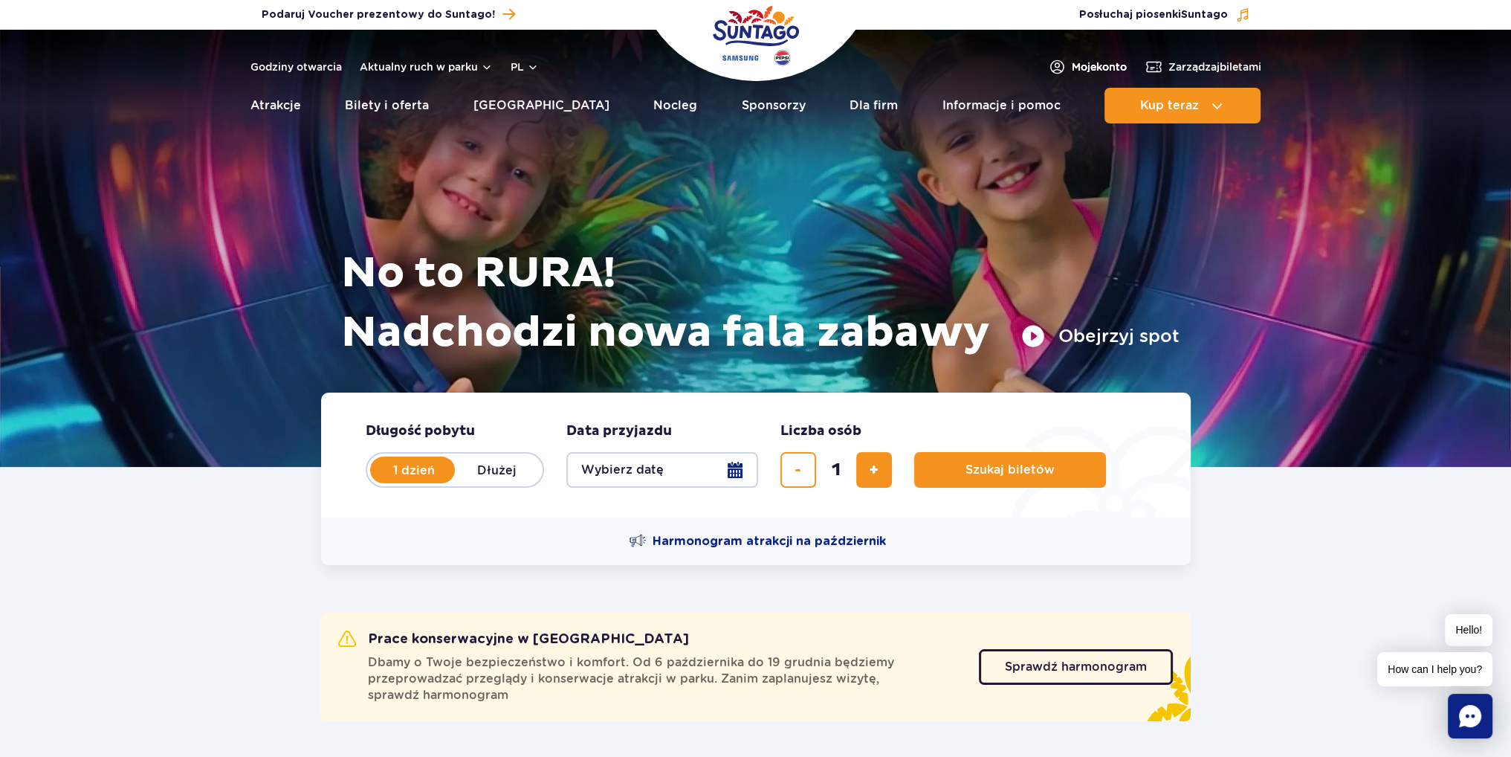
click at [1058, 70] on link "Moje konto" at bounding box center [1087, 67] width 79 height 18
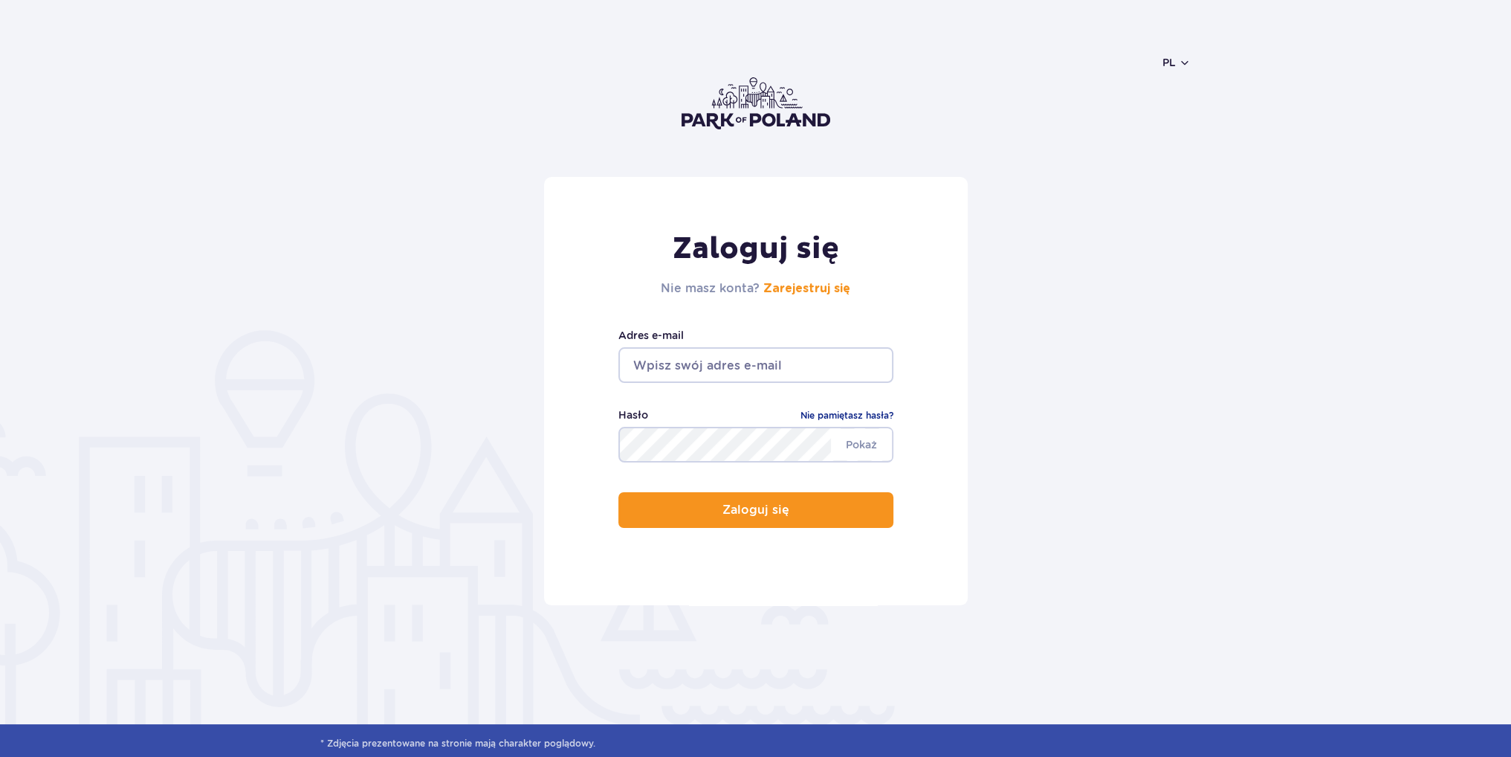
click at [705, 360] on input "email" at bounding box center [755, 365] width 275 height 36
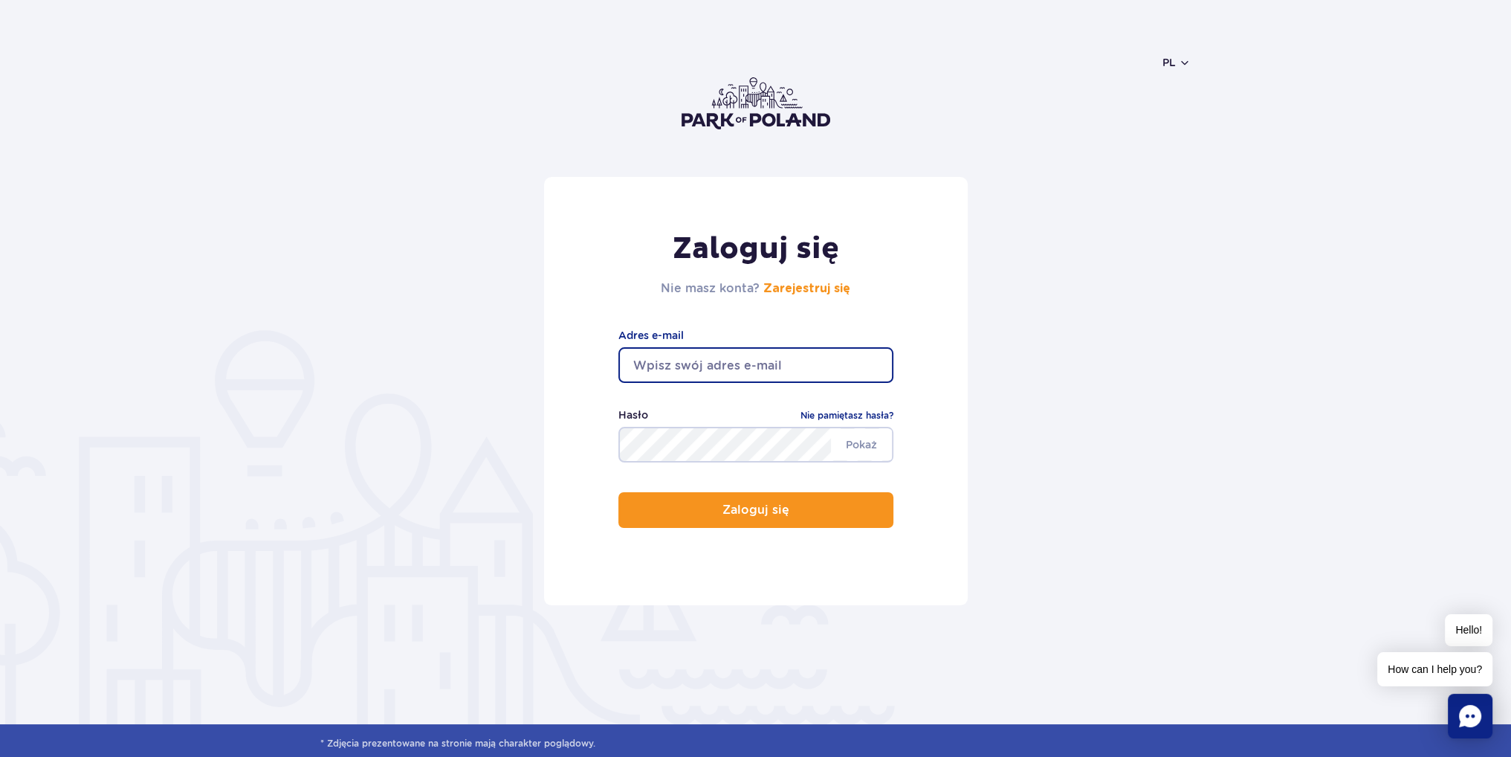
type input "dlapitski@gmail.com"
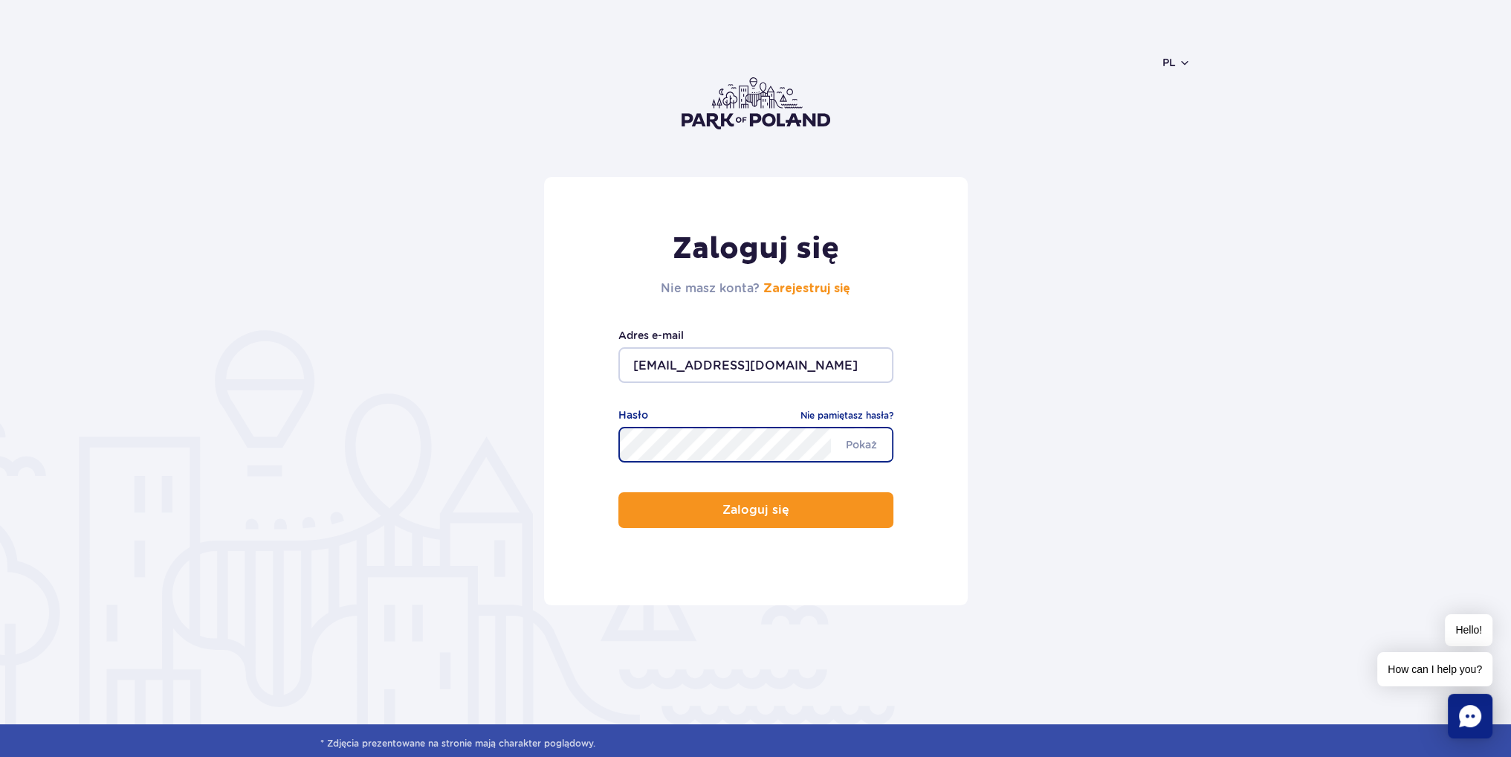
click at [709, 528] on div "Zaloguj się Nie masz konta? Zarejestruj się dlapitski@gmail.com Adres e-mail Po…" at bounding box center [756, 391] width 424 height 428
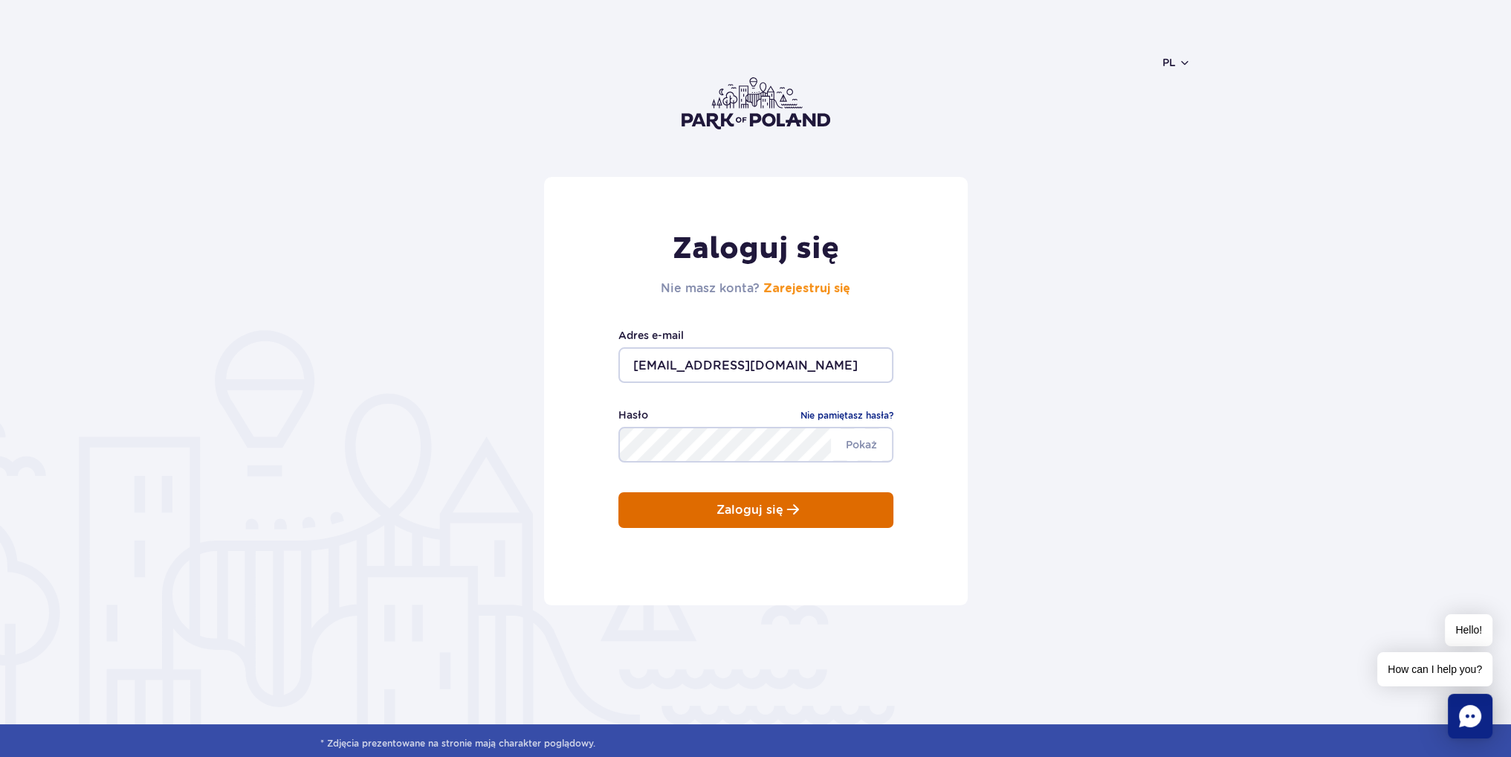
click at [707, 522] on button "Zaloguj się" at bounding box center [755, 510] width 275 height 36
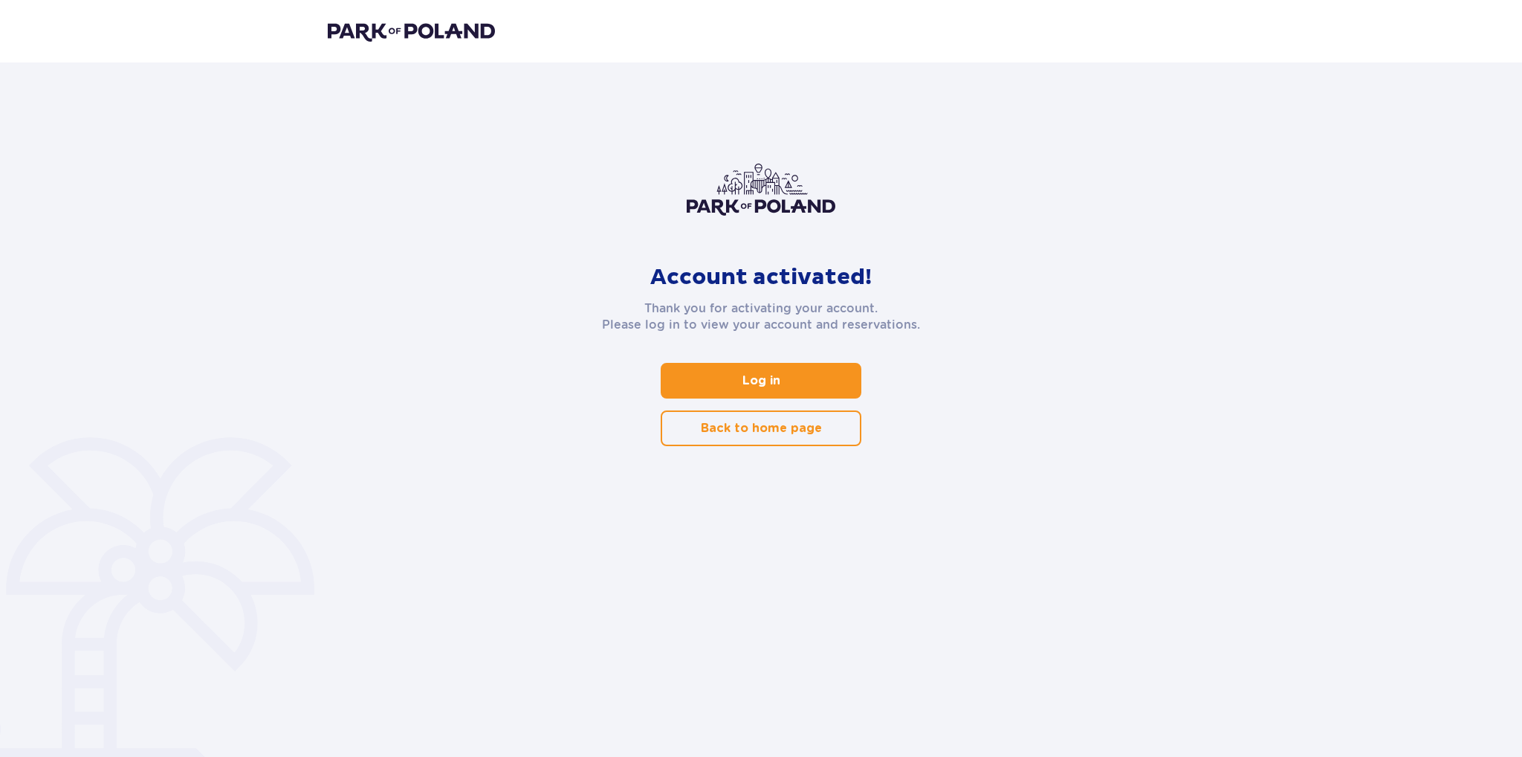
click at [752, 377] on p "Log in" at bounding box center [761, 380] width 38 height 16
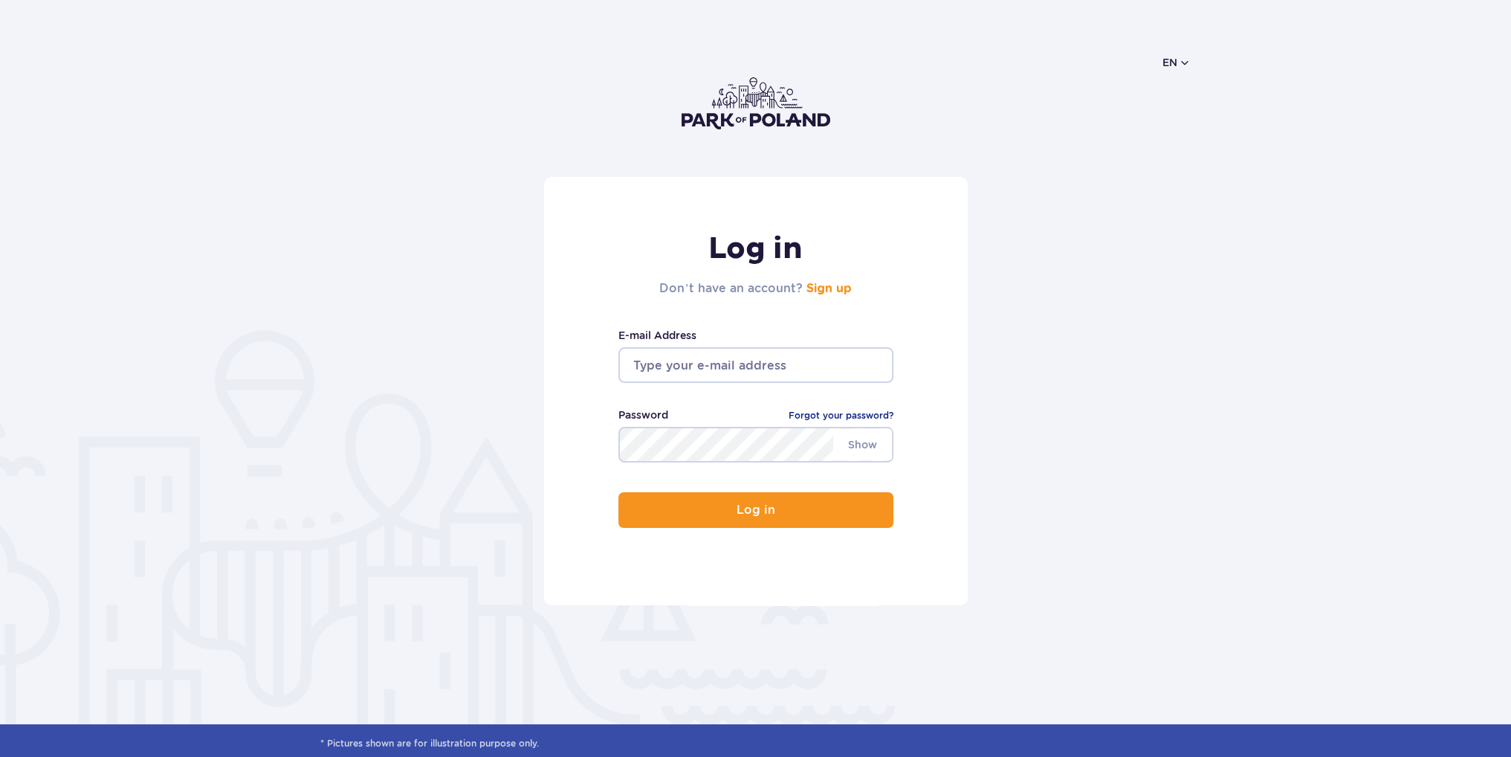
click at [744, 360] on input "email" at bounding box center [755, 365] width 275 height 36
type input "dlapitski@gmail.com"
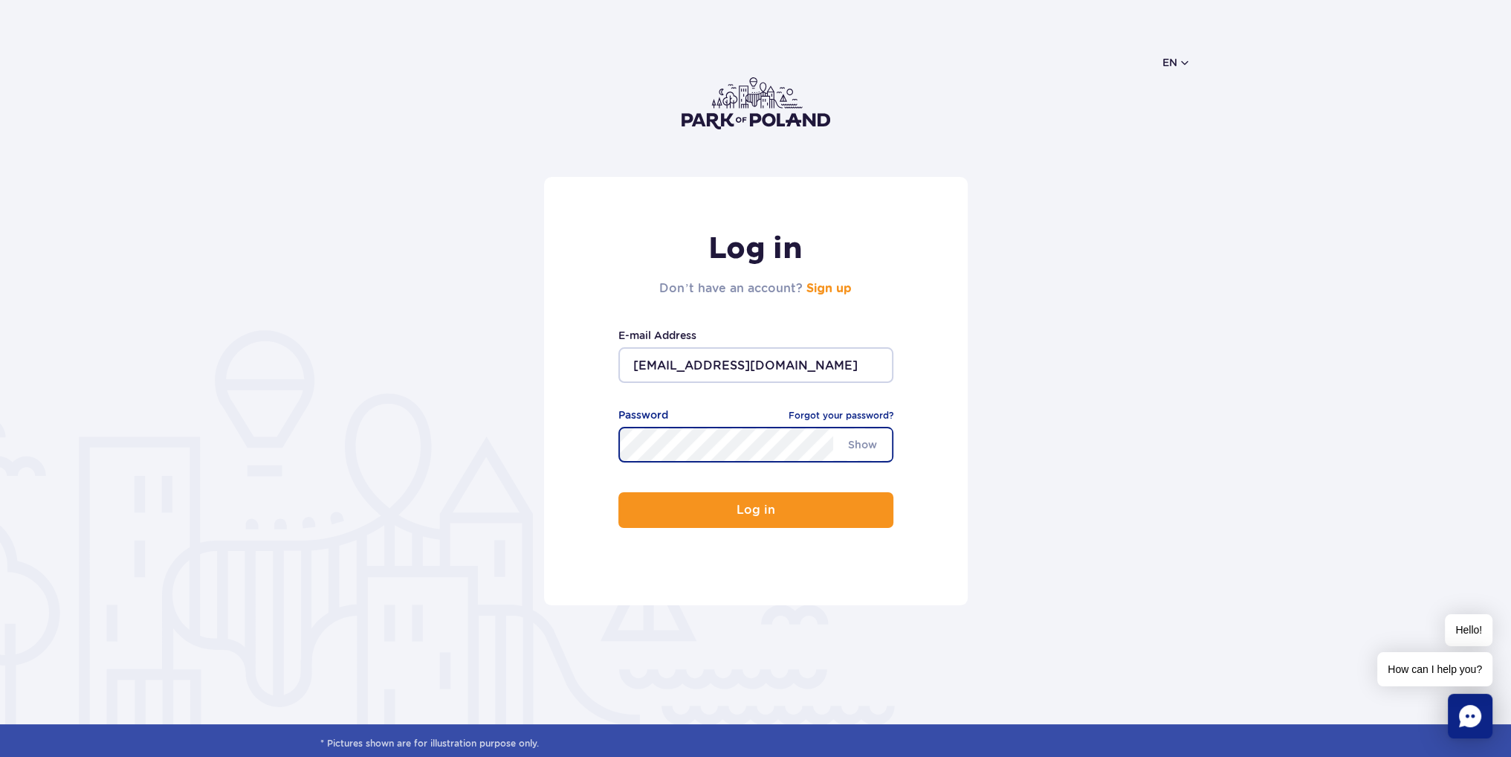
click at [671, 536] on div "Log in Don’t have an account? Sign up dlapitski@gmail.com E-mail Address Show P…" at bounding box center [756, 391] width 424 height 428
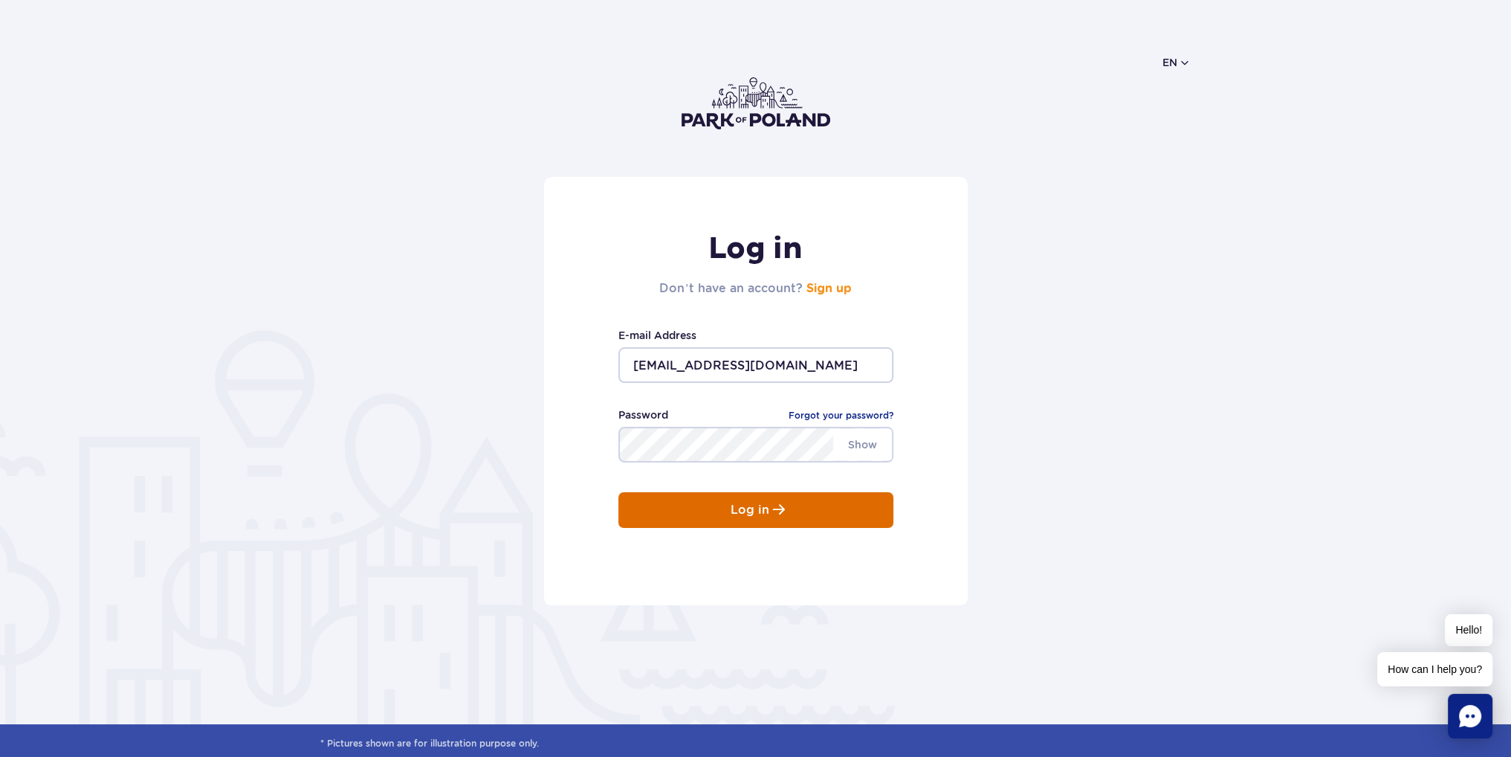
click at [671, 521] on button "Log in" at bounding box center [755, 510] width 275 height 36
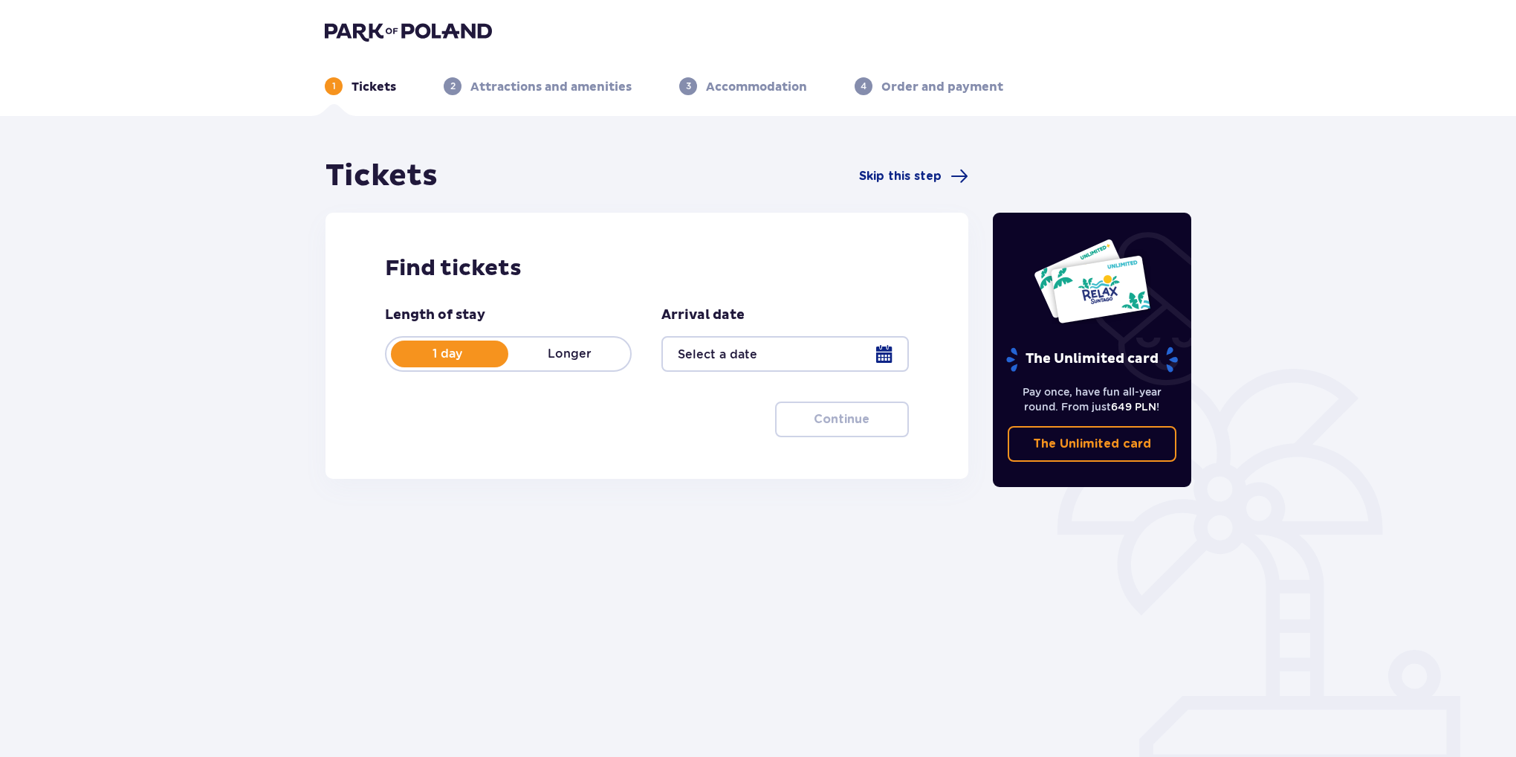
click at [749, 354] on div at bounding box center [784, 354] width 247 height 36
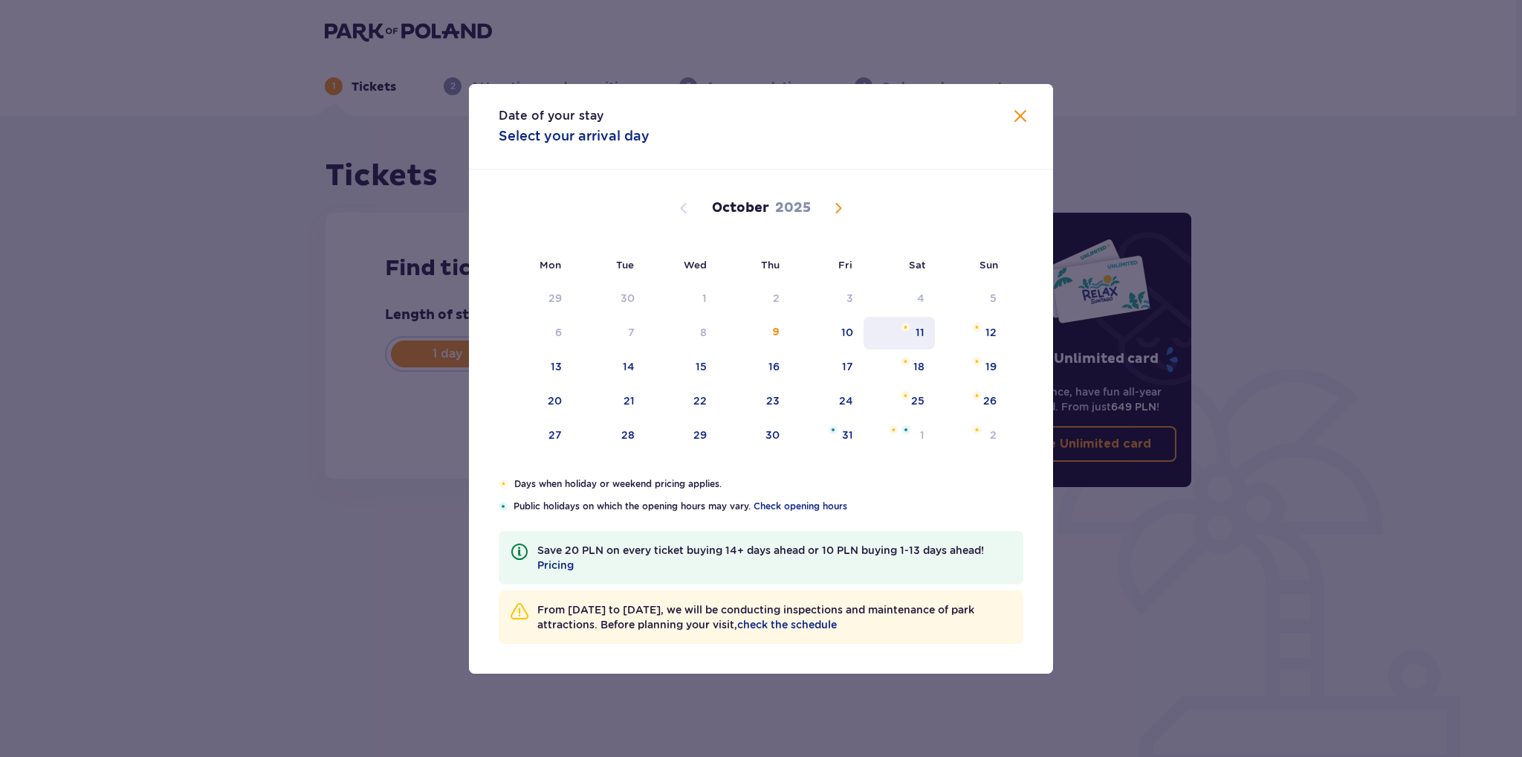
click at [911, 337] on div "11" at bounding box center [900, 333] width 72 height 33
type input "11.10.25"
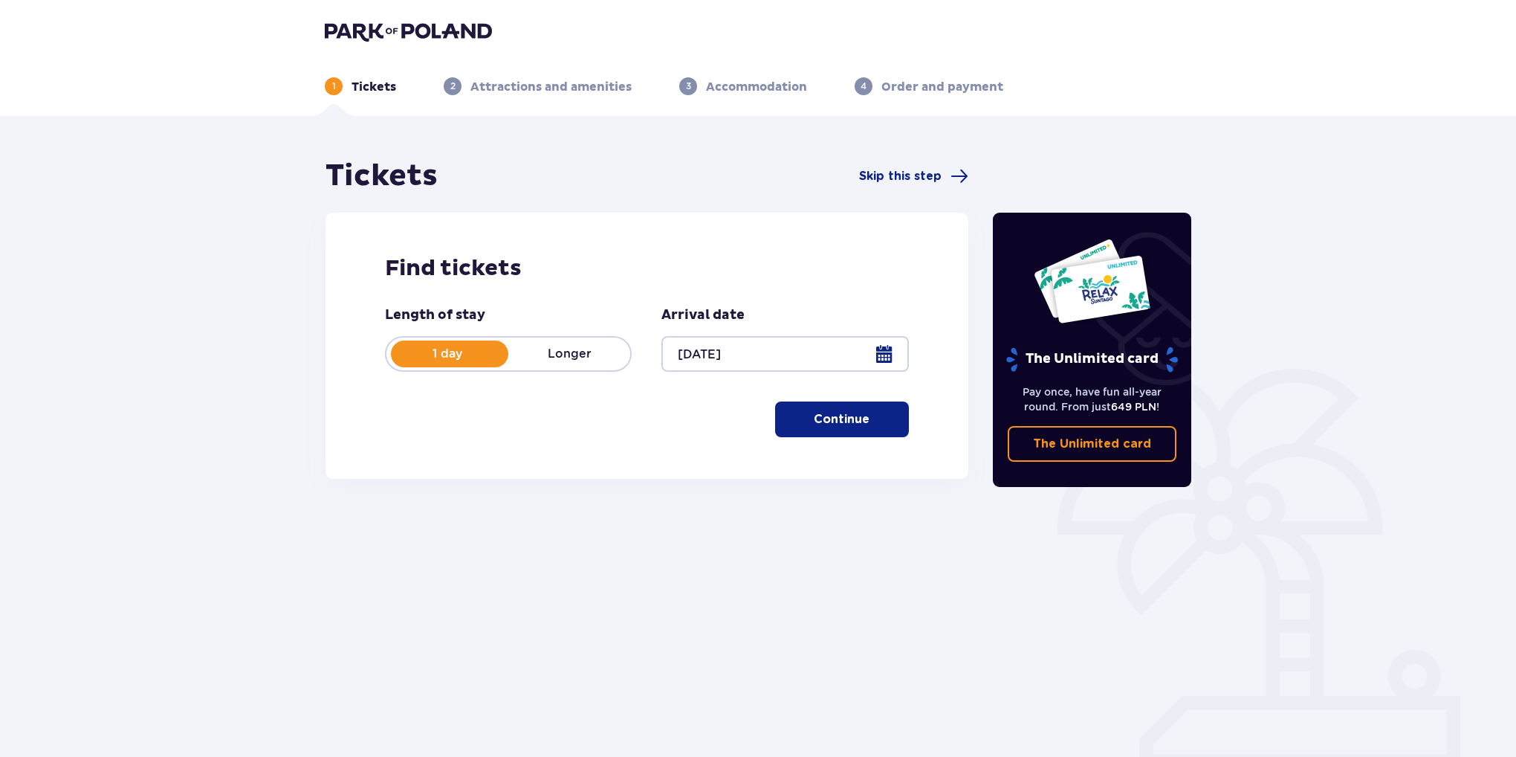
click at [849, 427] on button "Continue" at bounding box center [842, 419] width 134 height 36
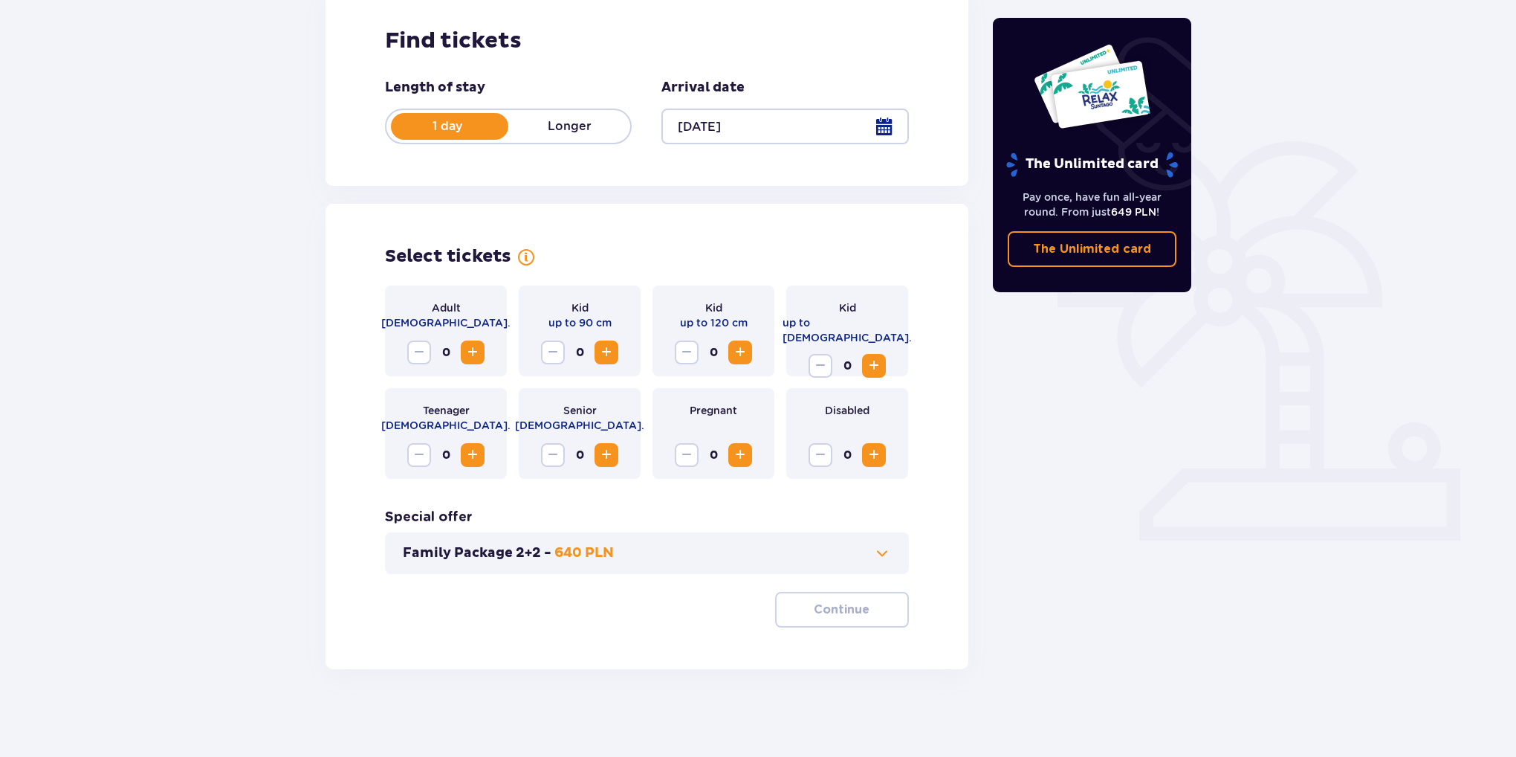
scroll to position [229, 0]
click at [472, 351] on span "Increase" at bounding box center [473, 351] width 18 height 18
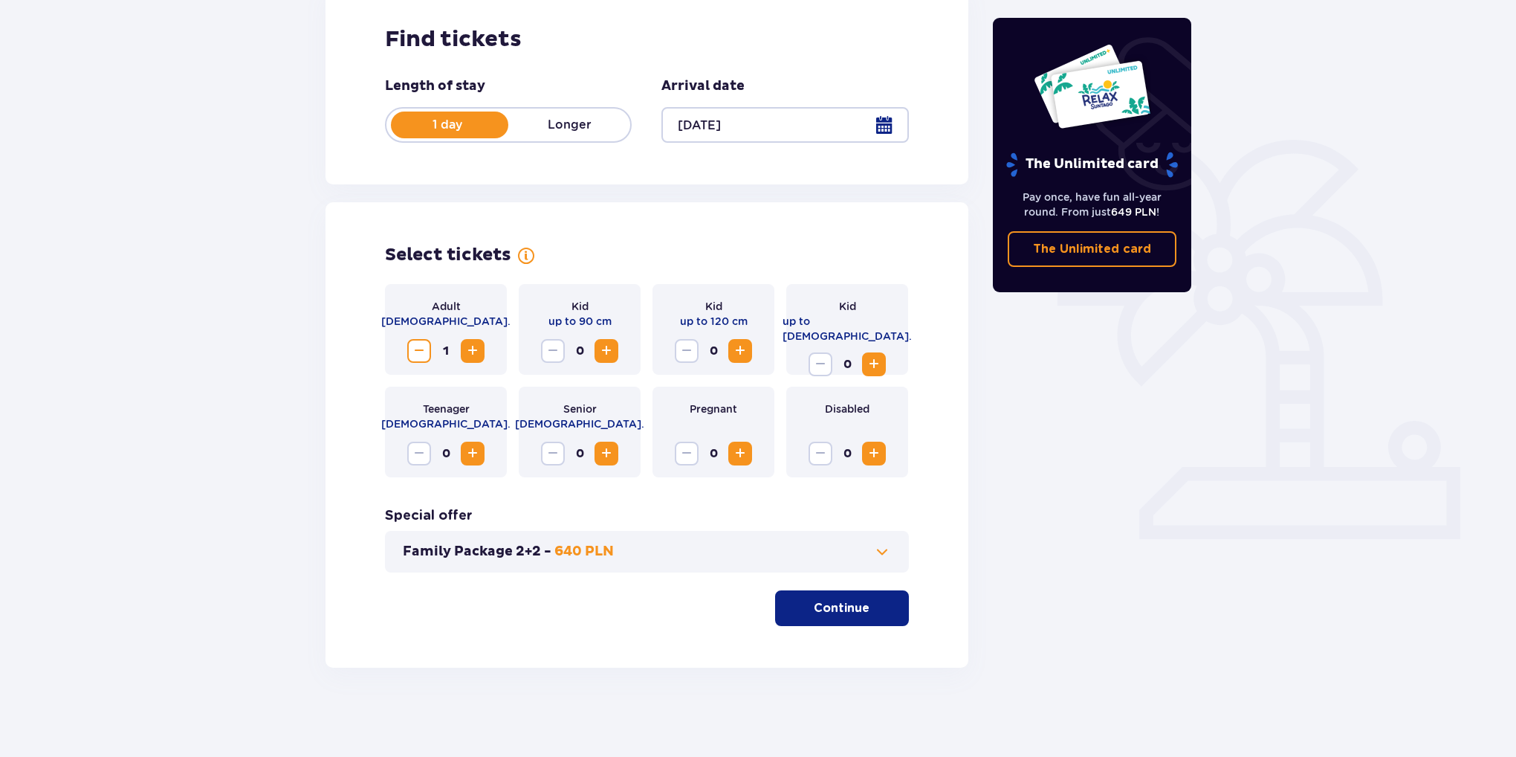
click at [472, 351] on span "Increase" at bounding box center [473, 351] width 18 height 18
click at [872, 616] on span "button" at bounding box center [873, 608] width 18 height 18
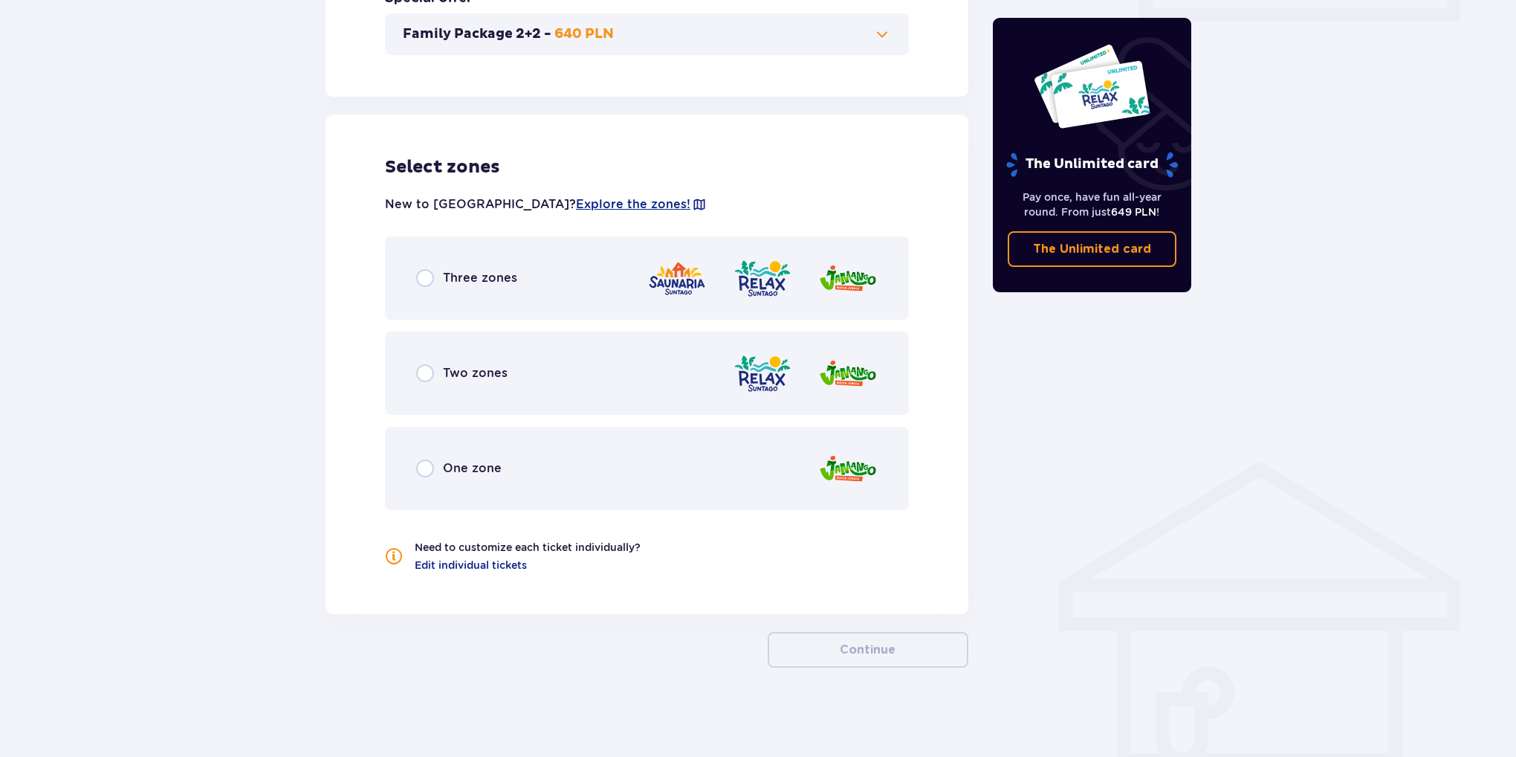
click at [405, 279] on div "Three zones" at bounding box center [647, 277] width 524 height 83
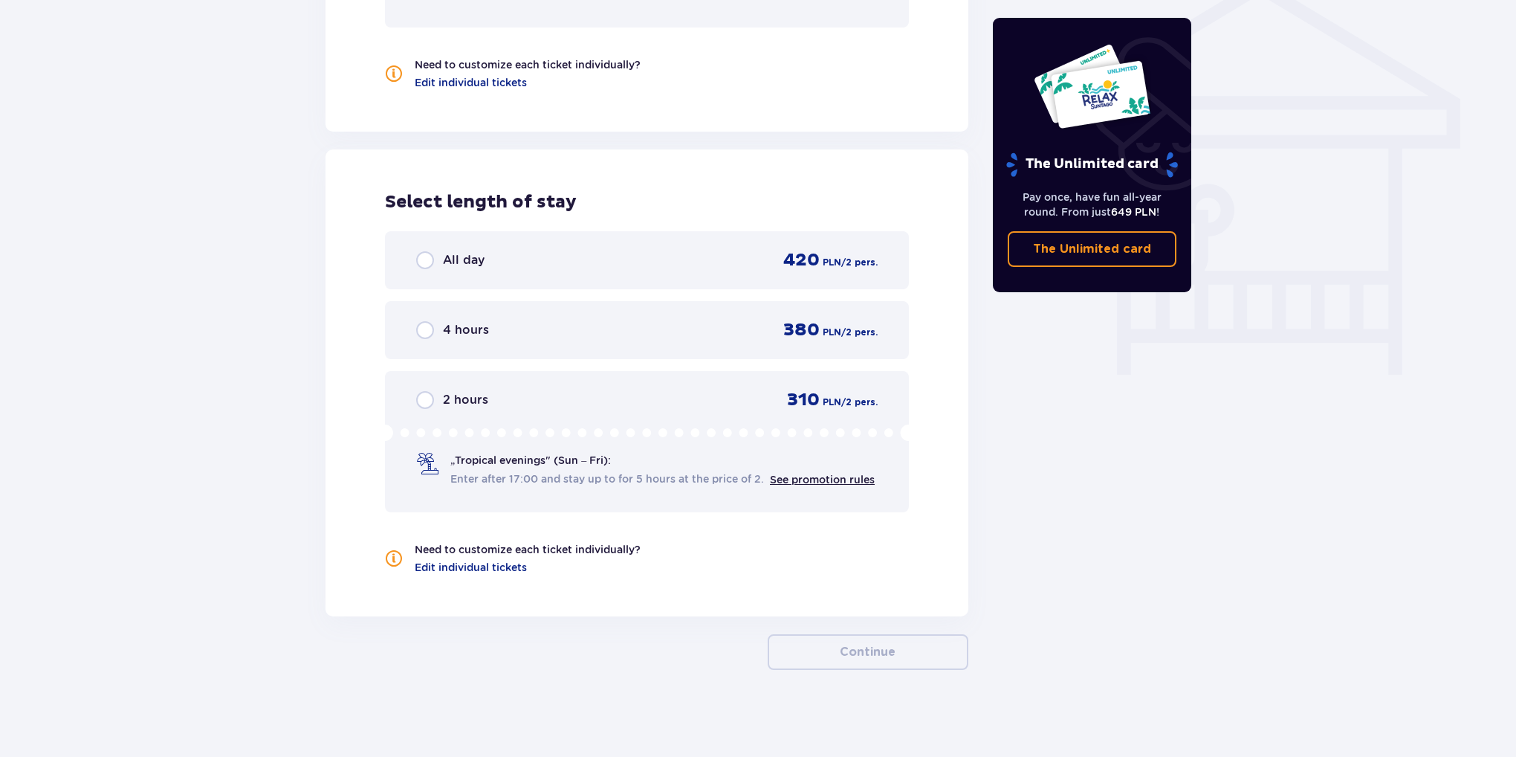
scroll to position [1229, 0]
click at [470, 264] on span "All day" at bounding box center [464, 259] width 42 height 16
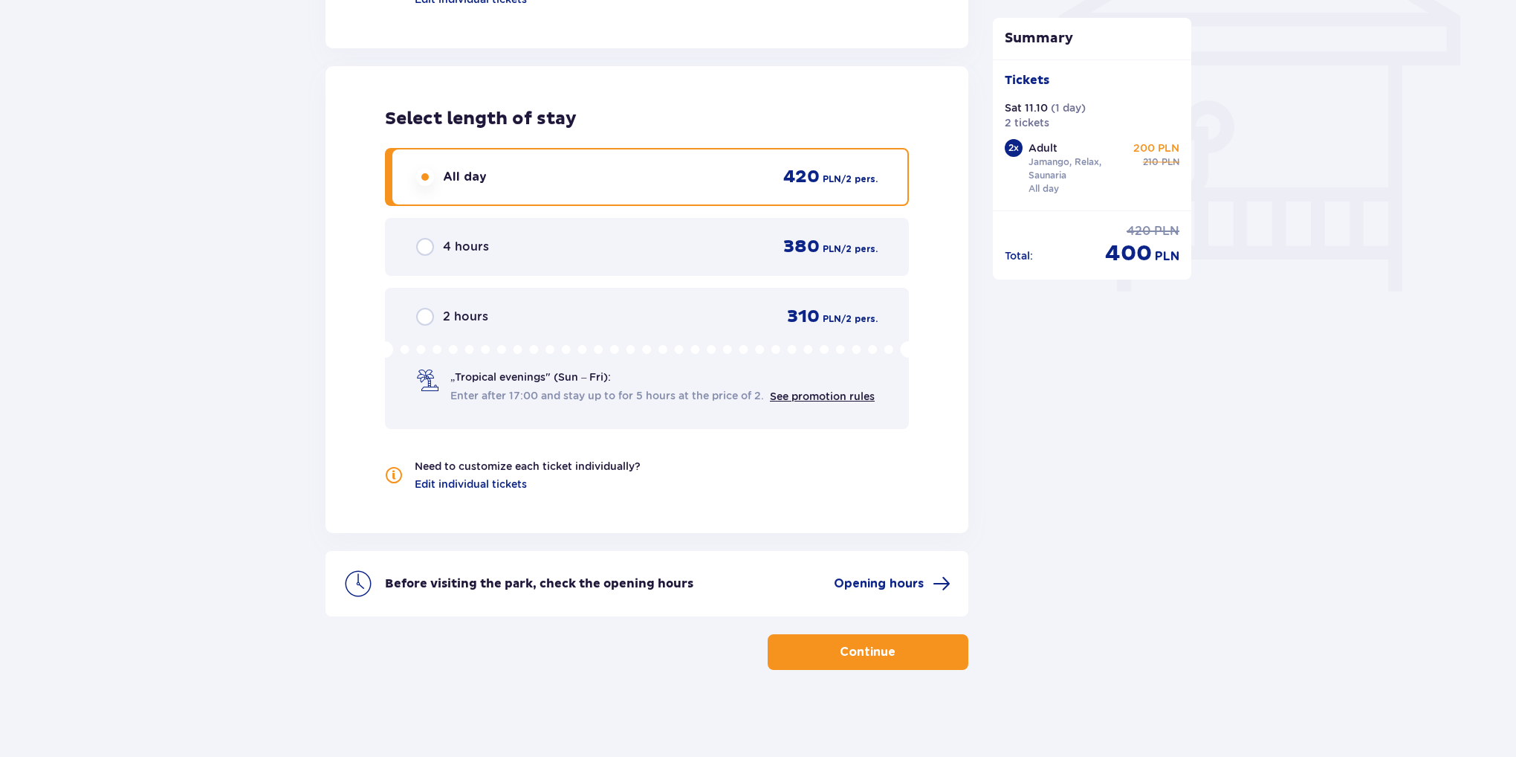
scroll to position [1312, 0]
click at [835, 637] on button "Continue" at bounding box center [868, 651] width 201 height 36
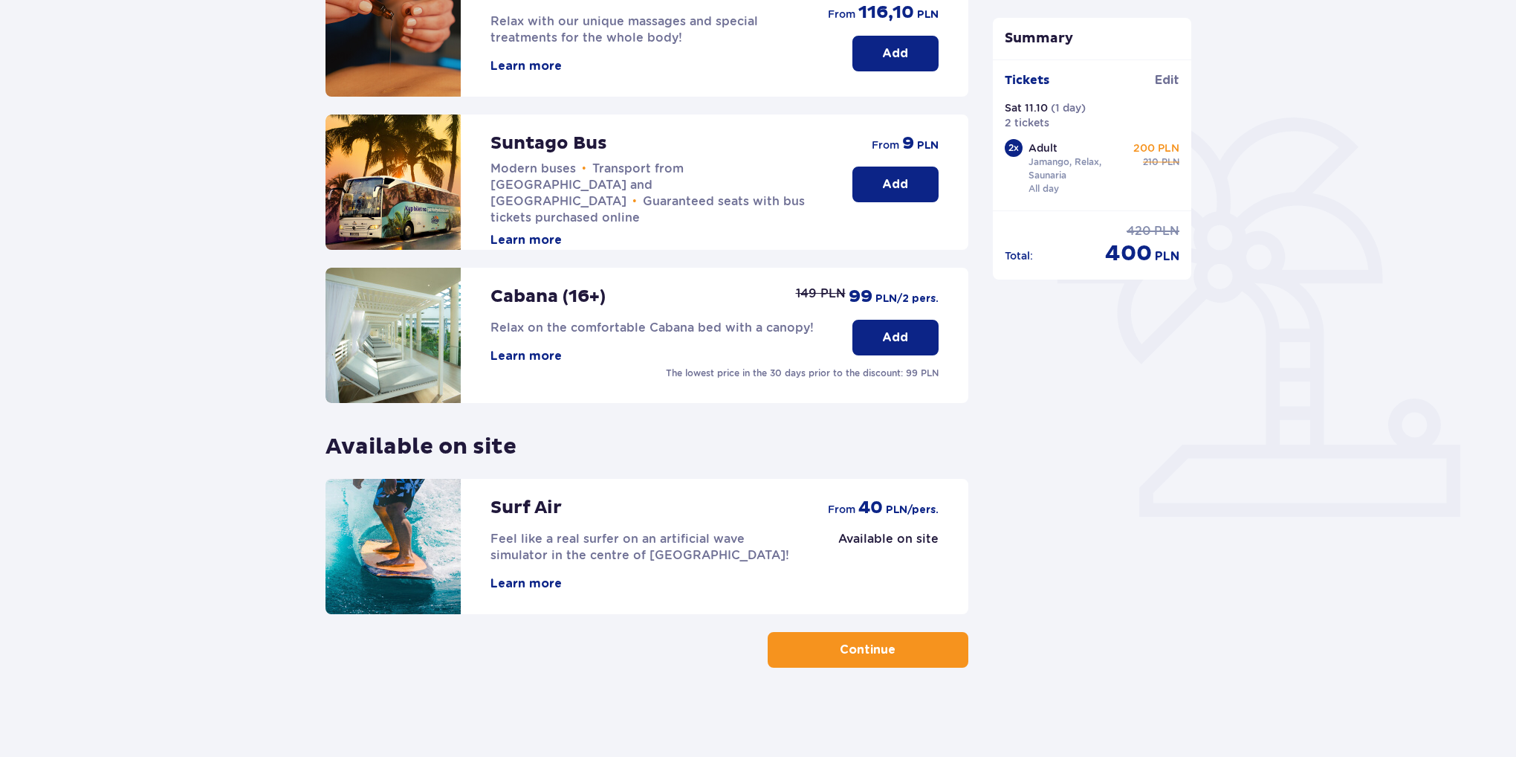
click at [917, 663] on button "Continue" at bounding box center [868, 650] width 201 height 36
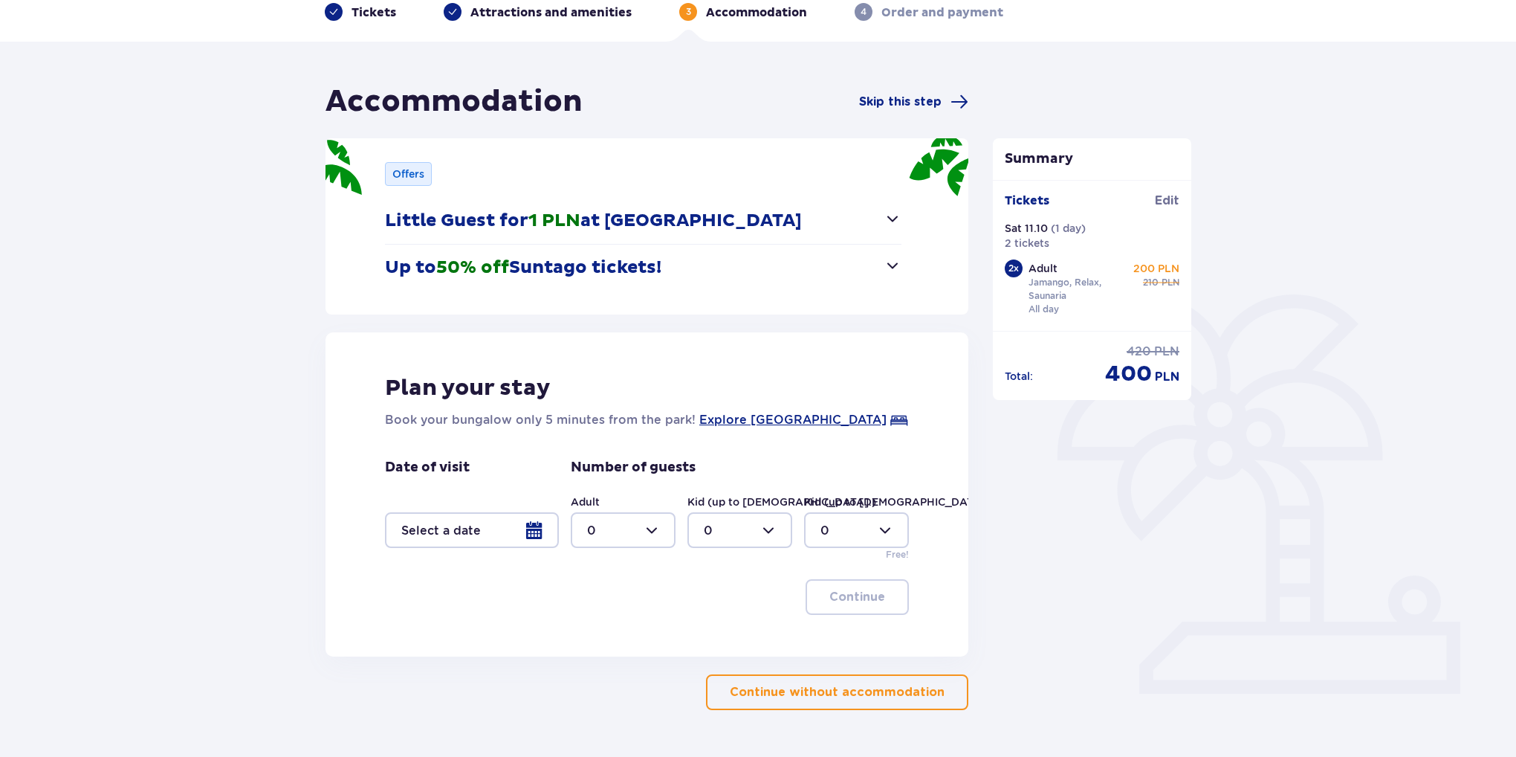
click at [790, 702] on button "Continue without accommodation" at bounding box center [837, 692] width 262 height 36
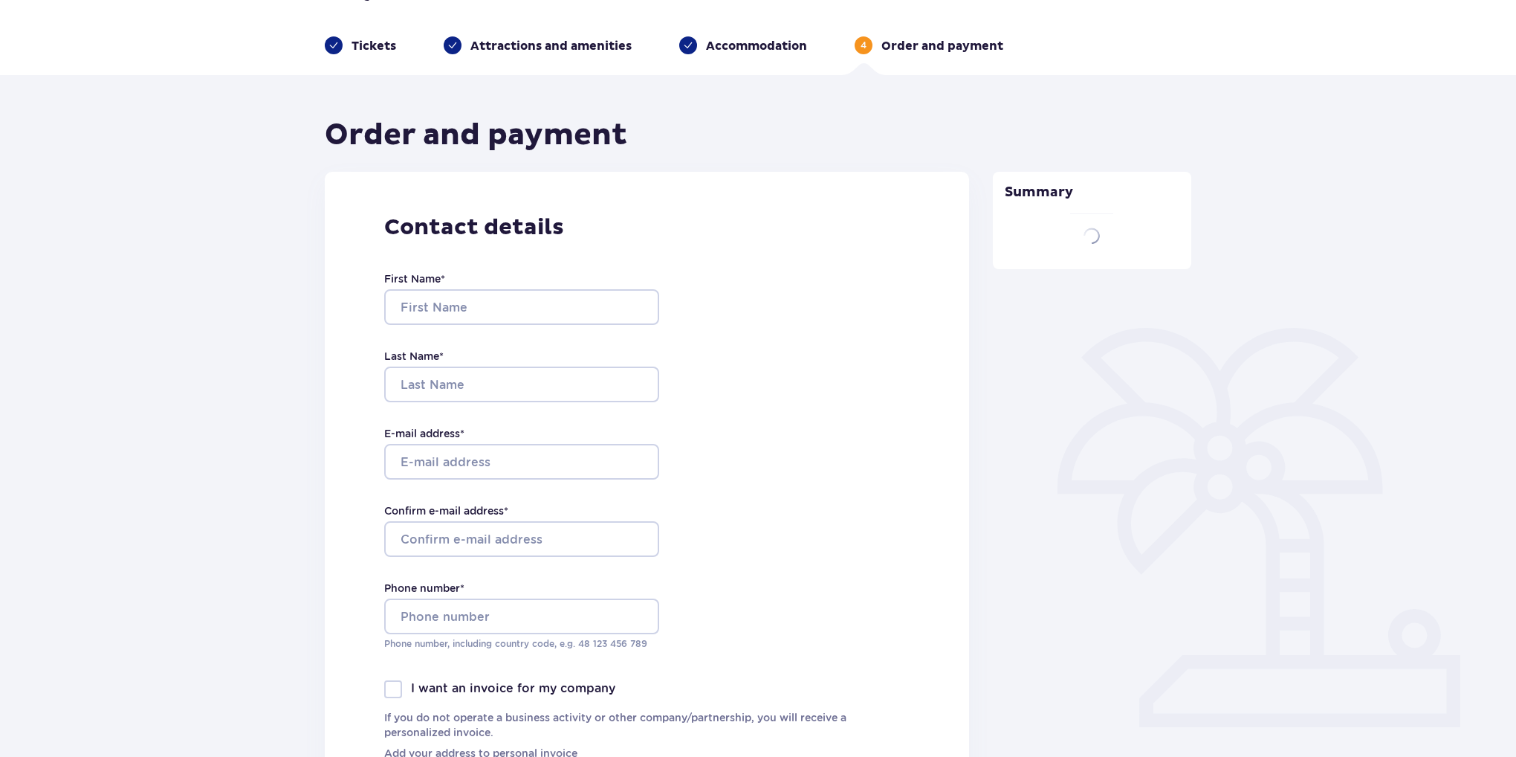
type input "Dzmitry"
type input "Lapitski"
type input "[EMAIL_ADDRESS][DOMAIN_NAME]"
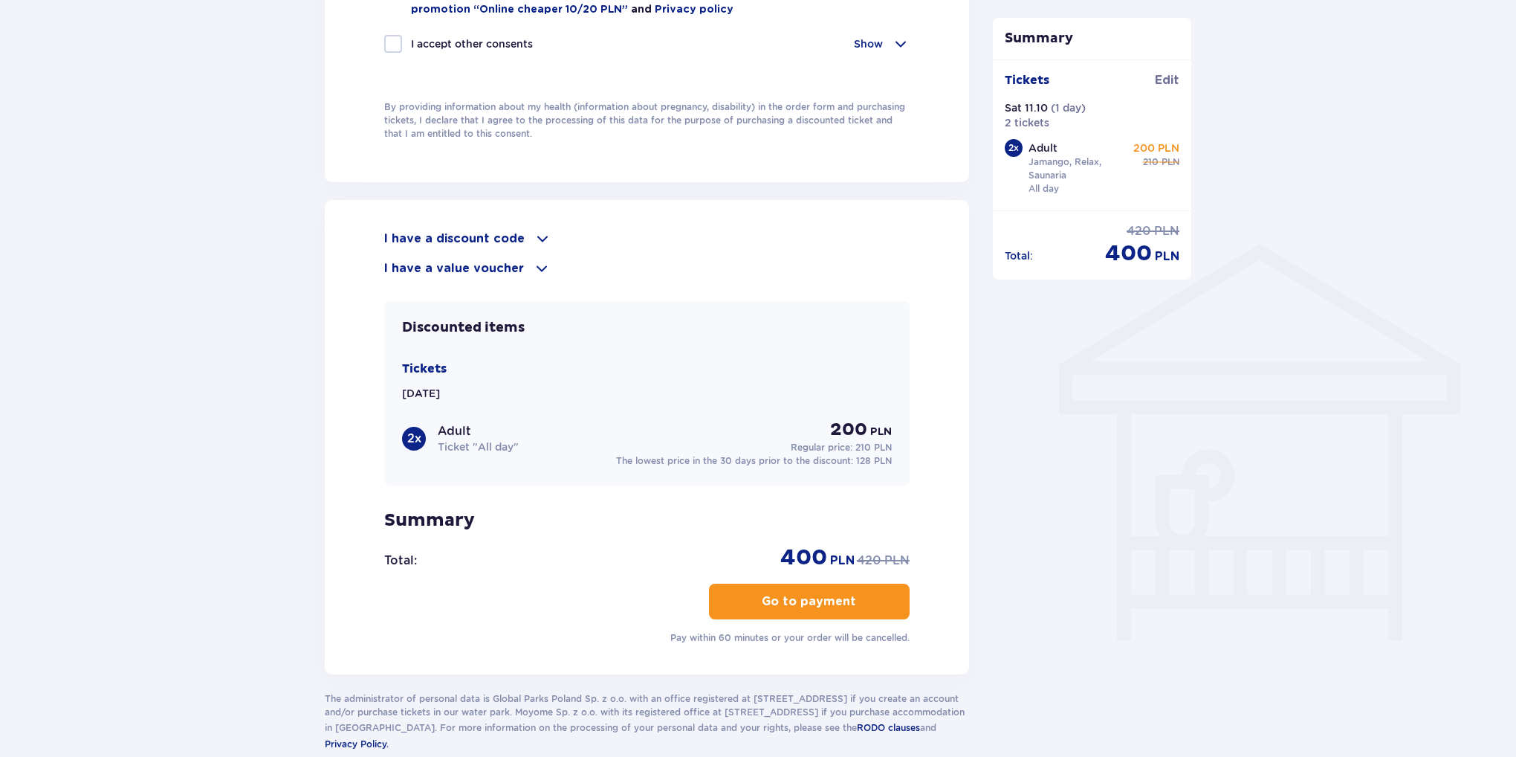
scroll to position [1040, 0]
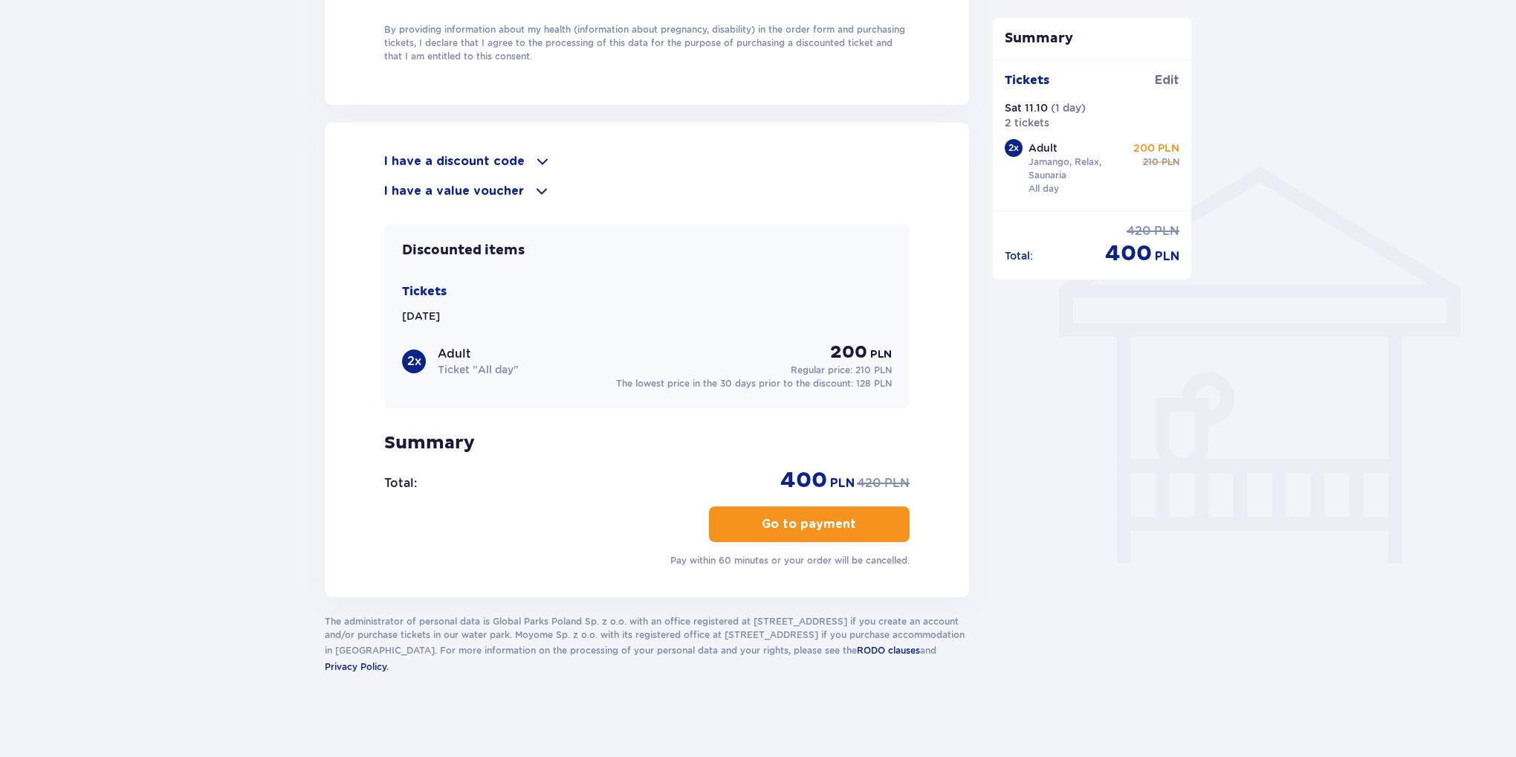
click at [485, 184] on p "I have a value voucher" at bounding box center [454, 191] width 140 height 16
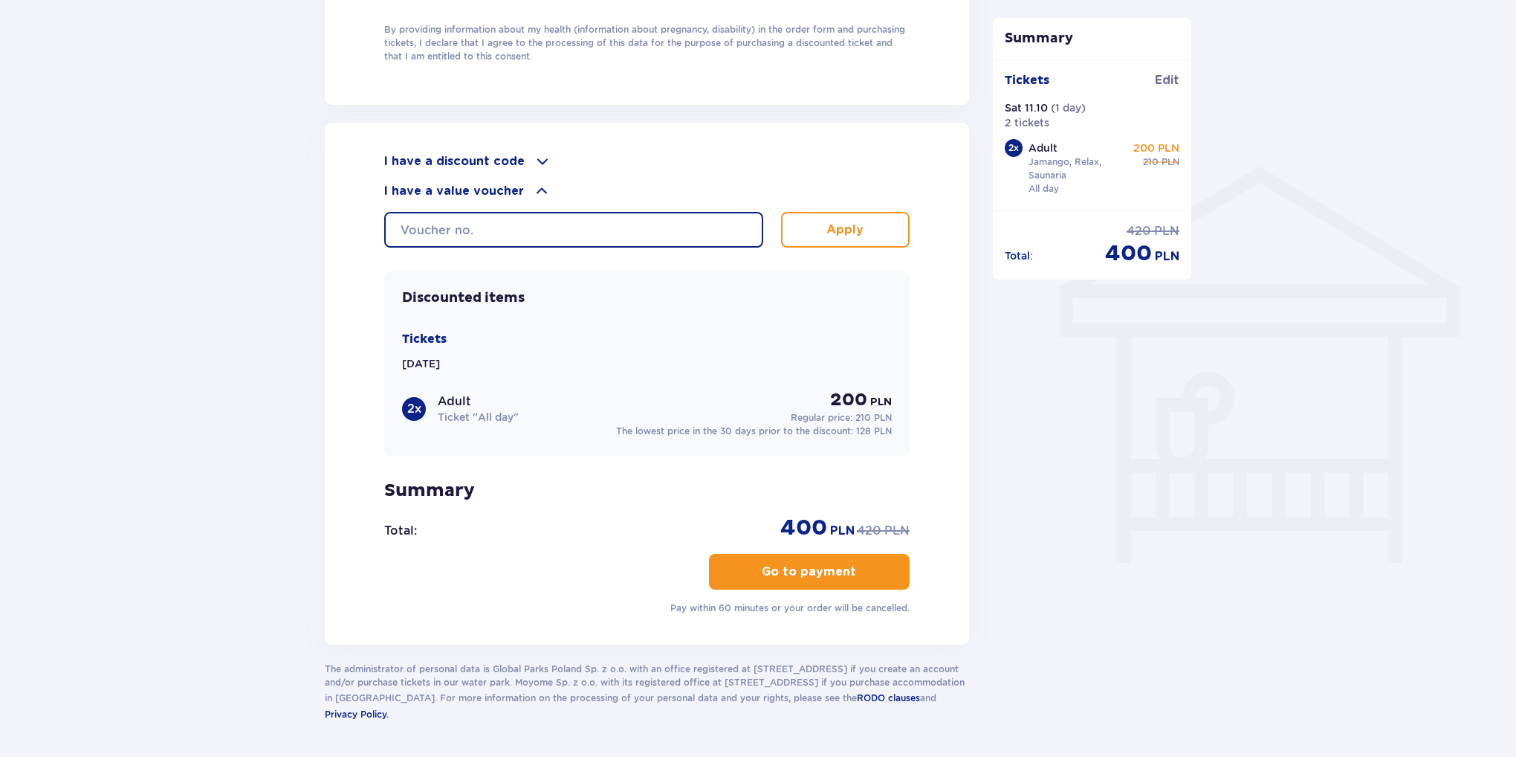
click at [620, 226] on input "text" at bounding box center [573, 230] width 379 height 36
paste input "0650001116335525"
paste input "0650000107109034"
click at [849, 234] on button "Apply" at bounding box center [845, 230] width 129 height 36
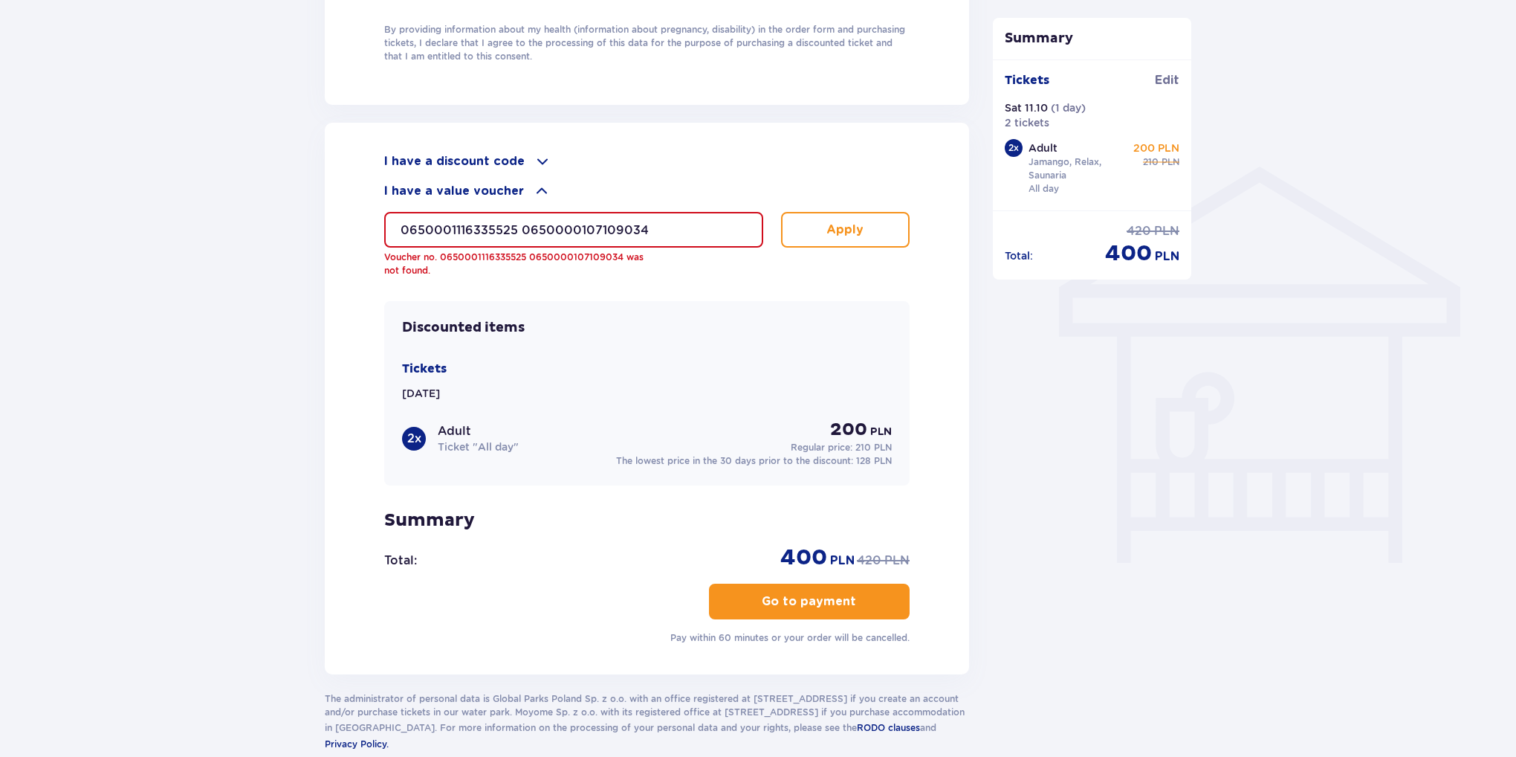
drag, startPoint x: 667, startPoint y: 225, endPoint x: 515, endPoint y: 224, distance: 152.4
click at [515, 224] on input "0650001116335525 0650000107109034" at bounding box center [573, 230] width 379 height 36
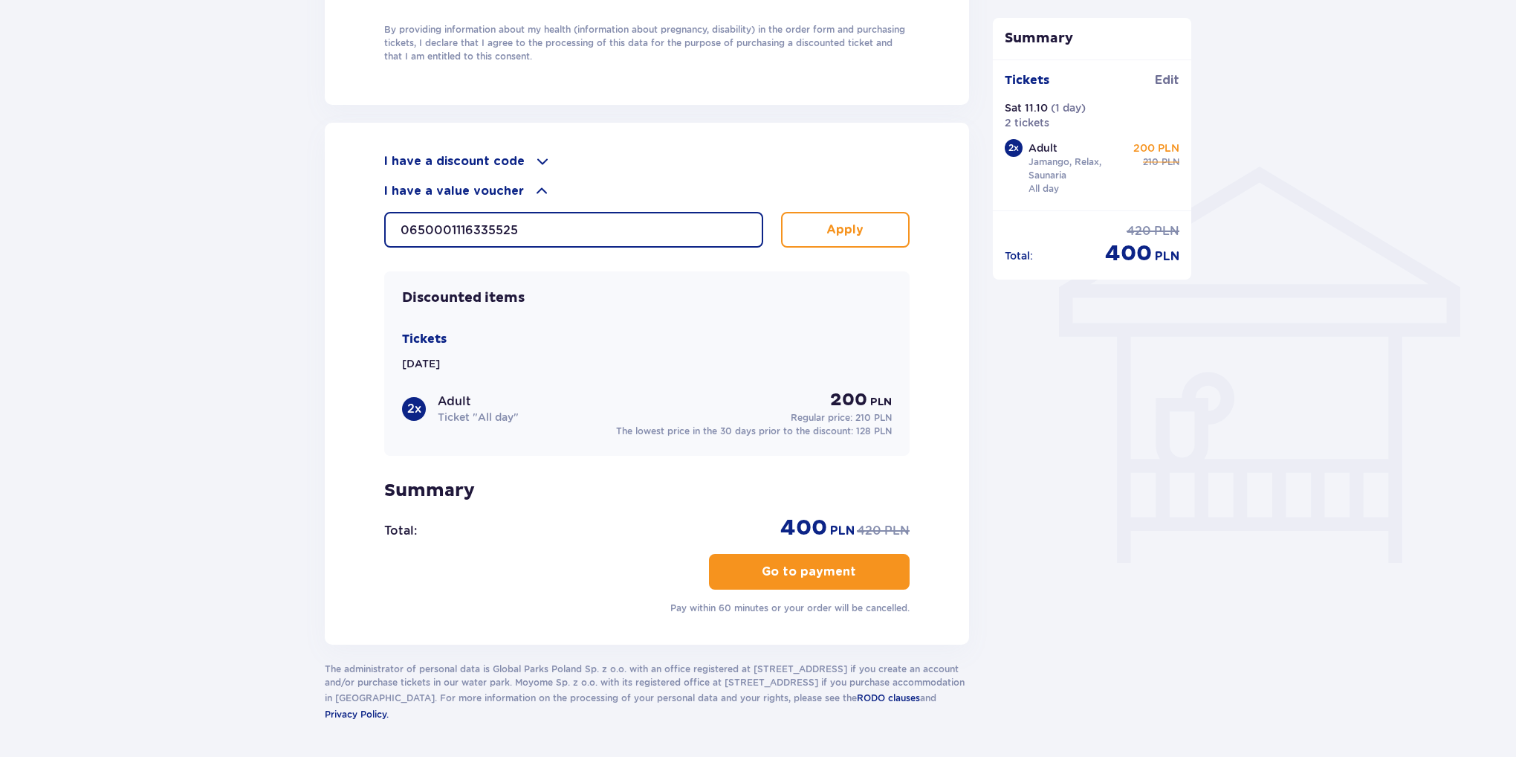
type input "0650001116335525"
click at [829, 224] on p "Apply" at bounding box center [844, 229] width 37 height 16
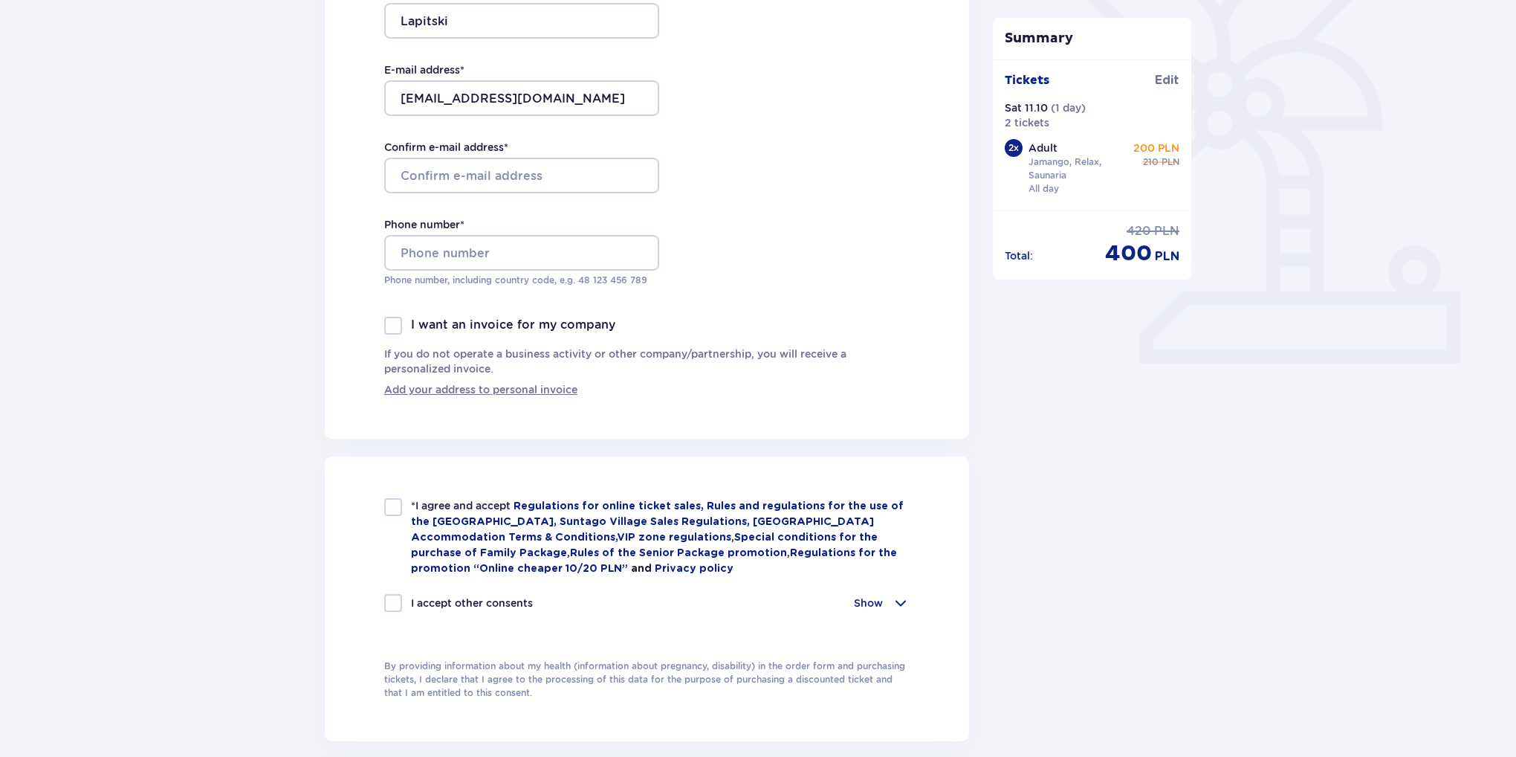
scroll to position [372, 0]
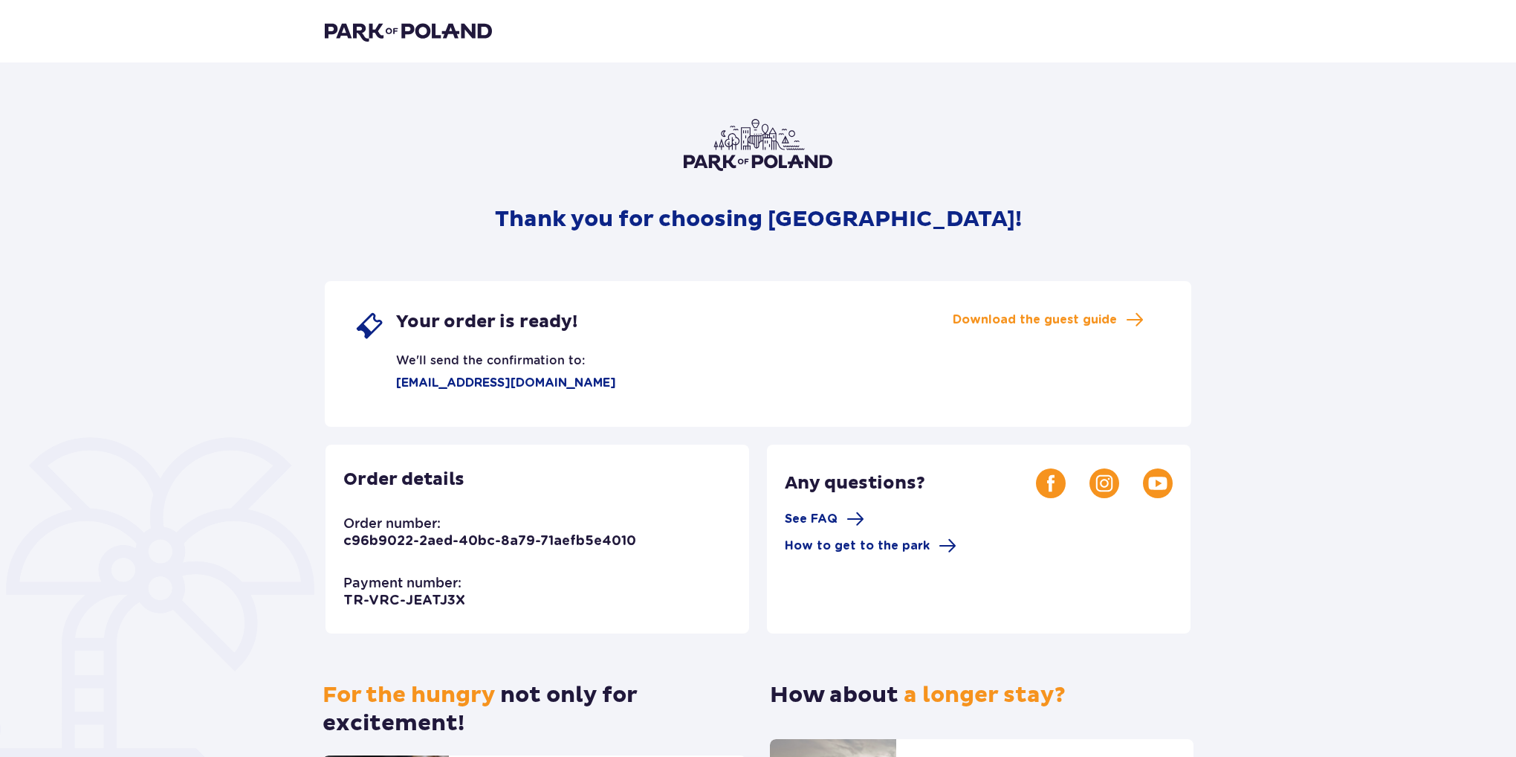
scroll to position [233, 0]
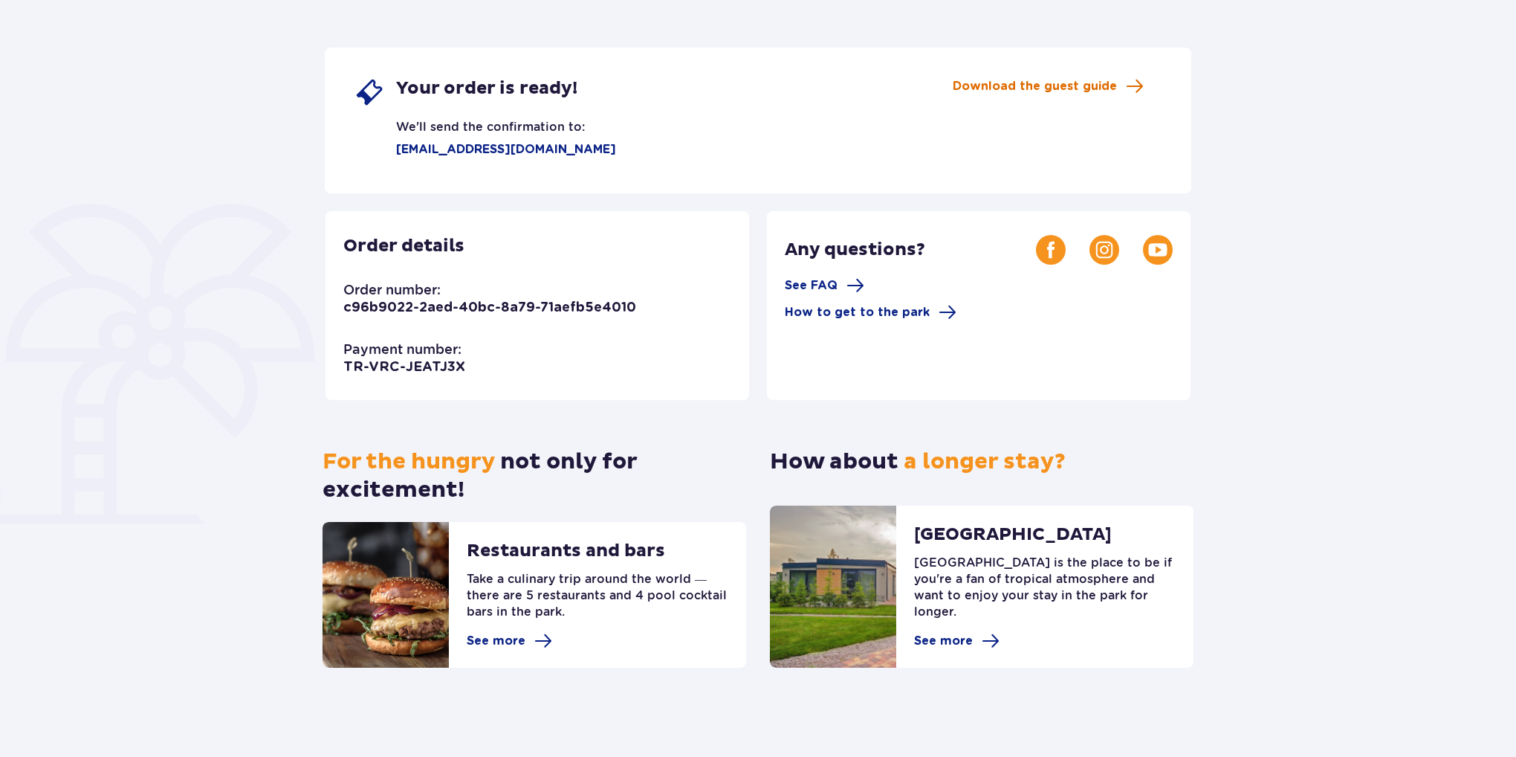
click at [1046, 86] on span "Download the guest guide" at bounding box center [1035, 86] width 164 height 16
